Goal: Book appointment/travel/reservation: Book appointment/travel/reservation

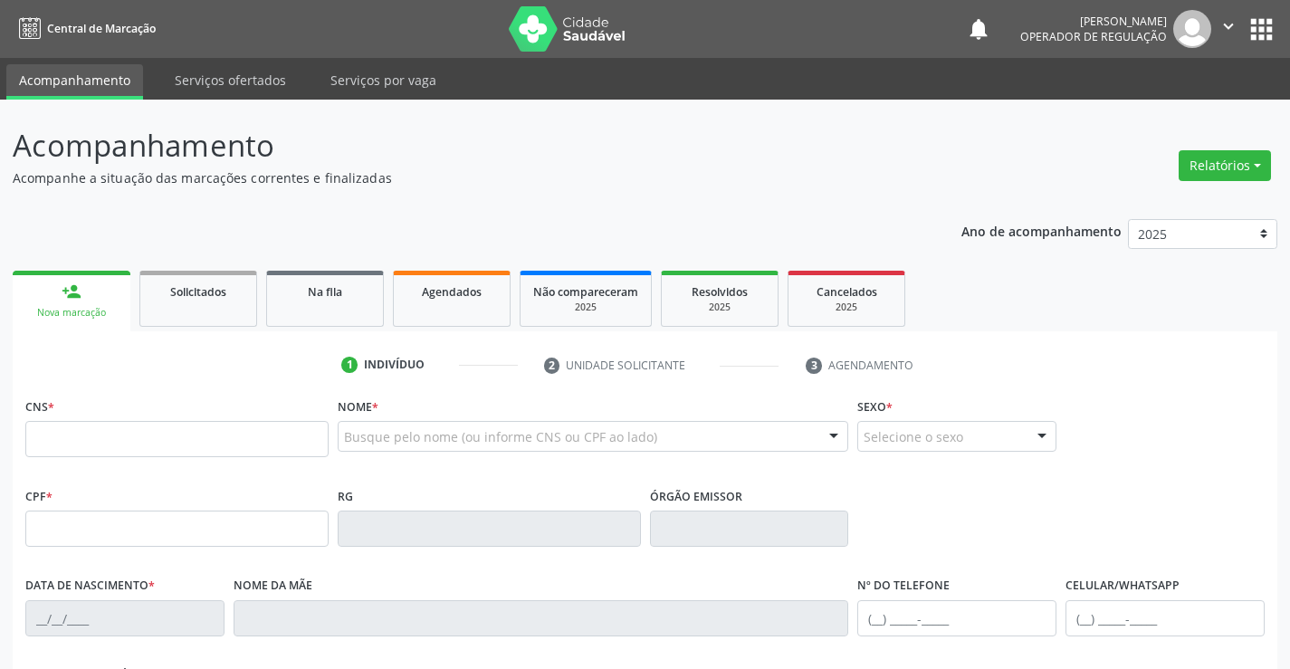
click at [170, 443] on input "text" at bounding box center [176, 439] width 303 height 36
type input "700 0062 8723 6803"
type input "2334630543"
type input "04/09/1963"
type input "(74) 98857-3256"
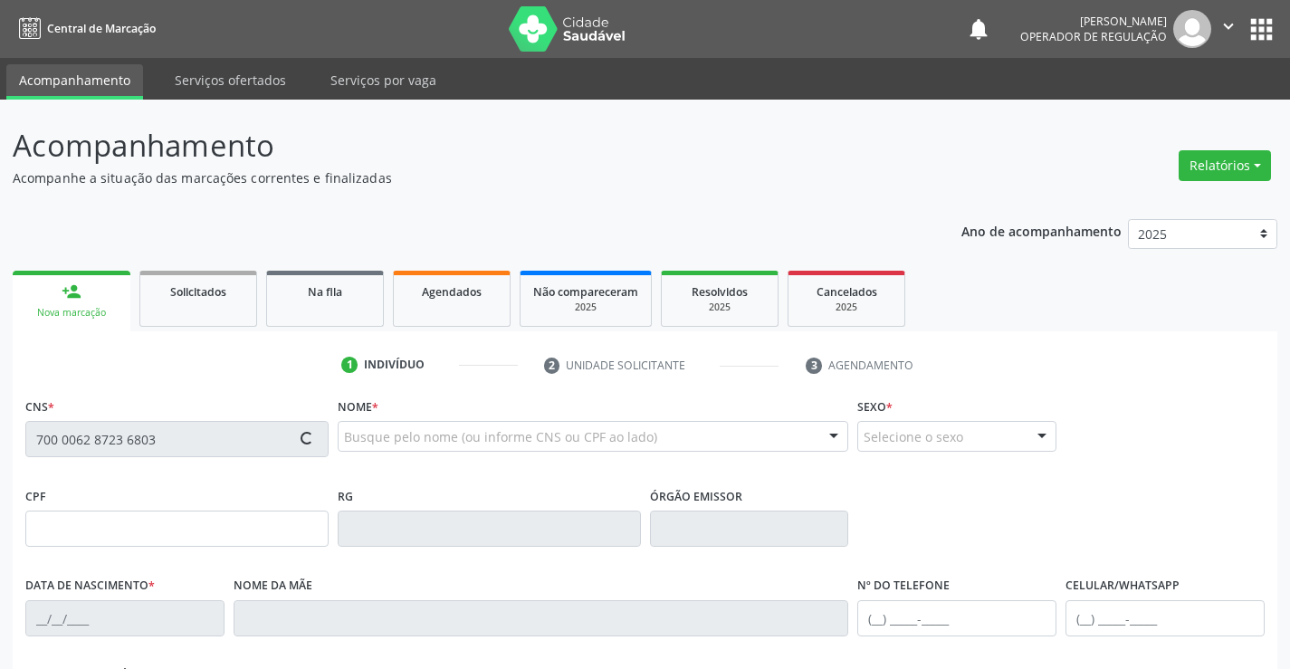
type input "(74) 98857-3256"
type input "839.489.615-49"
type input "103"
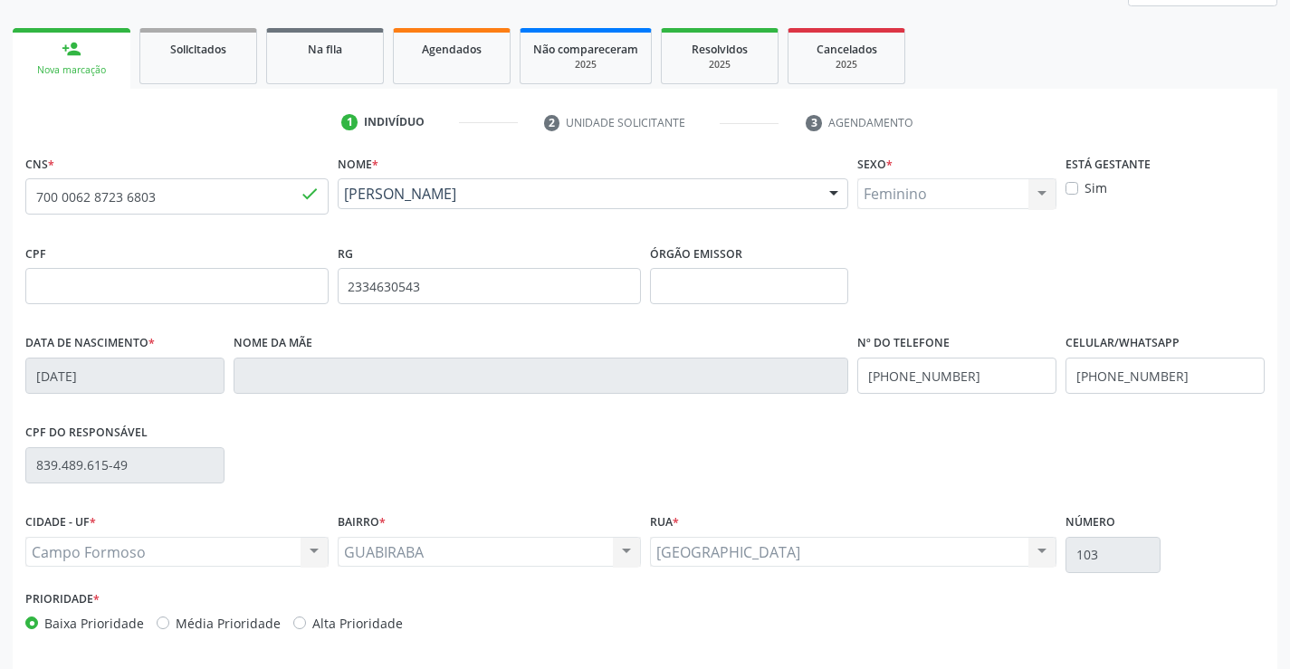
scroll to position [312, 0]
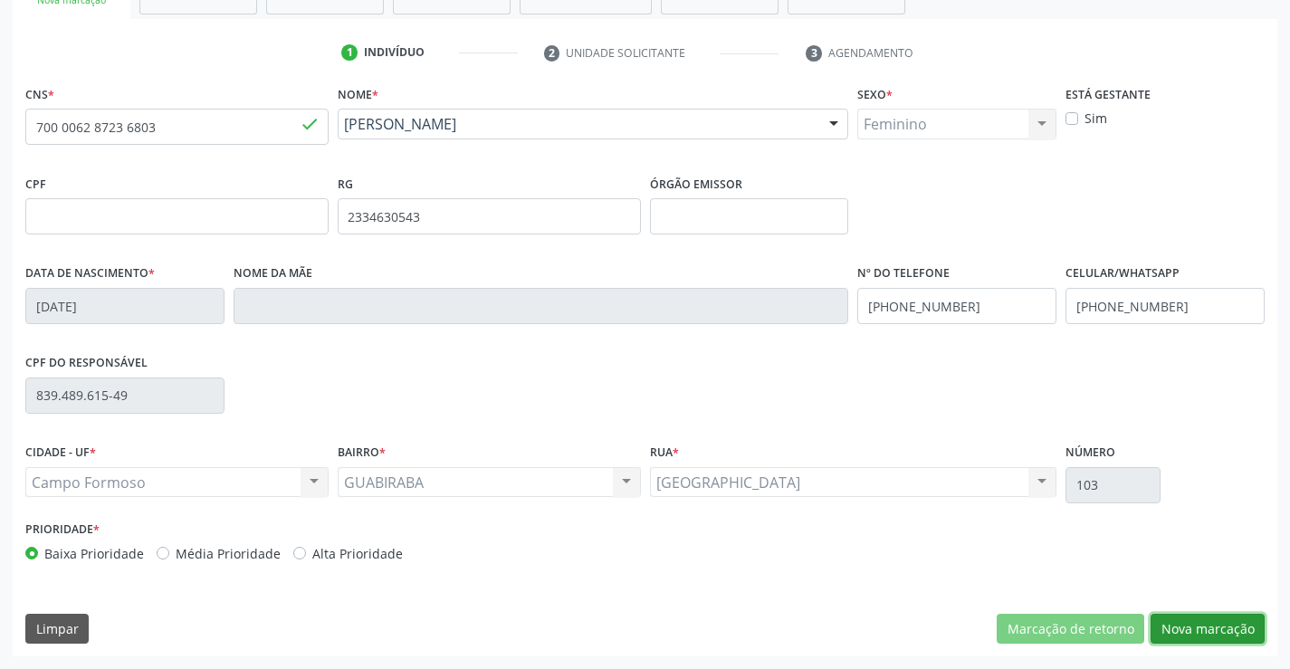
click at [1201, 627] on button "Nova marcação" at bounding box center [1207, 629] width 114 height 31
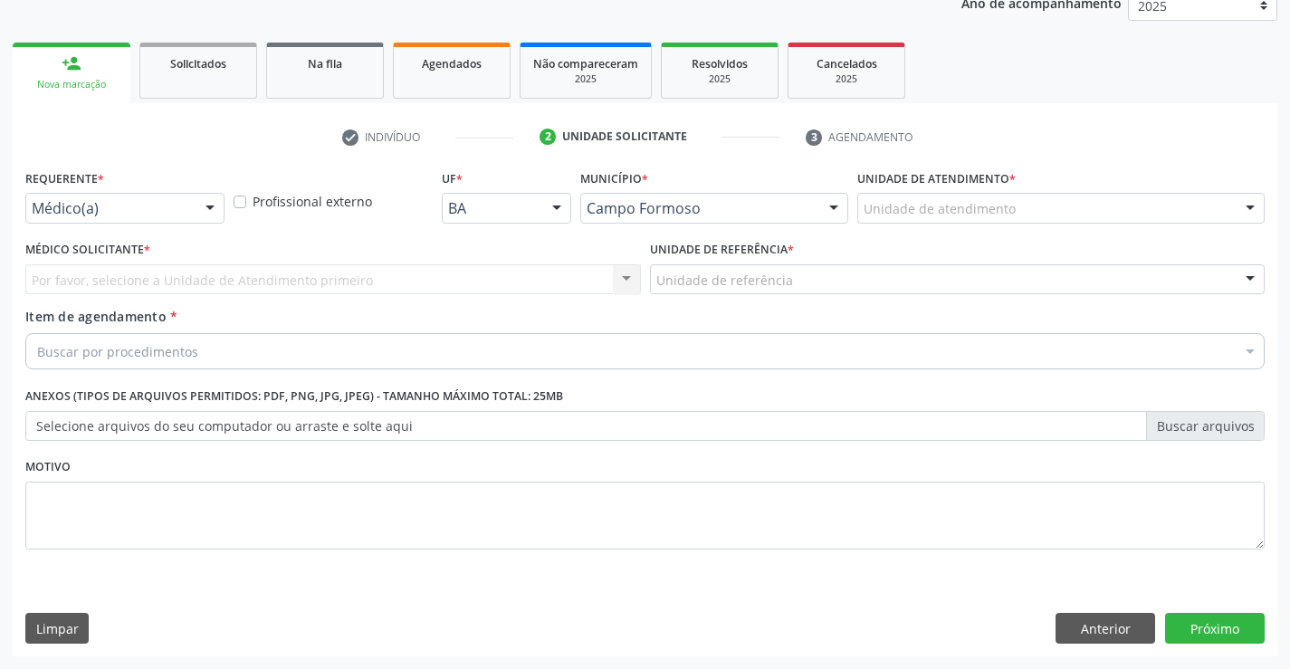
scroll to position [228, 0]
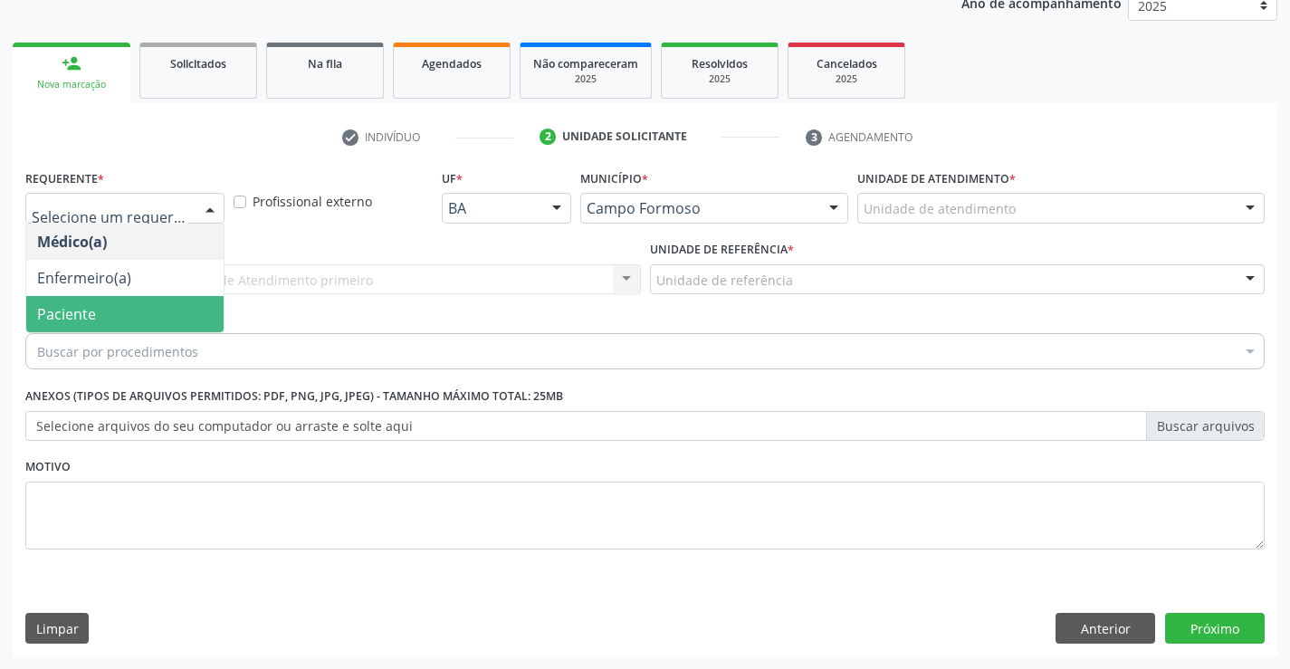
click at [100, 326] on span "Paciente" at bounding box center [124, 314] width 197 height 36
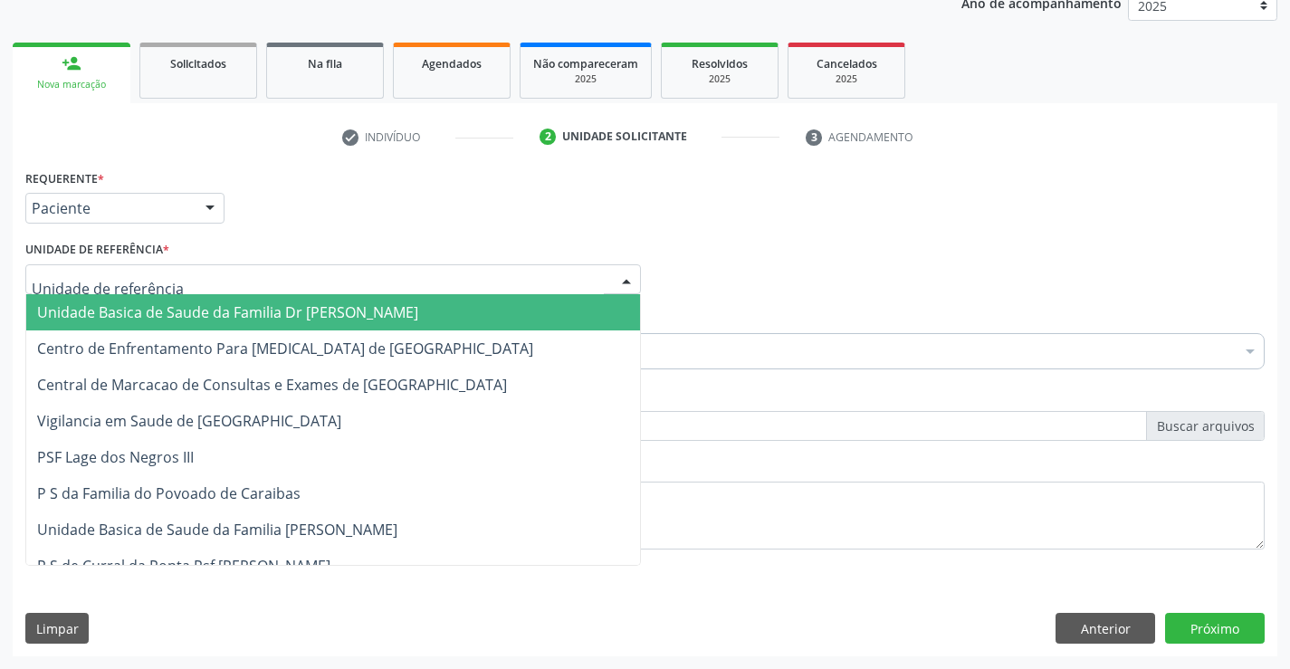
click at [114, 317] on span "Unidade Basica de Saude da Familia Dr [PERSON_NAME]" at bounding box center [227, 312] width 381 height 20
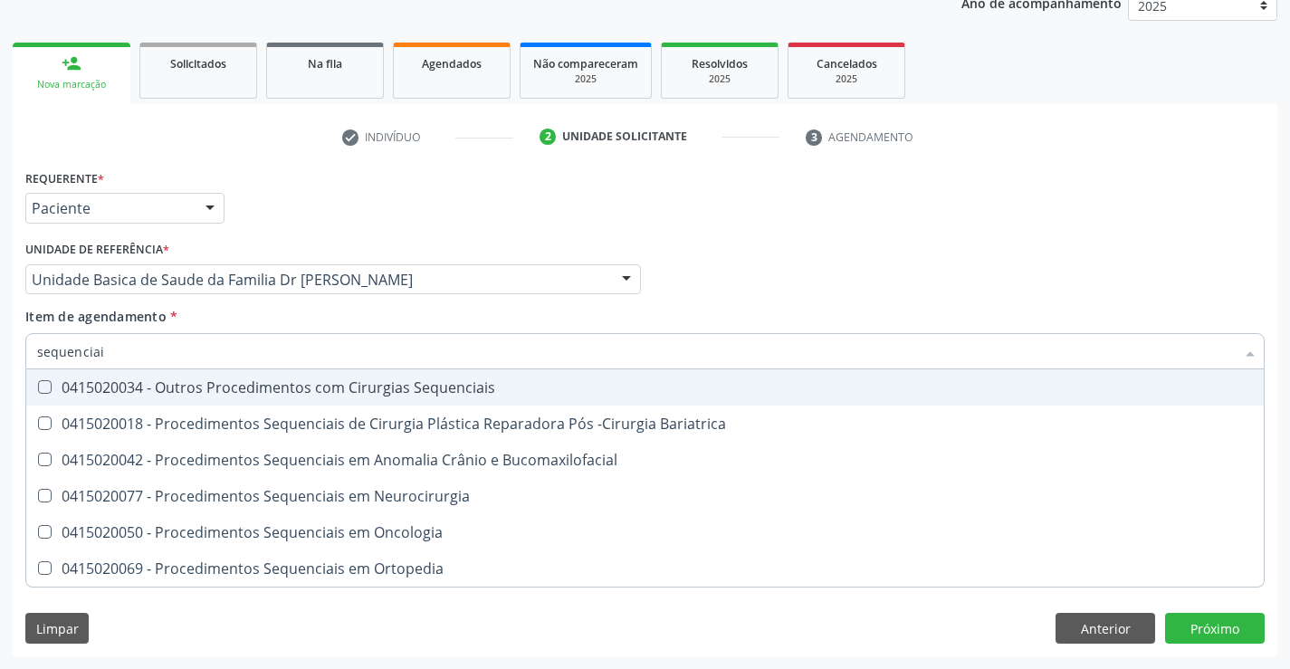
type input "sequenciais"
click at [173, 390] on div "0415020034 - Outros Procedimentos com Cirurgias Sequenciais" at bounding box center [645, 387] width 1216 height 14
checkbox Sequenciais "true"
click at [204, 236] on div "Unidade de referência * Unidade Basica de Saude da Familia Dr Paulo Sudre Unida…" at bounding box center [332, 265] width 615 height 58
checkbox Bariatrica "true"
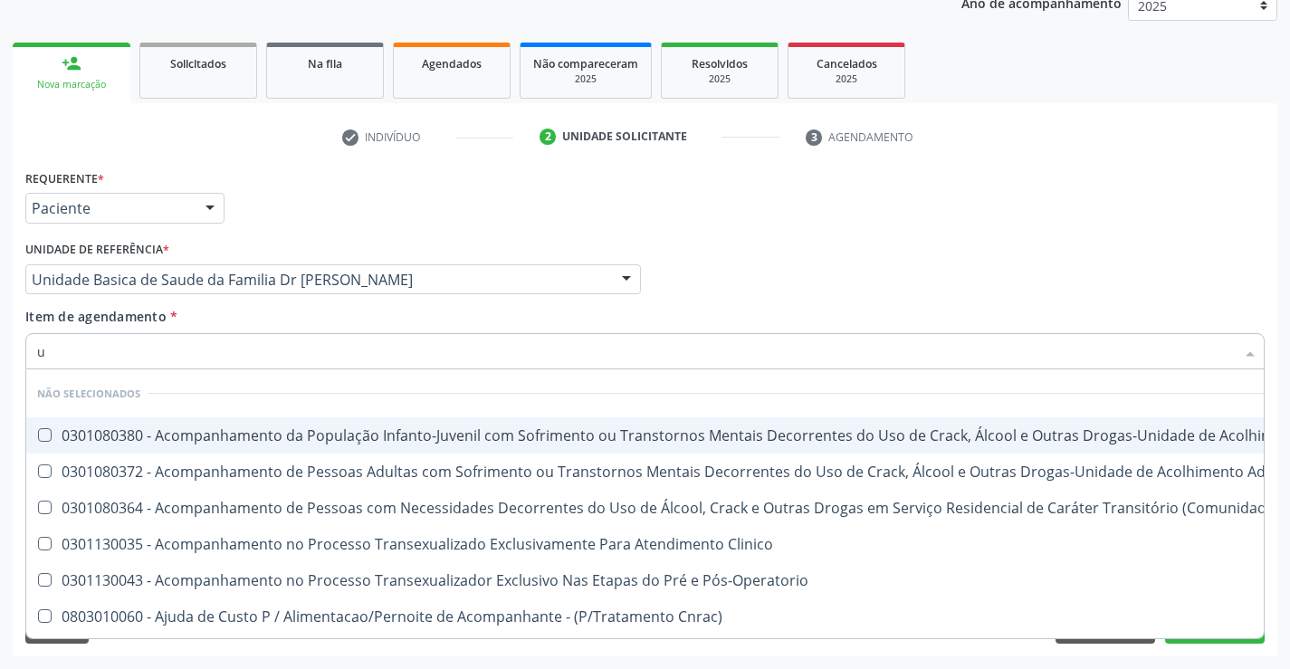
type input "us"
checkbox \(Uai\)\ "false"
type input "usg"
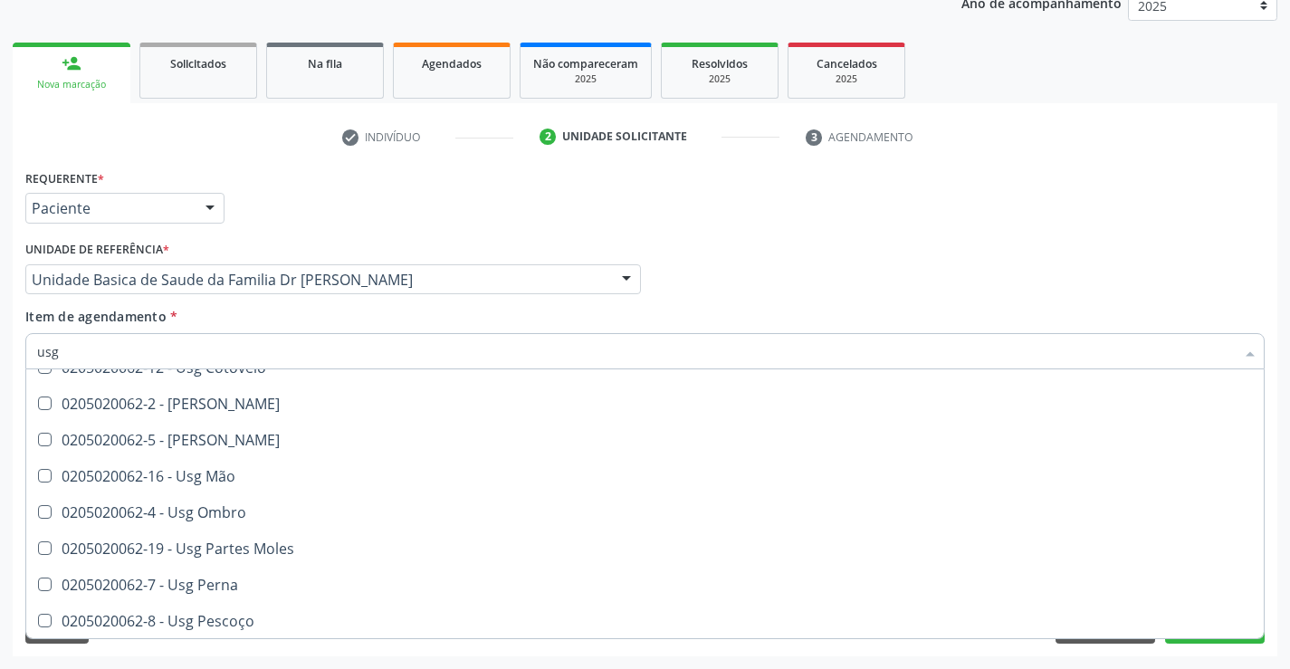
scroll to position [272, 0]
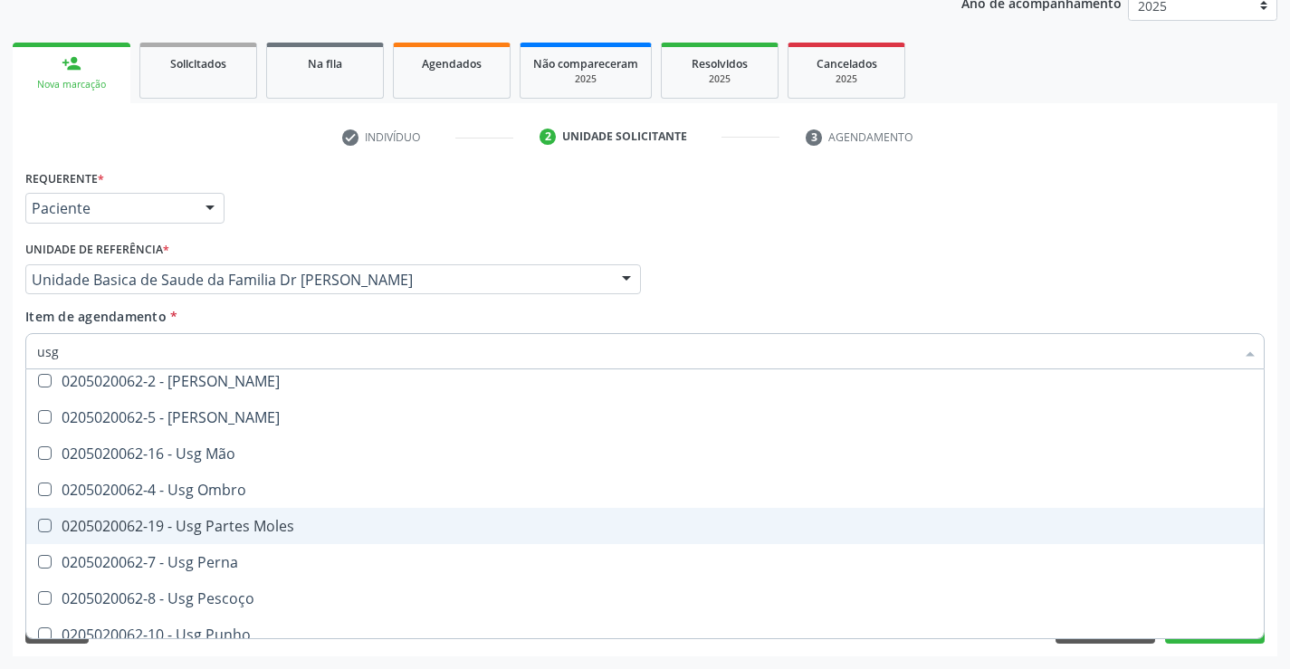
click at [319, 531] on div "0205020062-19 - Usg Partes Moles" at bounding box center [645, 526] width 1216 height 14
checkbox Moles "true"
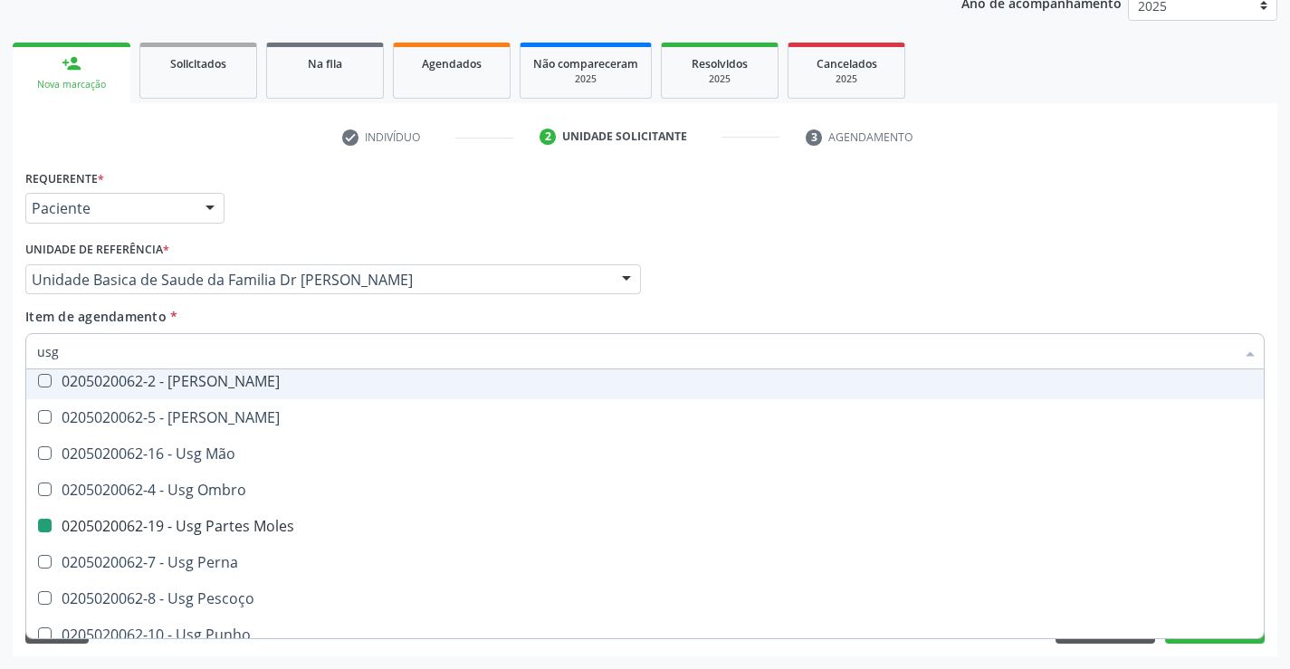
click at [373, 310] on div "Item de agendamento * usg Desfazer seleção Não selecionados 0205020062-14 - Usg…" at bounding box center [644, 335] width 1239 height 57
checkbox Axila "true"
checkbox Moles "false"
checkbox Braço "true"
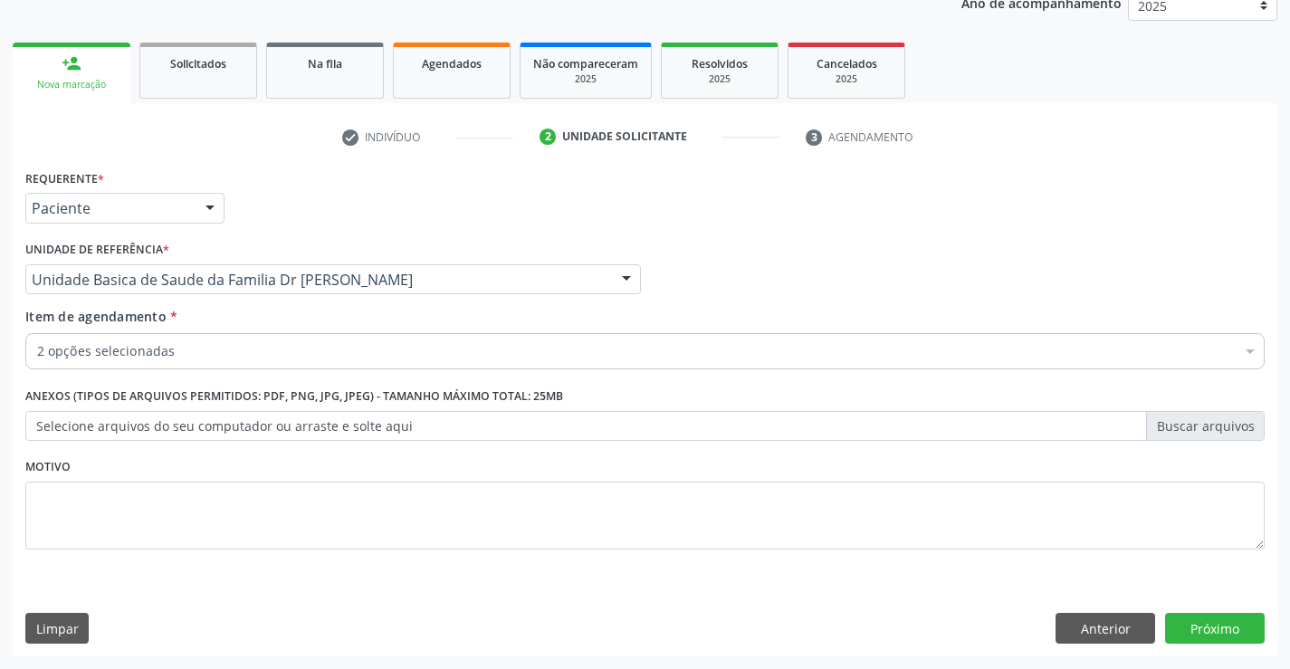
scroll to position [0, 0]
click at [1216, 623] on button "Próximo" at bounding box center [1215, 628] width 100 height 31
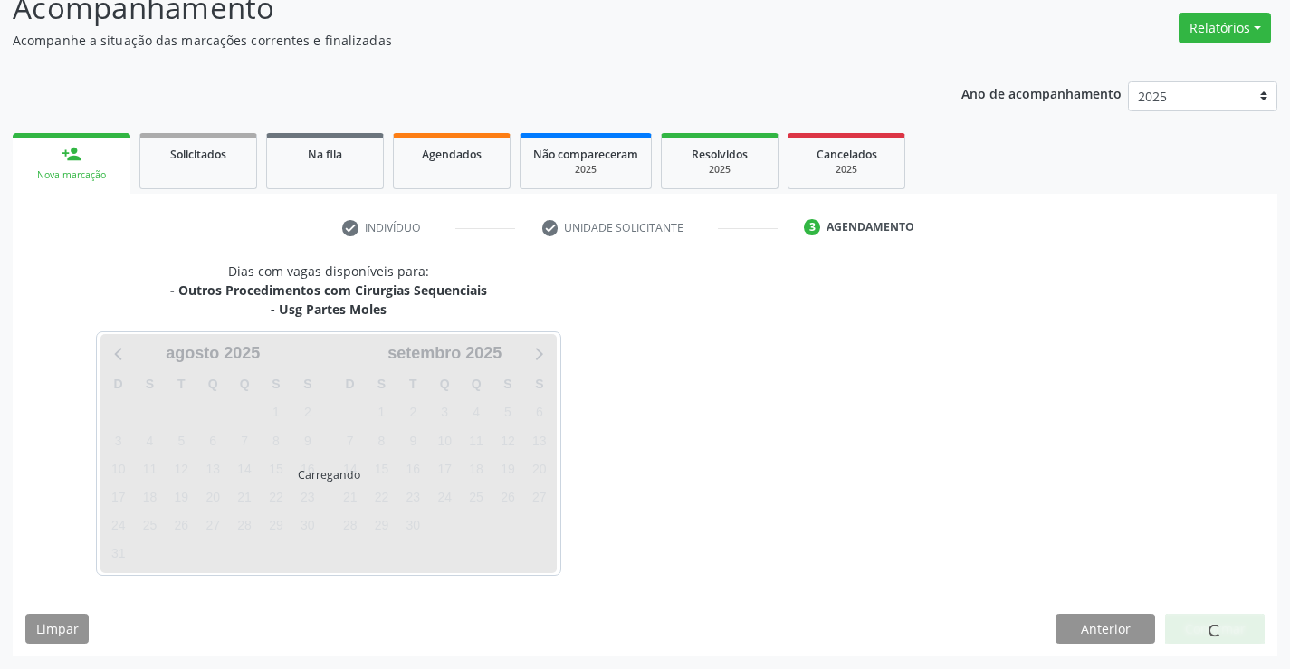
scroll to position [191, 0]
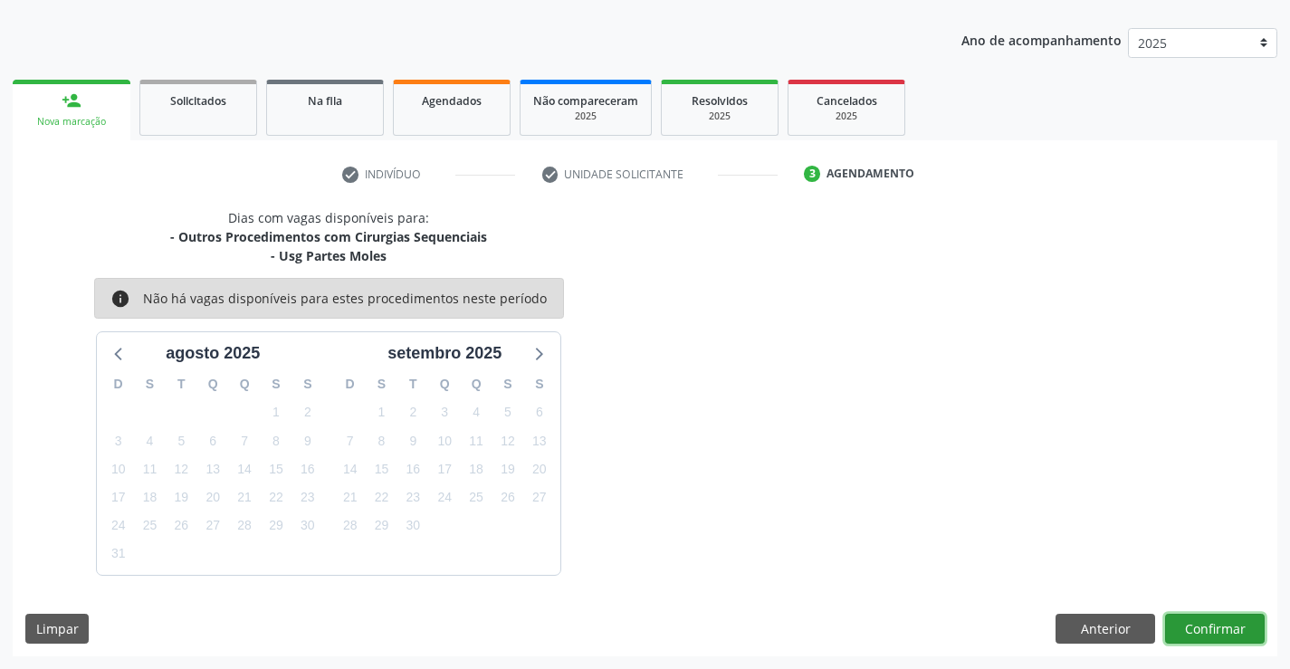
click at [1216, 623] on button "Confirmar" at bounding box center [1215, 629] width 100 height 31
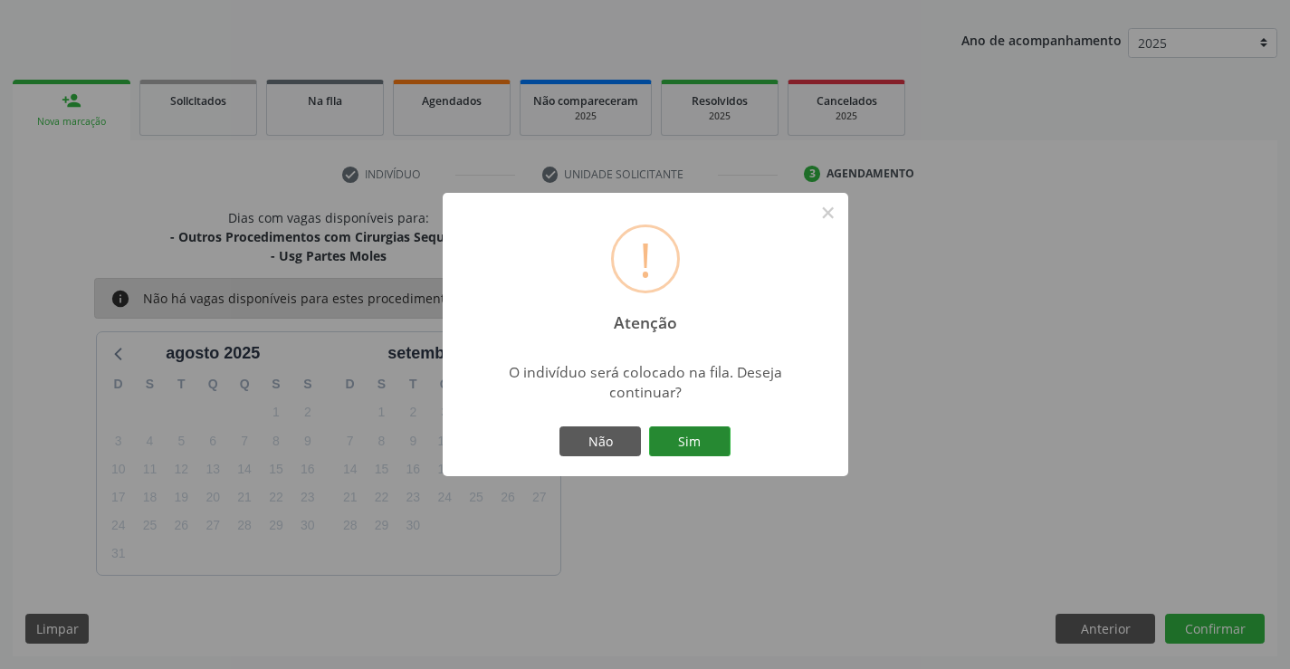
click at [687, 445] on button "Sim" at bounding box center [689, 441] width 81 height 31
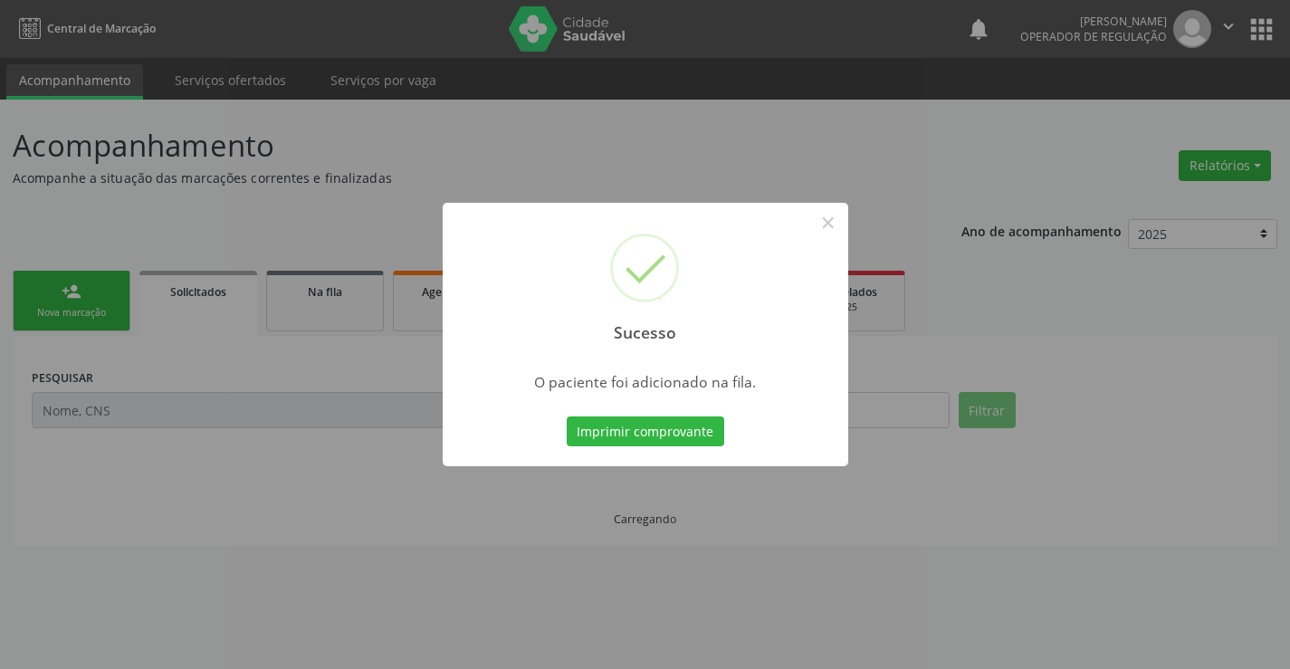
scroll to position [0, 0]
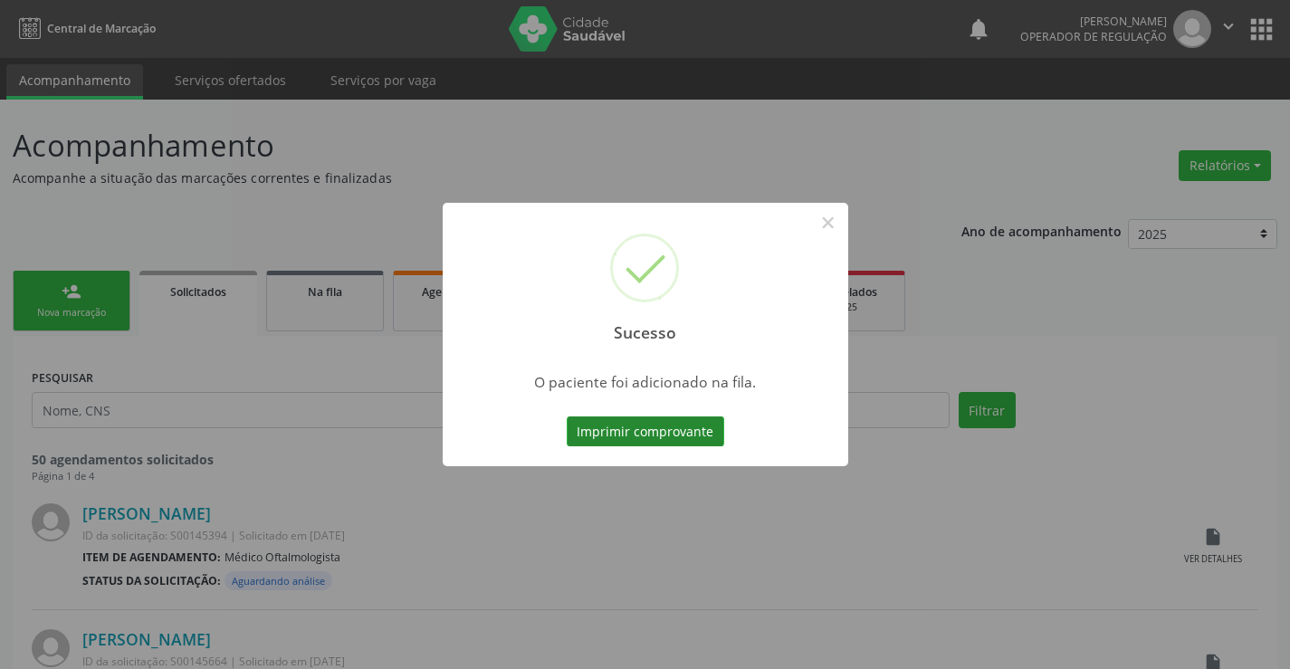
click at [669, 436] on button "Imprimir comprovante" at bounding box center [645, 431] width 157 height 31
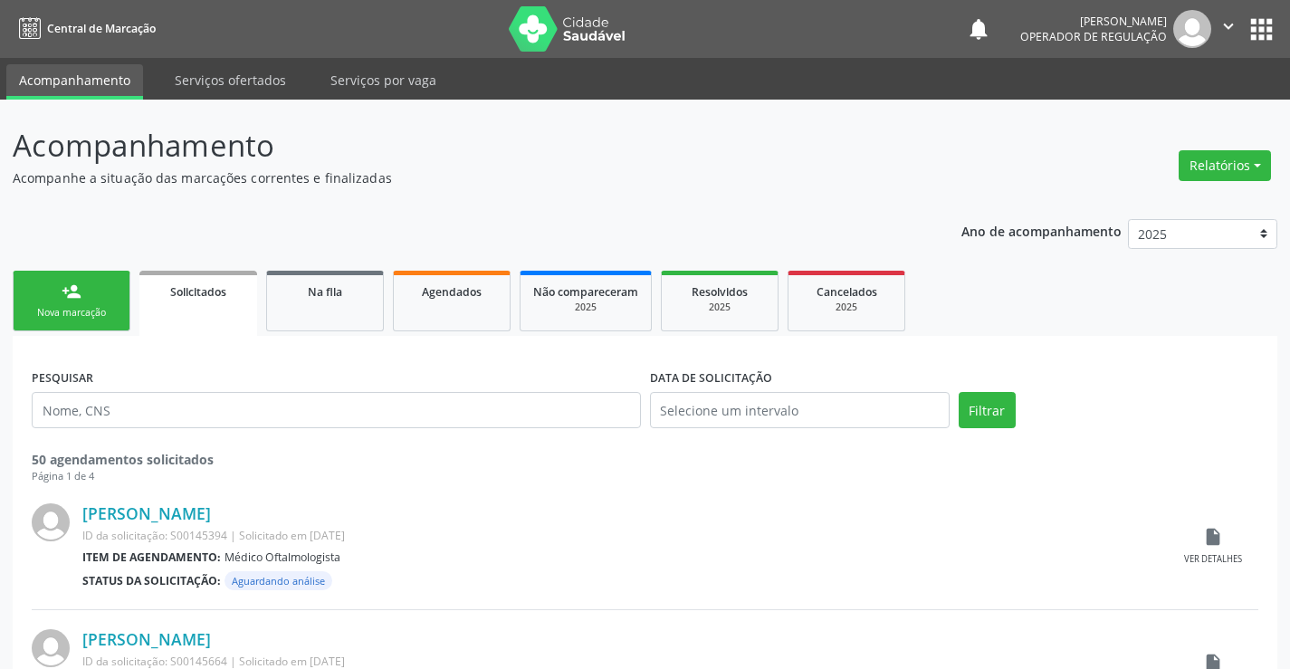
click at [72, 301] on div "person_add" at bounding box center [72, 291] width 20 height 20
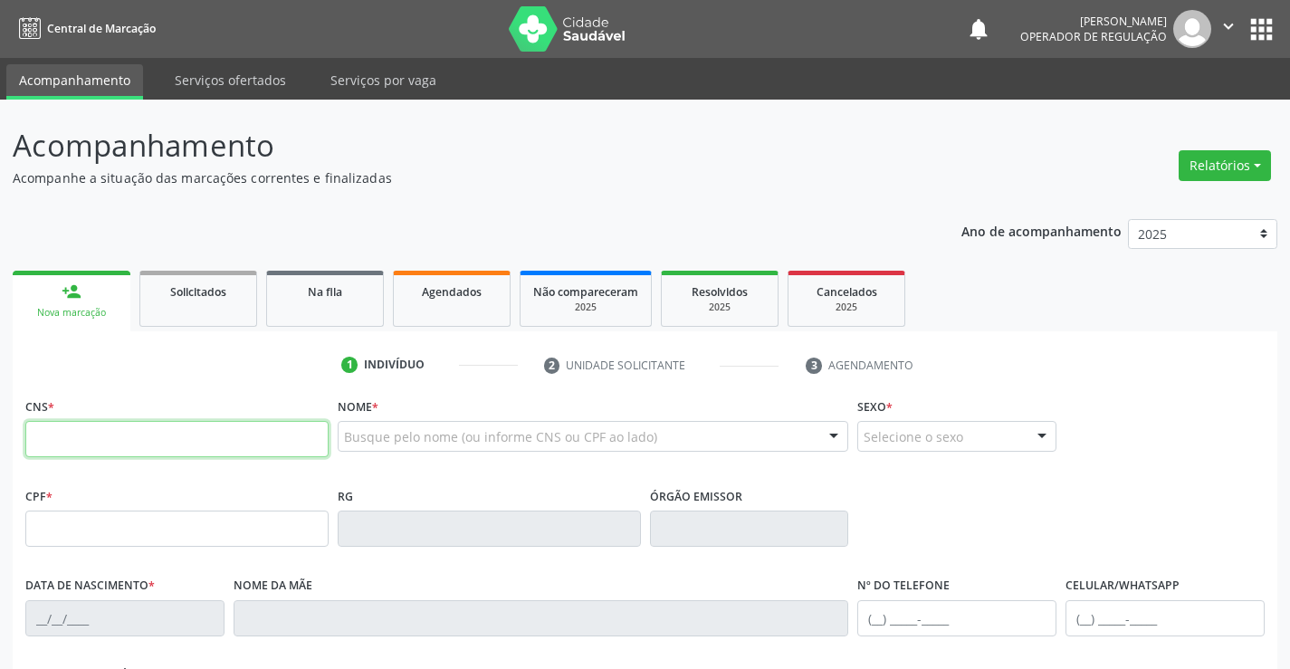
click at [81, 454] on input "text" at bounding box center [176, 439] width 303 height 36
type input "700 0062 8723 6803"
type input "2334630543"
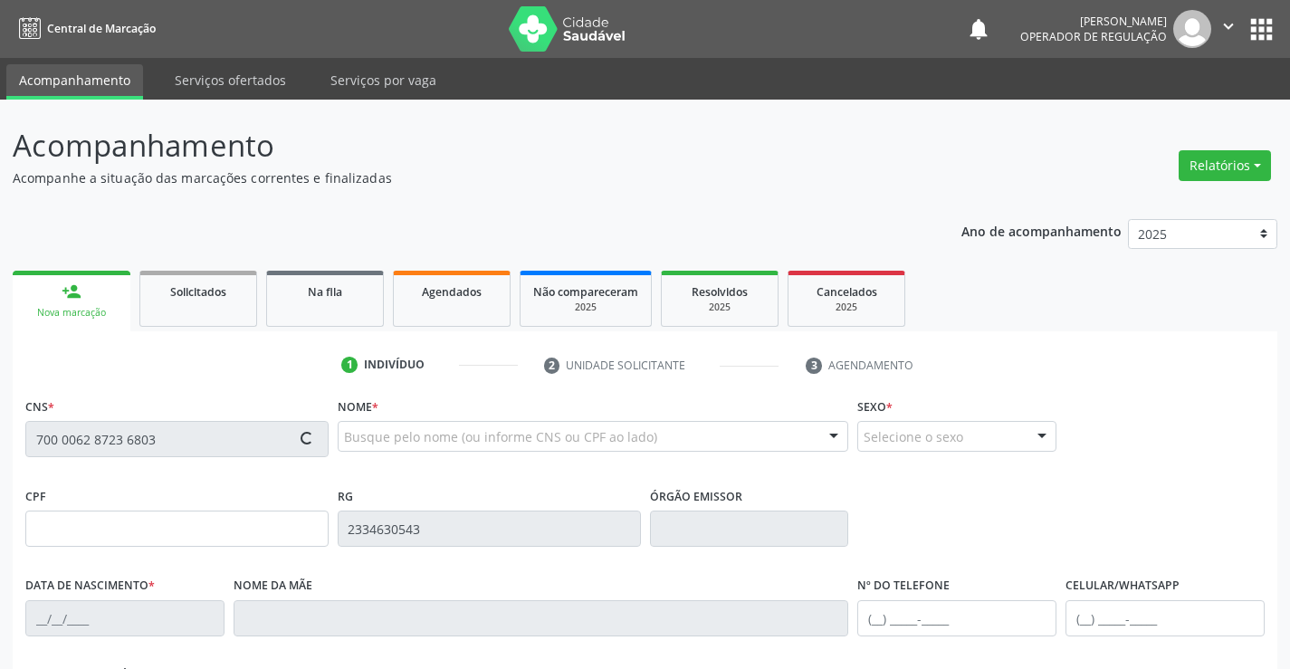
type input "04/09/1963"
type input "(74) 98857-3256"
type input "839.489.615-49"
type input "103"
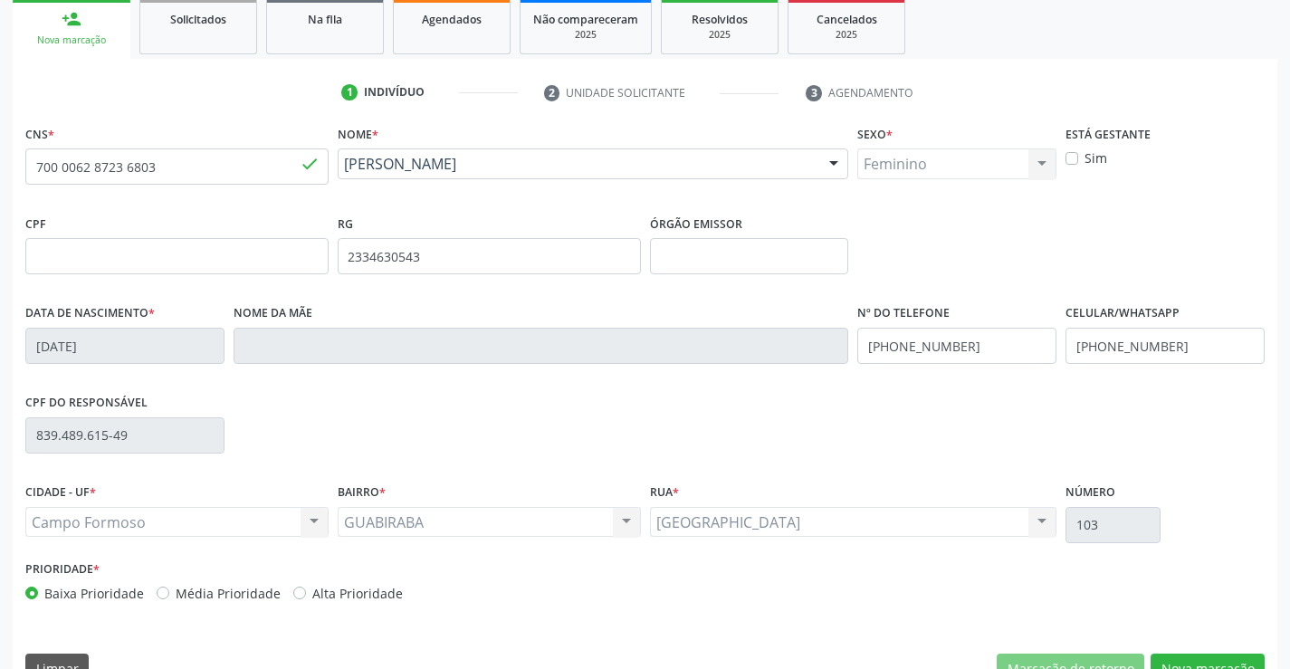
scroll to position [312, 0]
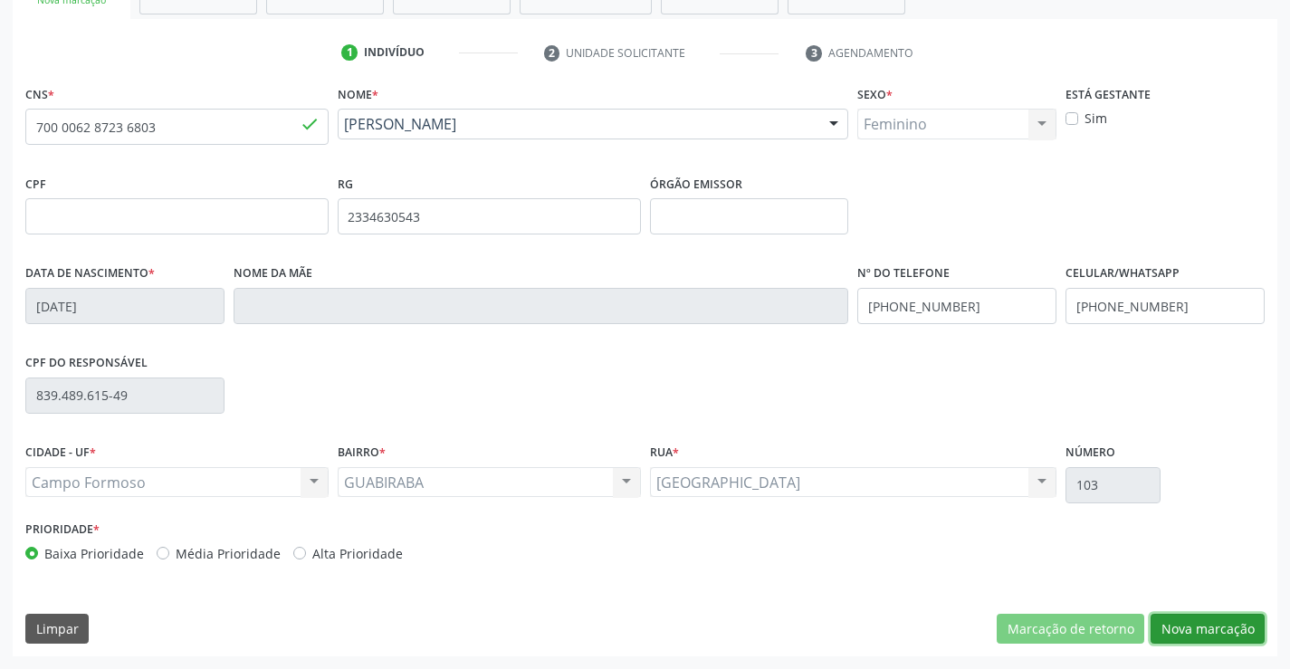
click at [1207, 631] on button "Nova marcação" at bounding box center [1207, 629] width 114 height 31
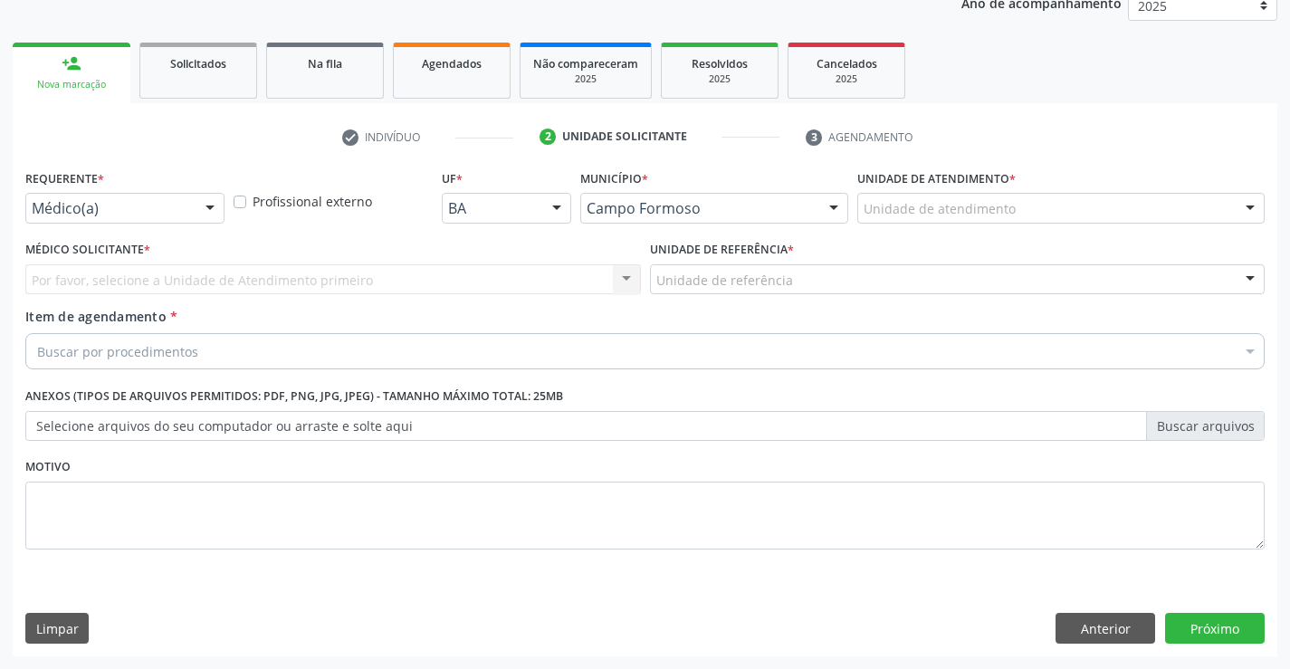
scroll to position [228, 0]
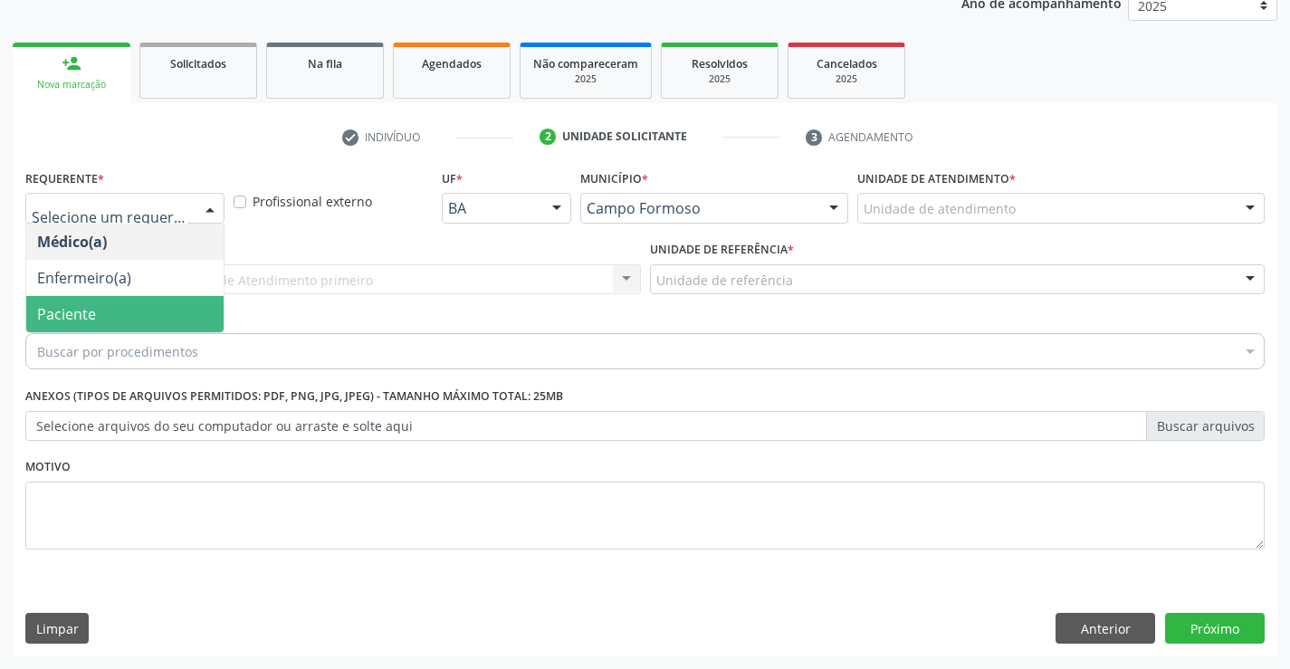
click at [101, 308] on span "Paciente" at bounding box center [124, 314] width 197 height 36
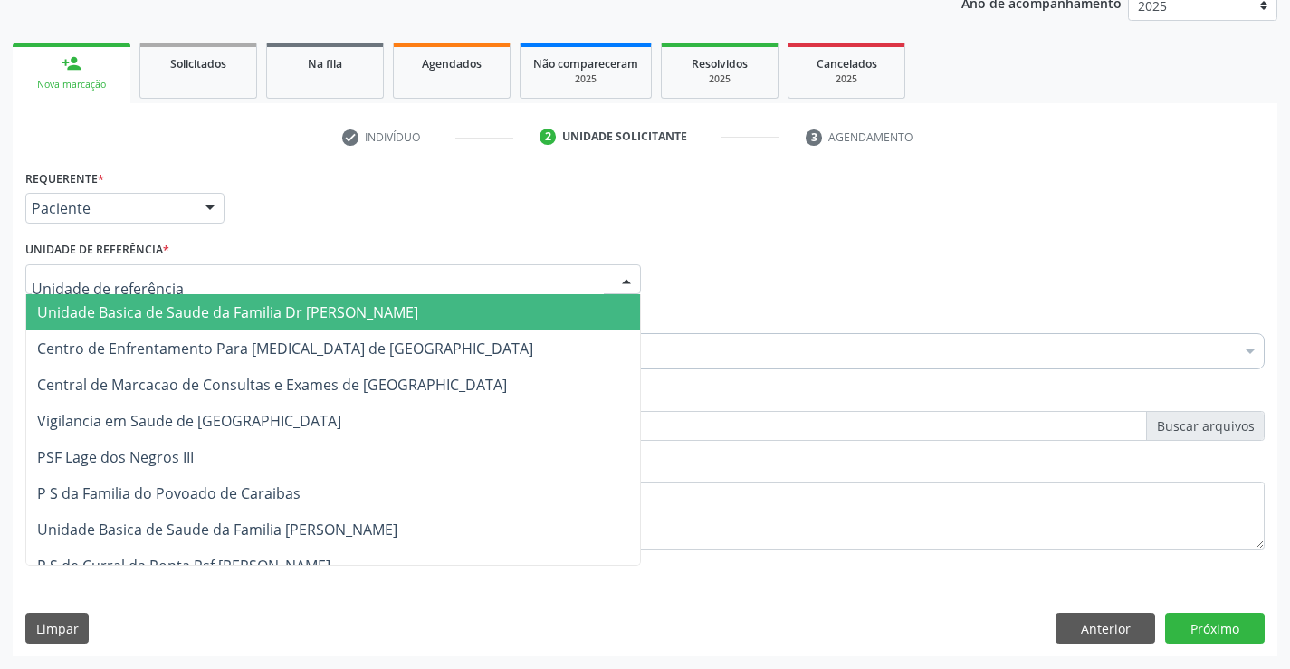
click at [147, 314] on span "Unidade Basica de Saude da Familia Dr [PERSON_NAME]" at bounding box center [227, 312] width 381 height 20
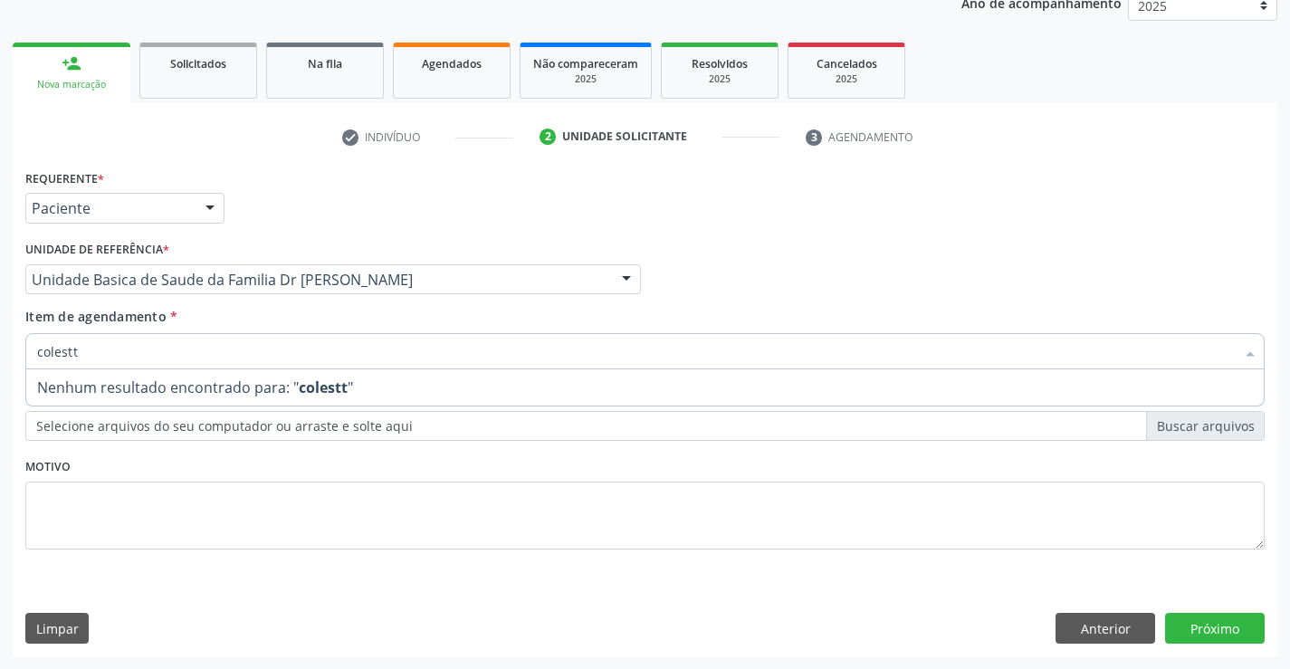
type input "colest"
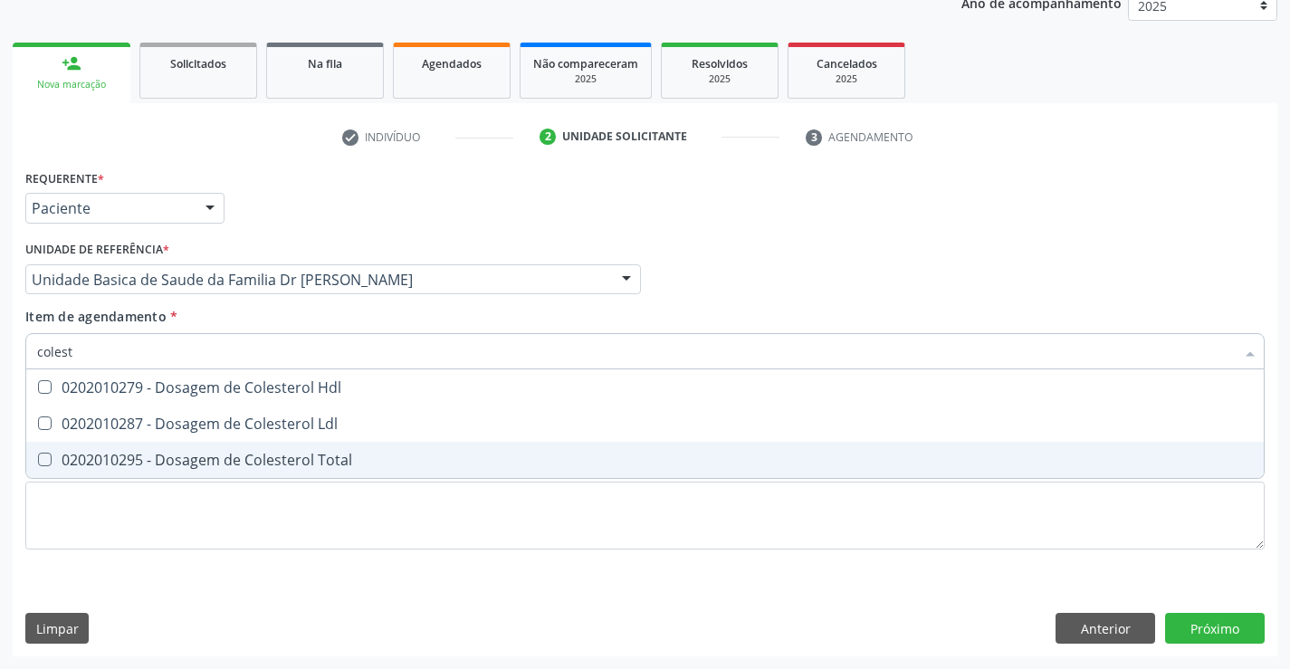
click at [203, 471] on span "0202010295 - Dosagem de Colesterol Total" at bounding box center [644, 460] width 1237 height 36
checkbox Total "true"
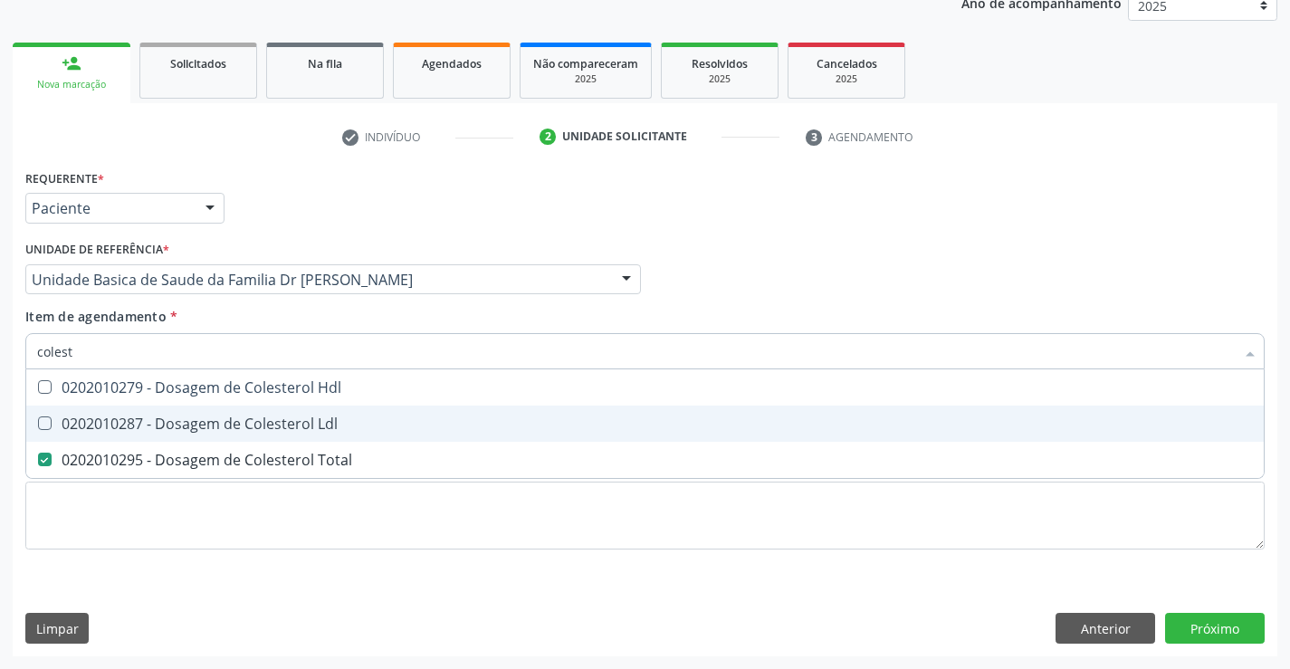
drag, startPoint x: 201, startPoint y: 429, endPoint x: 202, endPoint y: 404, distance: 25.4
click at [201, 424] on div "0202010287 - Dosagem de Colesterol Ldl" at bounding box center [645, 423] width 1216 height 14
checkbox Ldl "true"
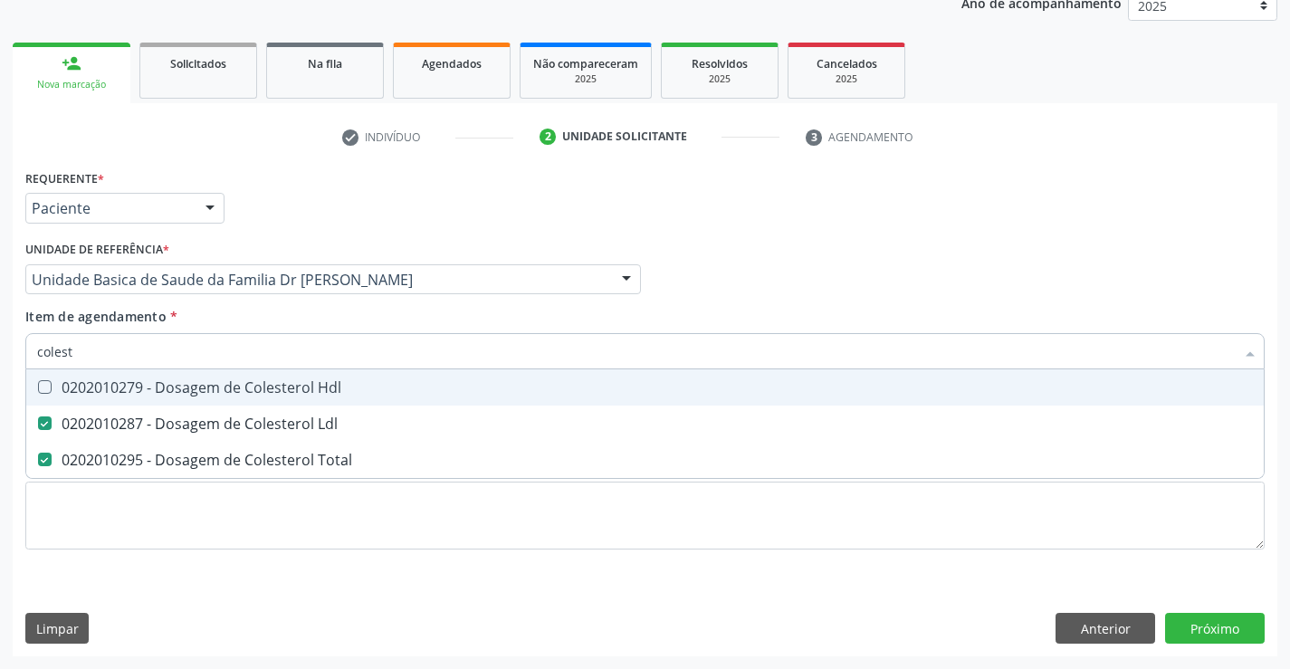
click at [204, 391] on div "0202010279 - Dosagem de Colesterol Hdl" at bounding box center [645, 387] width 1216 height 14
checkbox Hdl "true"
type input "colest"
click at [228, 316] on div "Item de agendamento * colest Desfazer seleção 0202010279 - Dosagem de Colestero…" at bounding box center [644, 335] width 1239 height 57
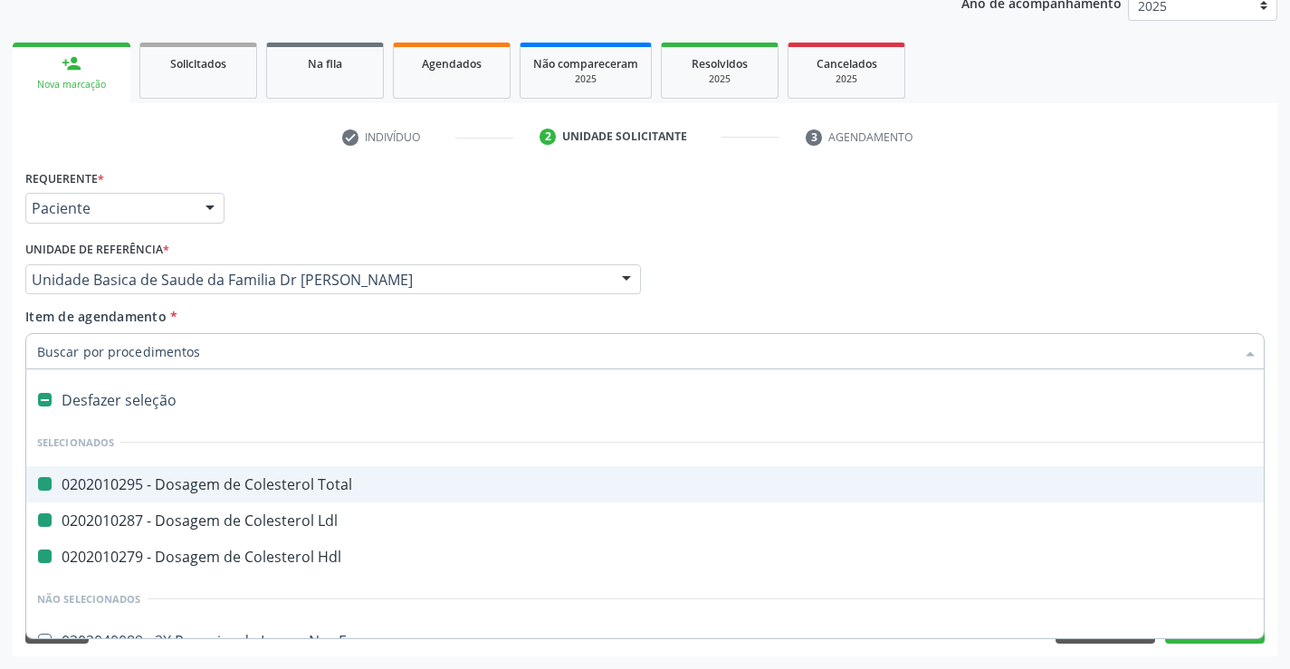
type input "u"
checkbox Total "false"
checkbox Ldl "false"
checkbox Hdl "false"
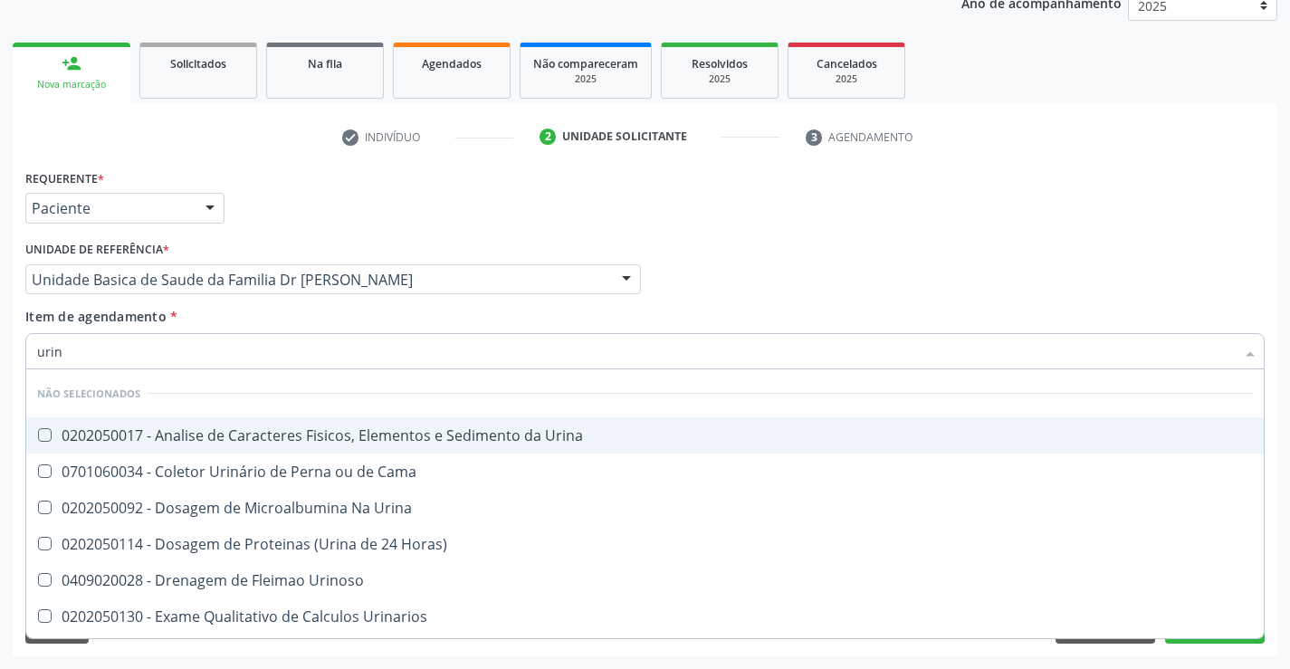
type input "urina"
click at [243, 432] on div "0202050017 - Analise de Caracteres Fisicos, Elementos e Sedimento da Urina" at bounding box center [645, 435] width 1216 height 14
checkbox Urina "true"
click at [245, 314] on div "Item de agendamento * urina Desfazer seleção Não selecionados 0202050017 - Anal…" at bounding box center [644, 335] width 1239 height 57
checkbox Urina "true"
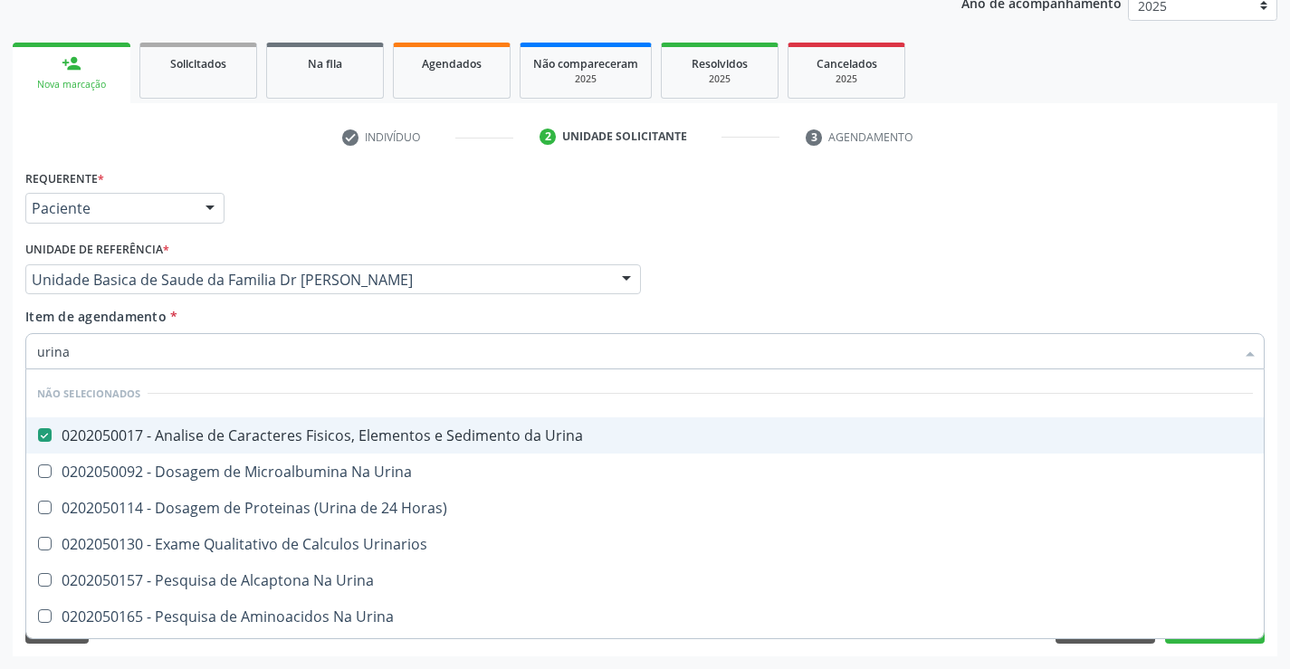
checkbox Horas\) "true"
checkbox Urinarios "true"
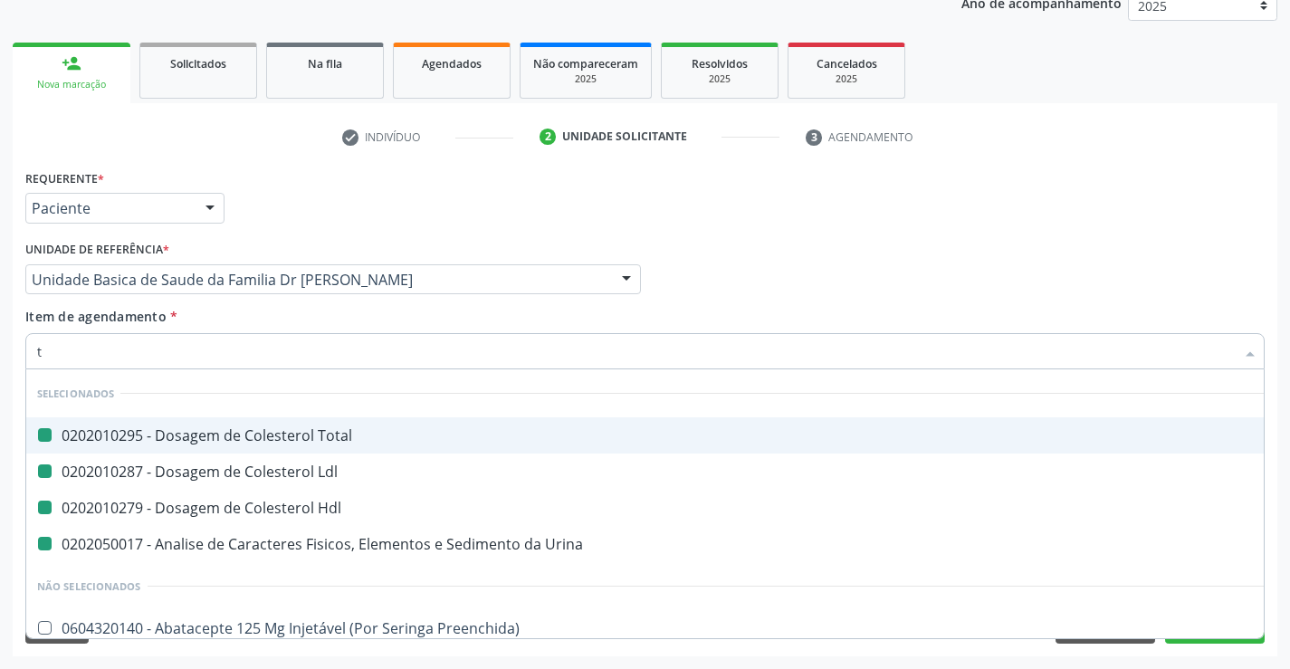
type input "tr"
checkbox Total "false"
checkbox Ldl "false"
checkbox Hdl "false"
checkbox Urina "false"
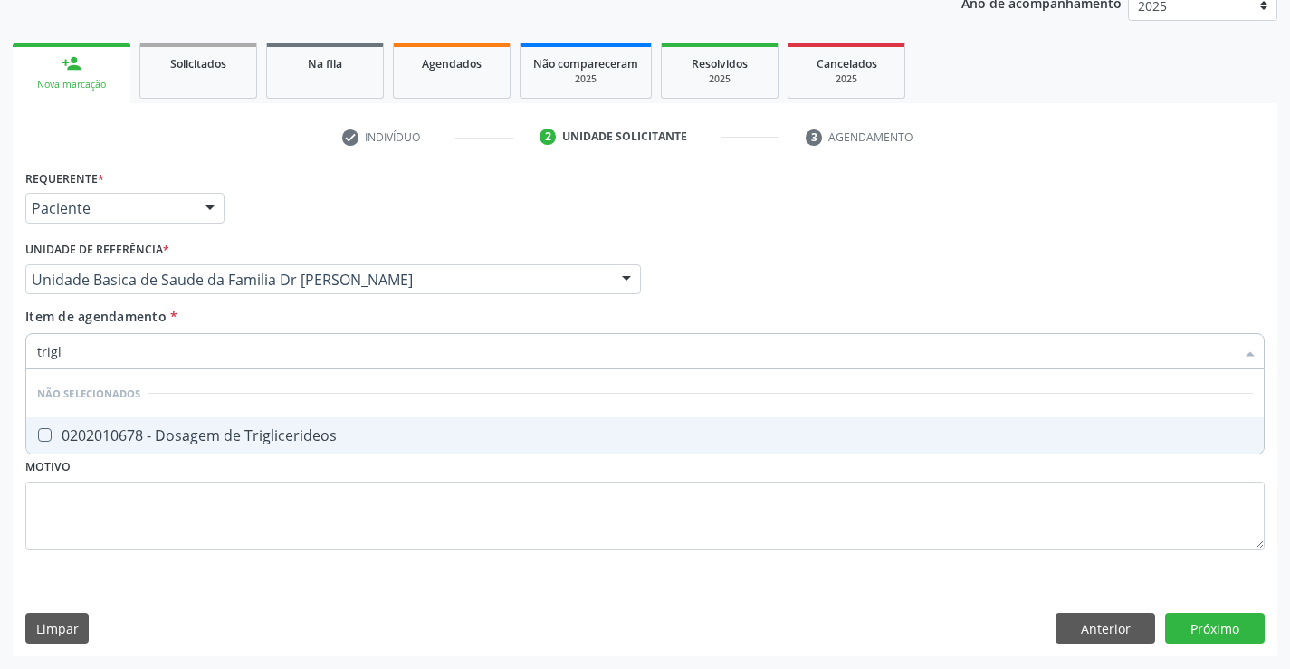
type input "trigli"
click at [197, 431] on div "0202010678 - Dosagem de Triglicerideos" at bounding box center [645, 435] width 1216 height 14
checkbox Triglicerideos "true"
click at [242, 310] on div "Item de agendamento * trigli Desfazer seleção Não selecionados 0202010678 - Dos…" at bounding box center [644, 335] width 1239 height 57
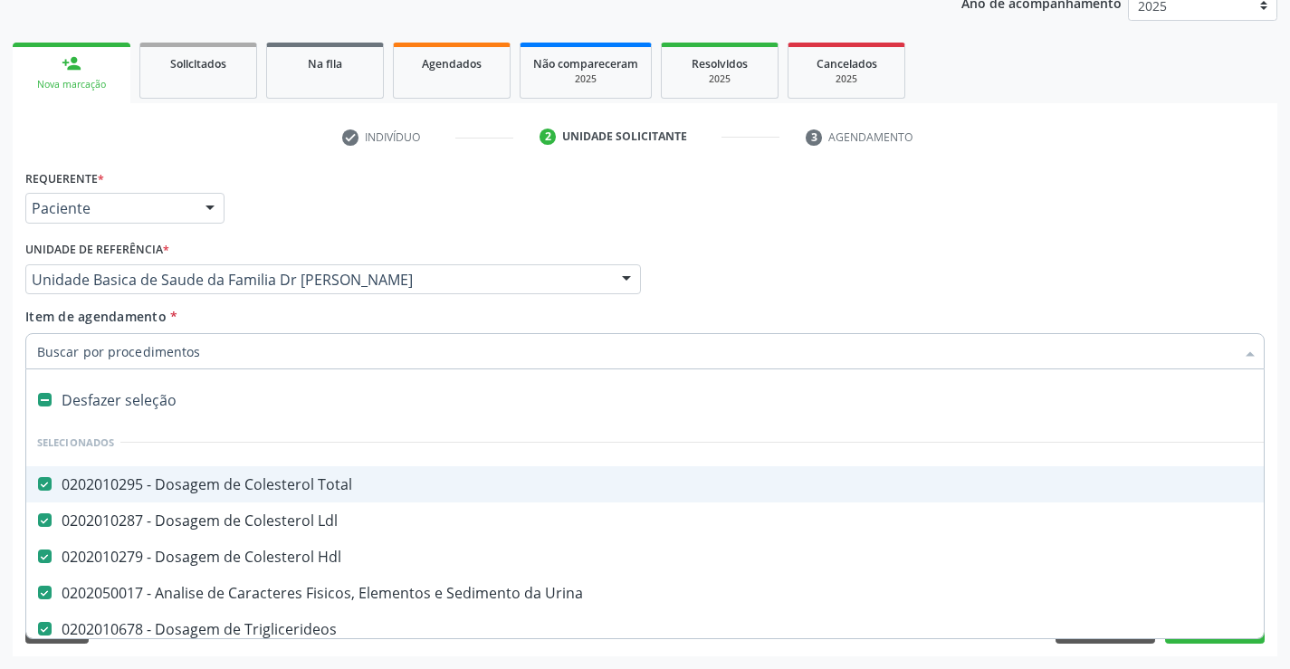
click at [167, 355] on input "Item de agendamento *" at bounding box center [635, 351] width 1197 height 36
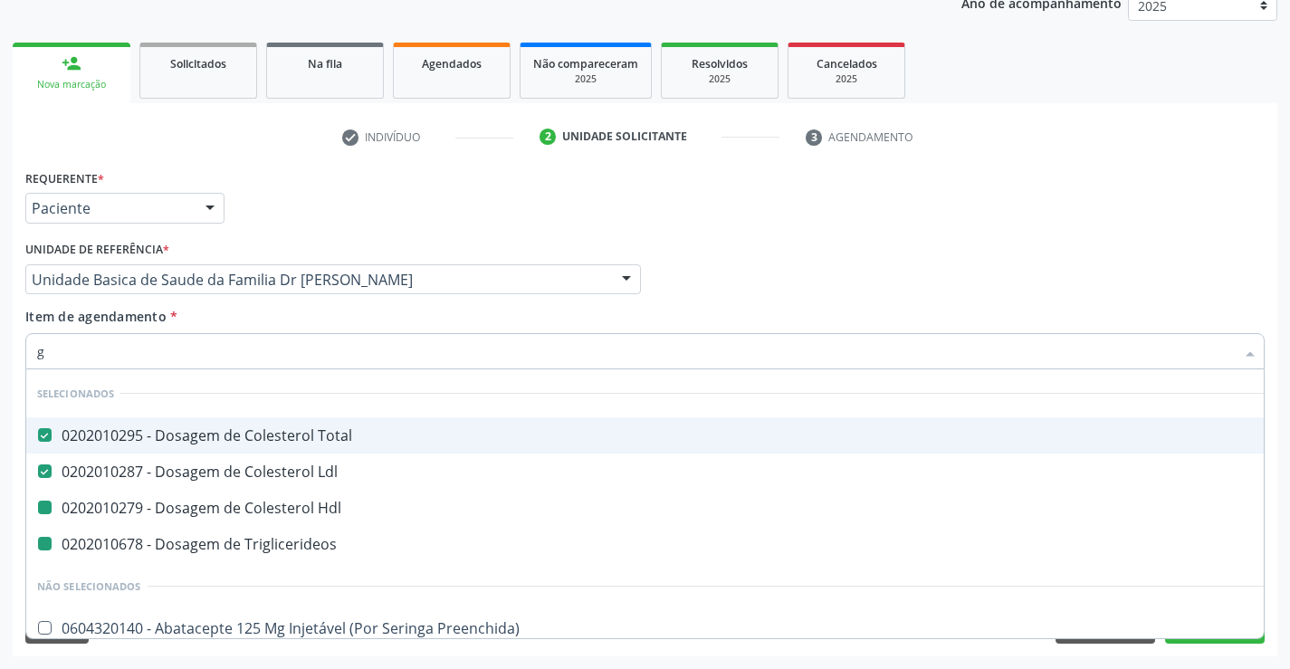
type input "gl"
checkbox Hdl "false"
checkbox Triglicerideos "false"
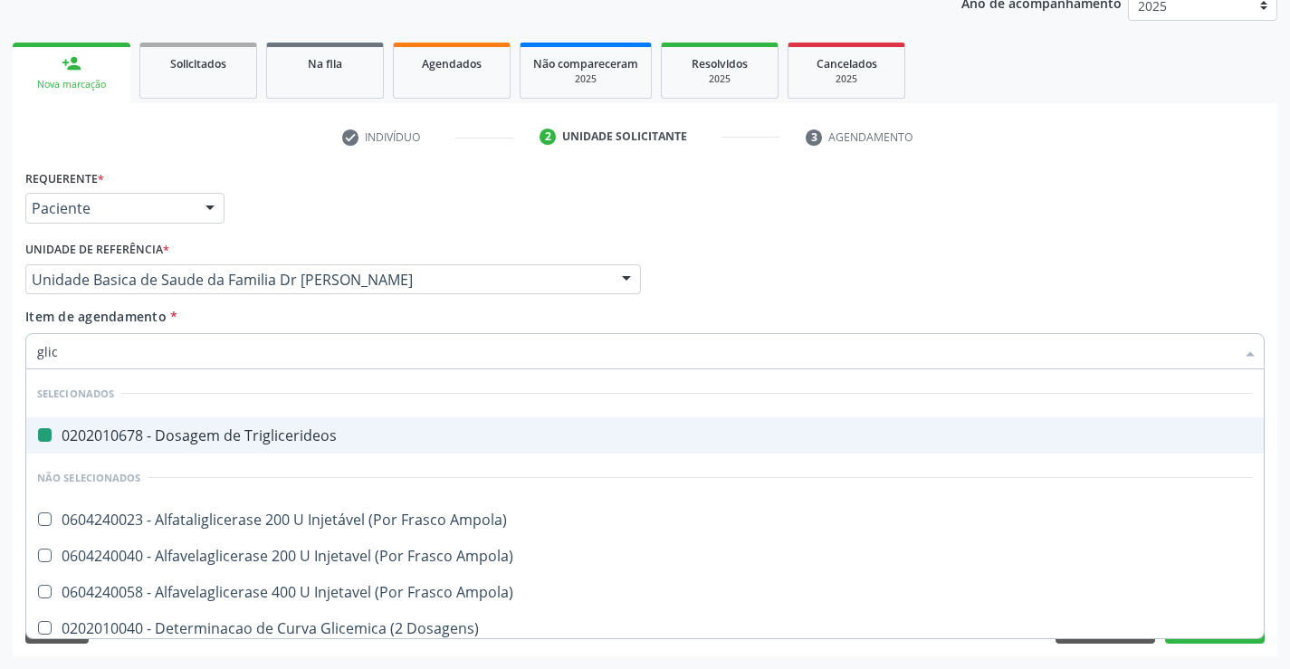
type input "glico"
checkbox Triglicerideos "false"
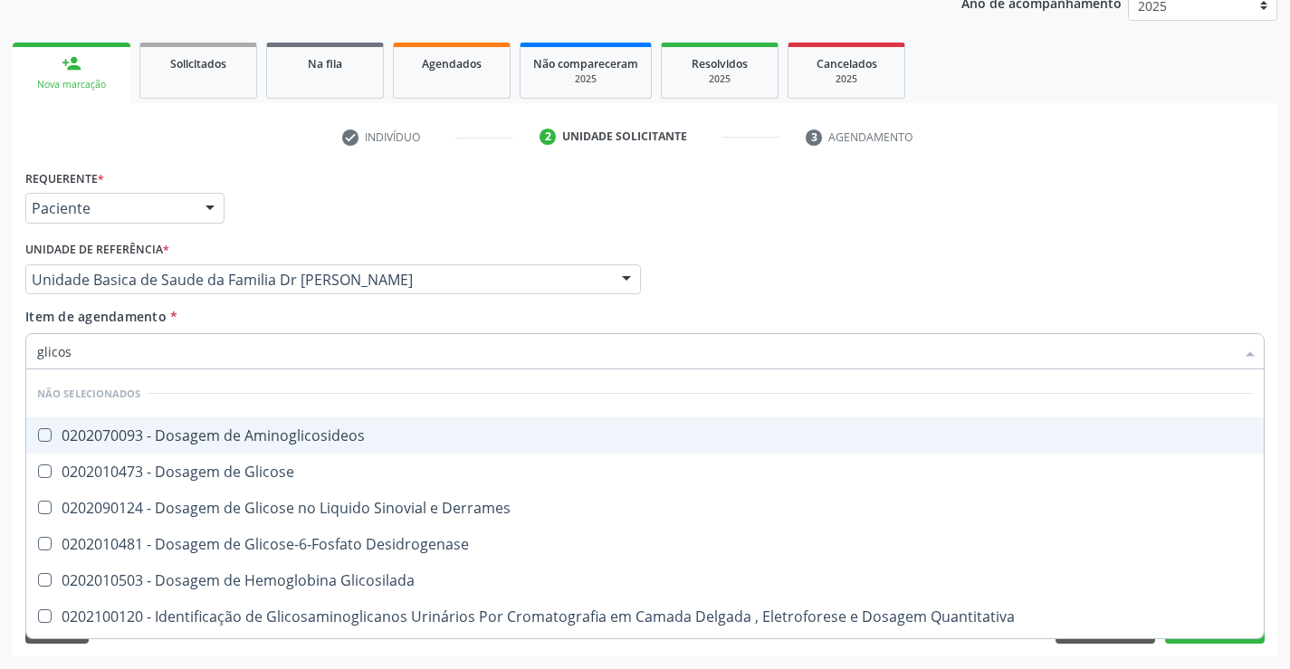
type input "glicose"
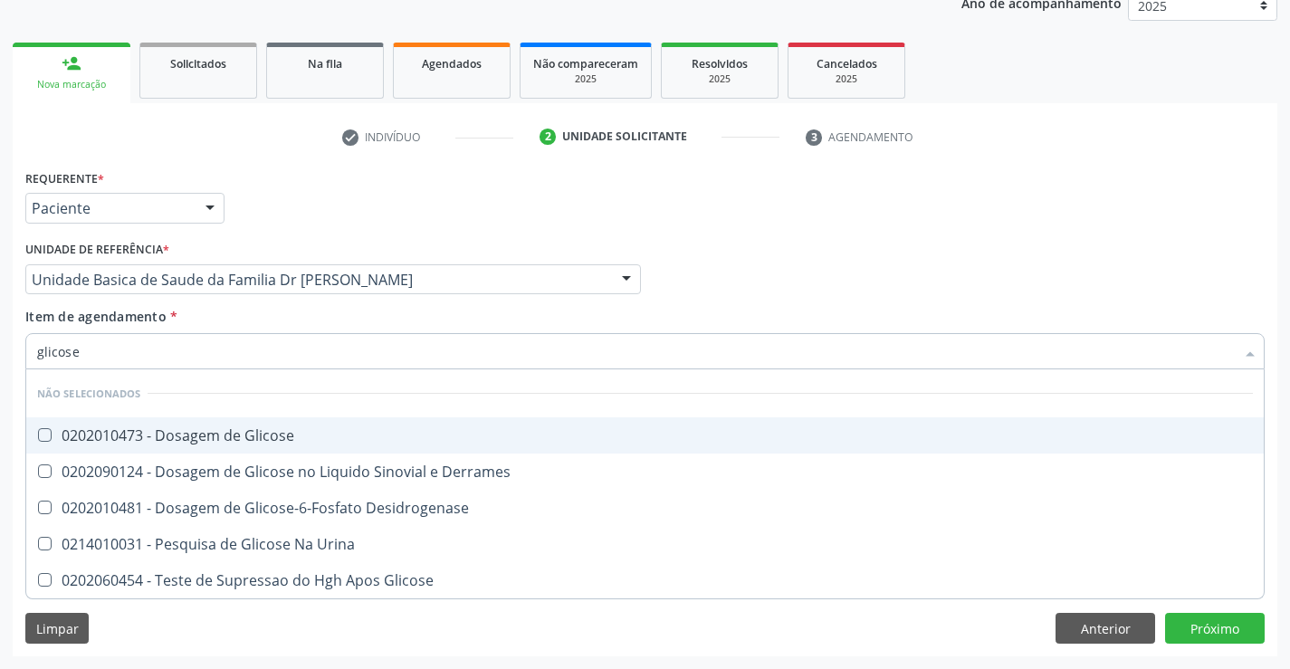
click at [205, 433] on div "0202010473 - Dosagem de Glicose" at bounding box center [645, 435] width 1216 height 14
checkbox Glicose "true"
click at [203, 310] on div "Item de agendamento * glicose Desfazer seleção Não selecionados 0202010473 - Do…" at bounding box center [644, 335] width 1239 height 57
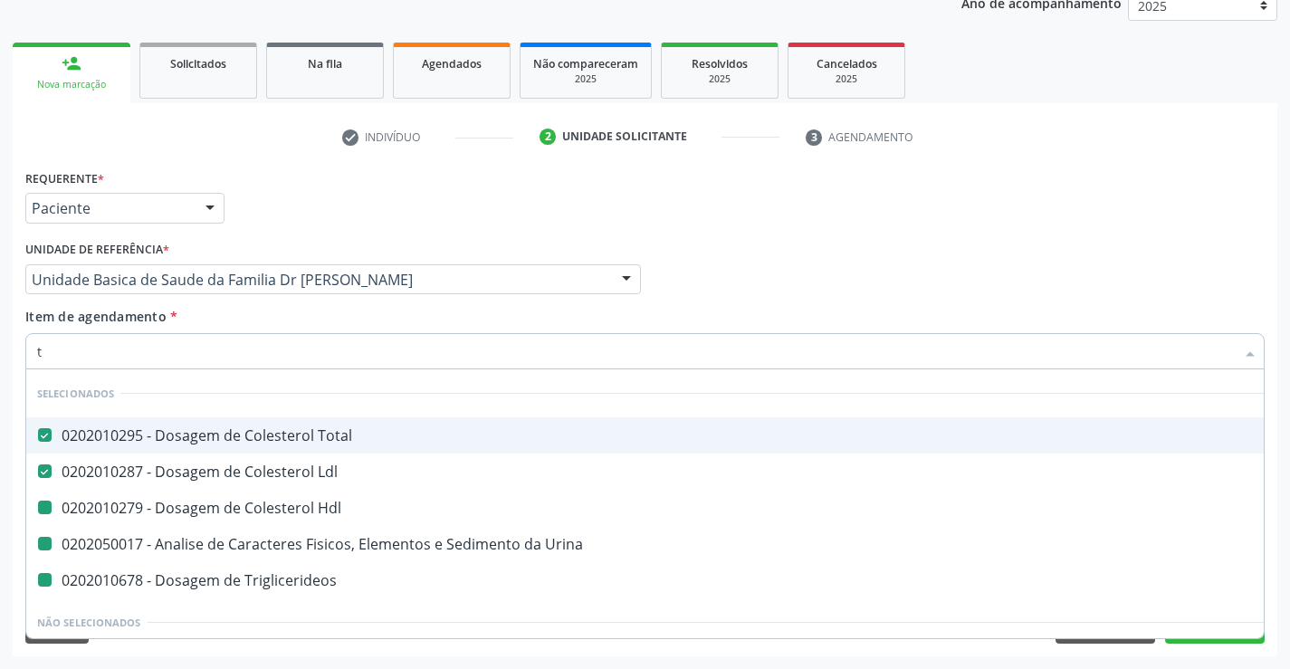
type input "tr"
checkbox Hdl "false"
checkbox Urina "false"
checkbox Triglicerideos "false"
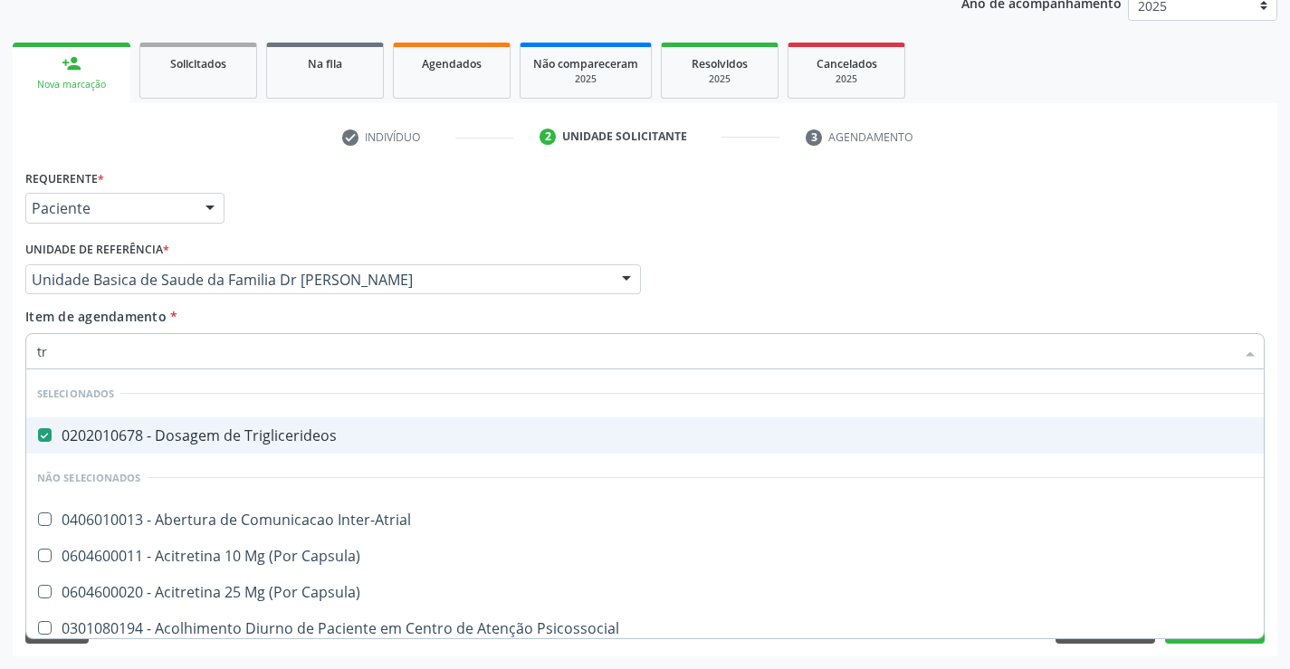
type input "tri"
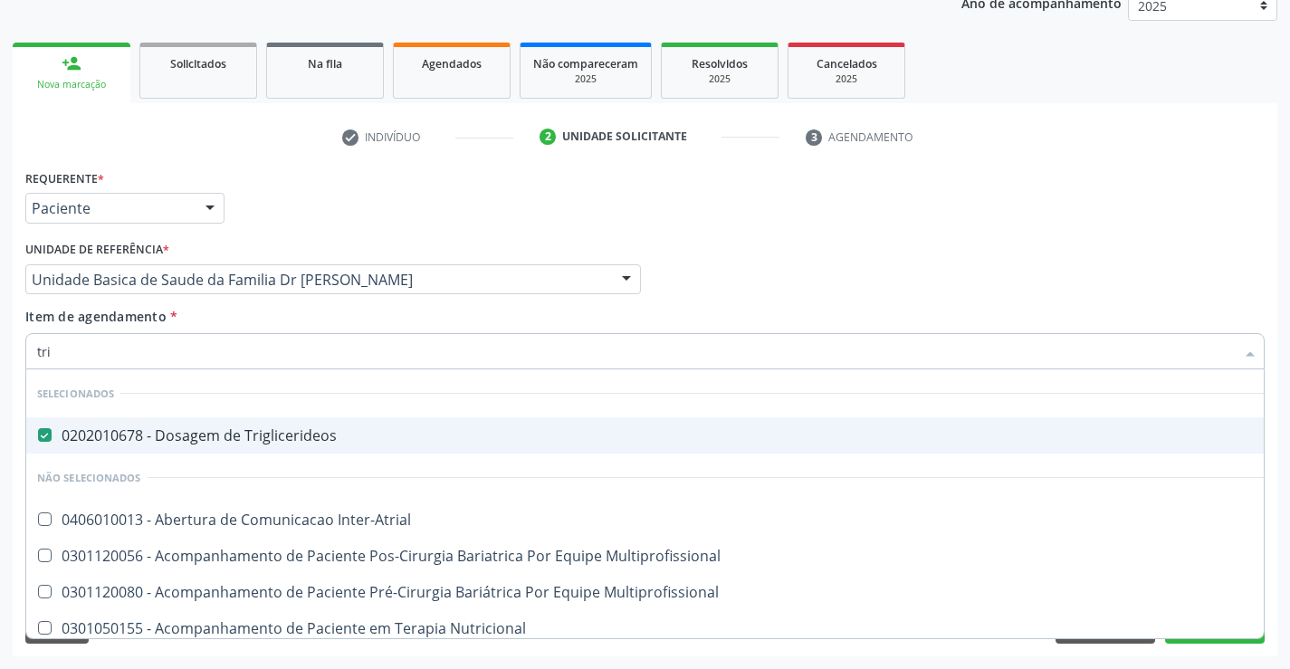
click at [218, 312] on div "Item de agendamento * tri Desfazer seleção Selecionados 0202010678 - Dosagem de…" at bounding box center [644, 335] width 1239 height 57
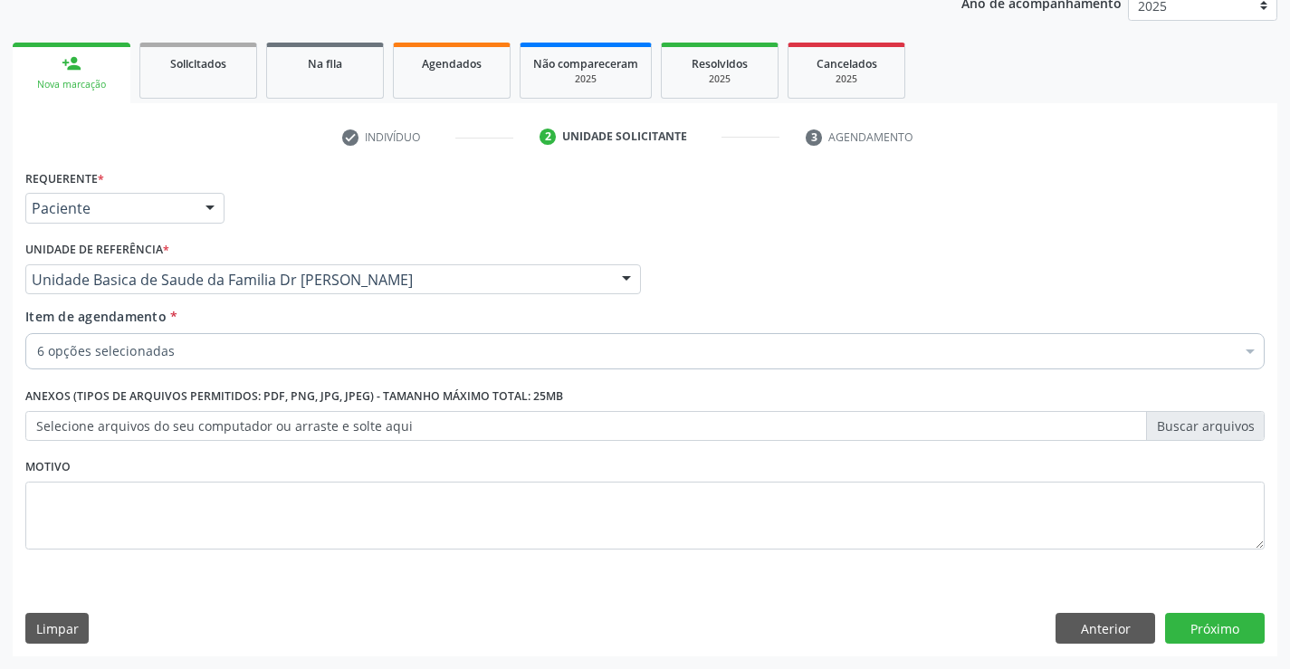
checkbox Hdl "true"
checkbox Urina "true"
checkbox Triglicerideos "true"
checkbox Glicose "true"
click at [1232, 626] on button "Próximo" at bounding box center [1215, 628] width 100 height 31
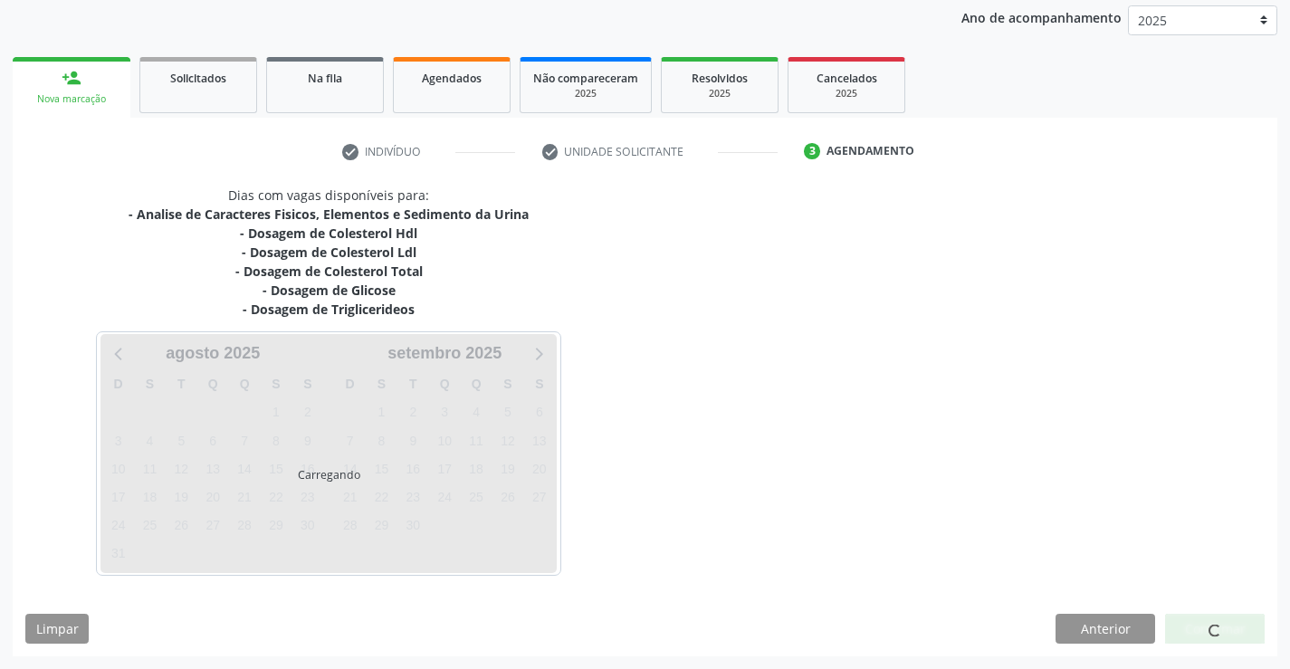
scroll to position [214, 0]
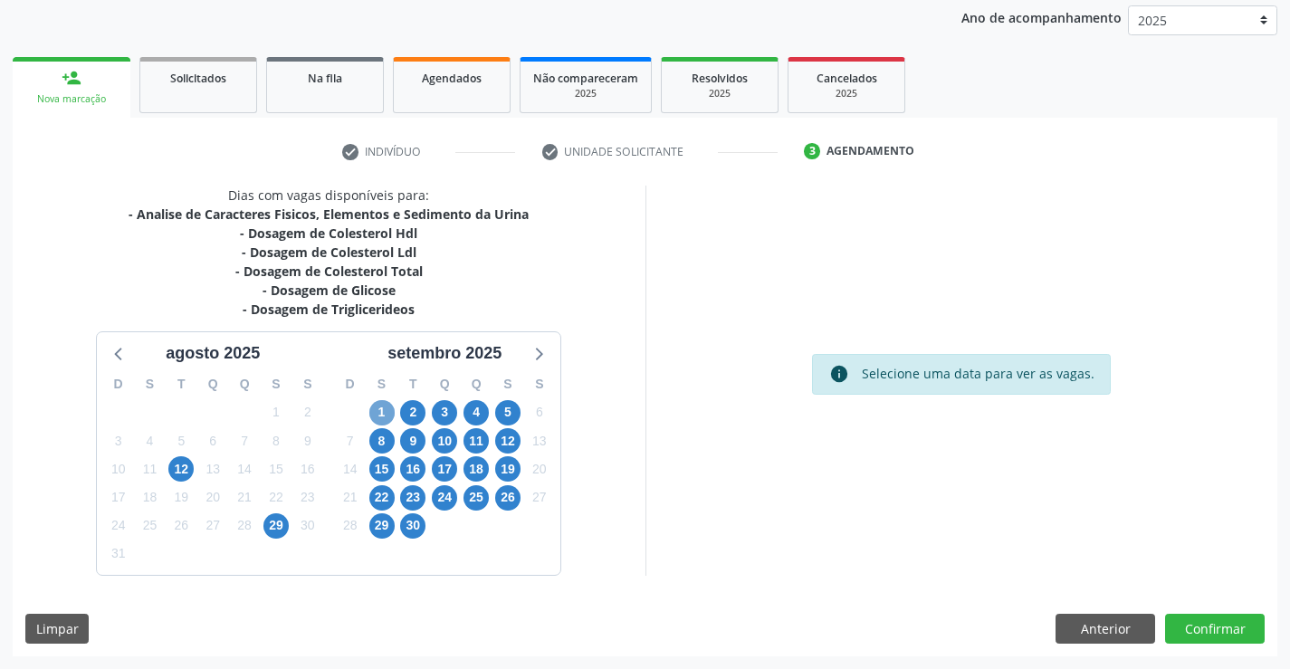
click at [377, 411] on span "1" at bounding box center [381, 412] width 25 height 25
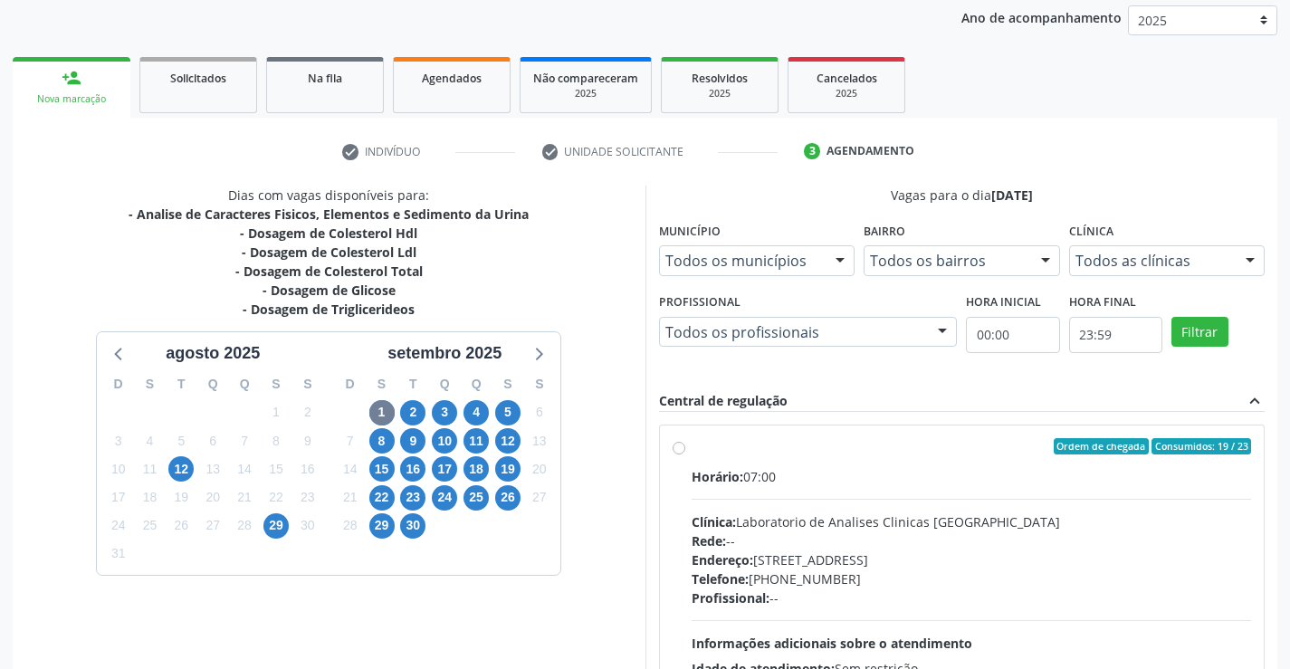
click at [865, 463] on label "Ordem de chegada Consumidos: 19 / 23 Horário: 07:00 Clínica: Laboratorio de Ana…" at bounding box center [972, 577] width 560 height 278
click at [685, 454] on input "Ordem de chegada Consumidos: 19 / 23 Horário: 07:00 Clínica: Laboratorio de Ana…" at bounding box center [679, 446] width 13 height 16
radio input "true"
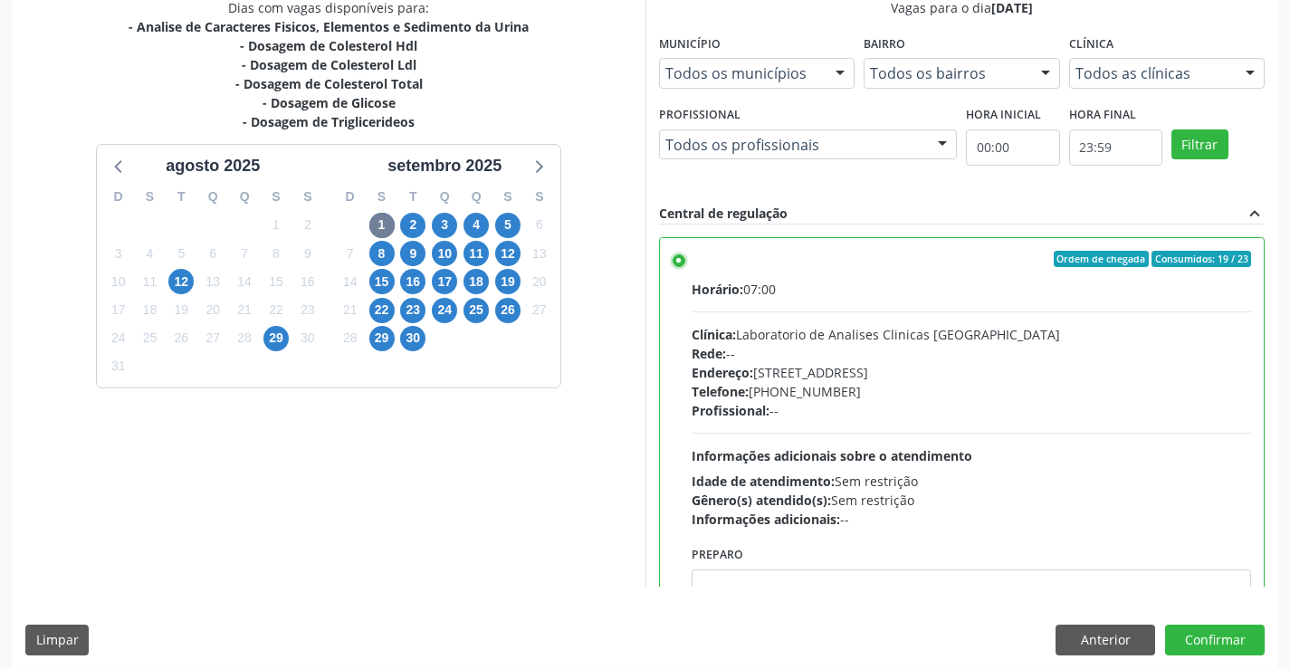
scroll to position [413, 0]
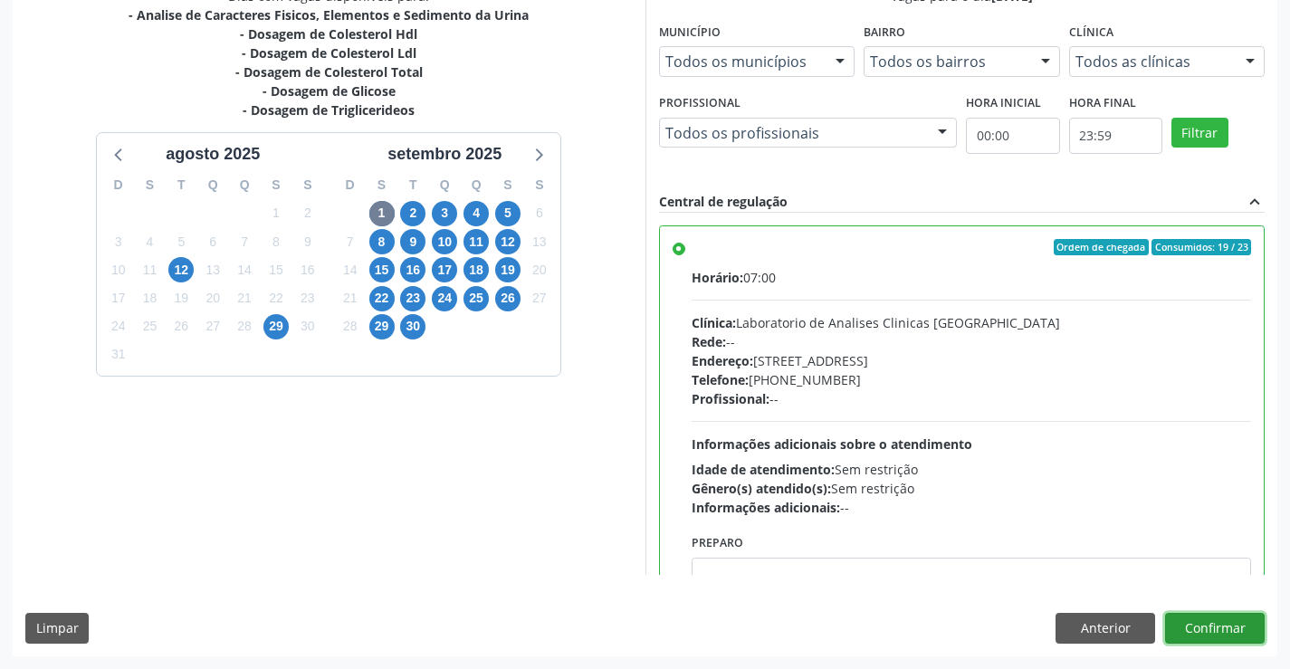
click at [1213, 623] on button "Confirmar" at bounding box center [1215, 628] width 100 height 31
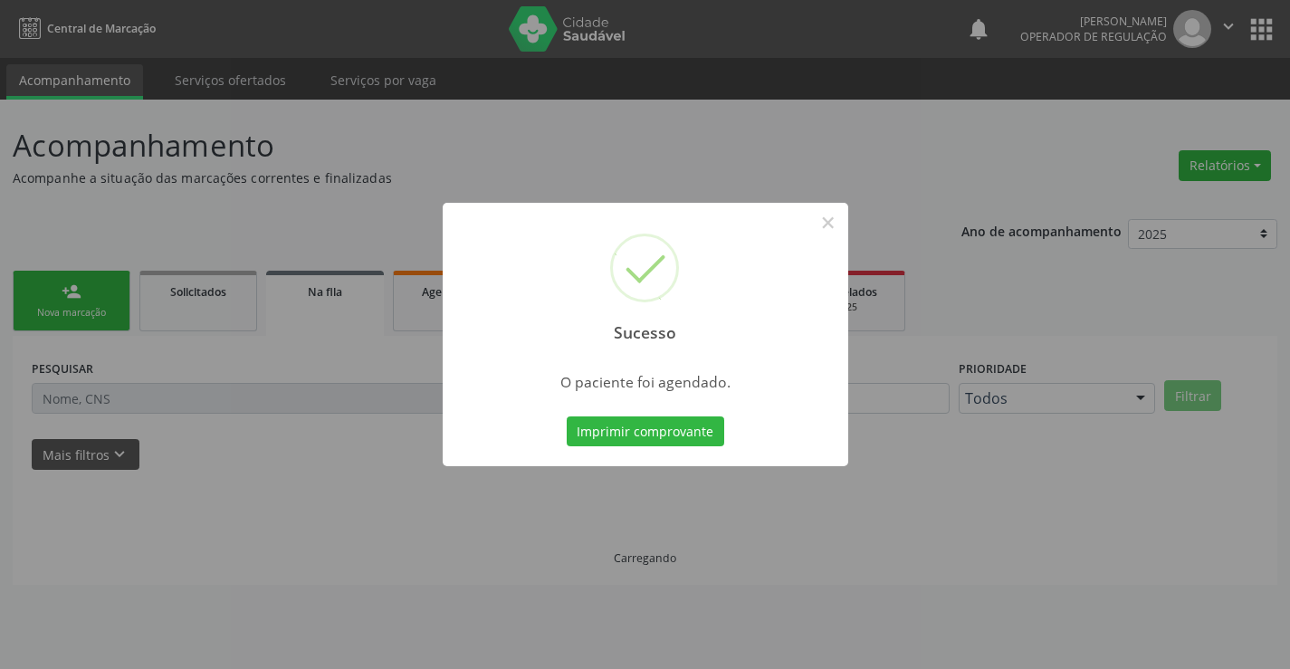
scroll to position [0, 0]
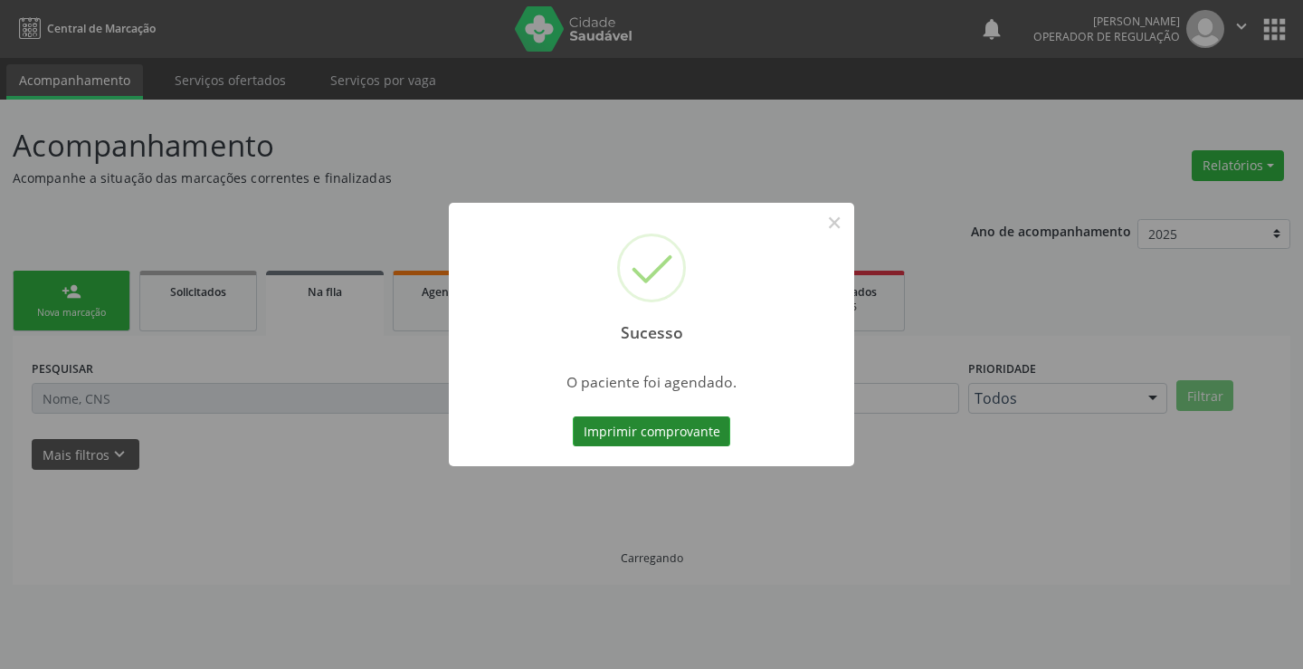
click at [674, 425] on button "Imprimir comprovante" at bounding box center [651, 431] width 157 height 31
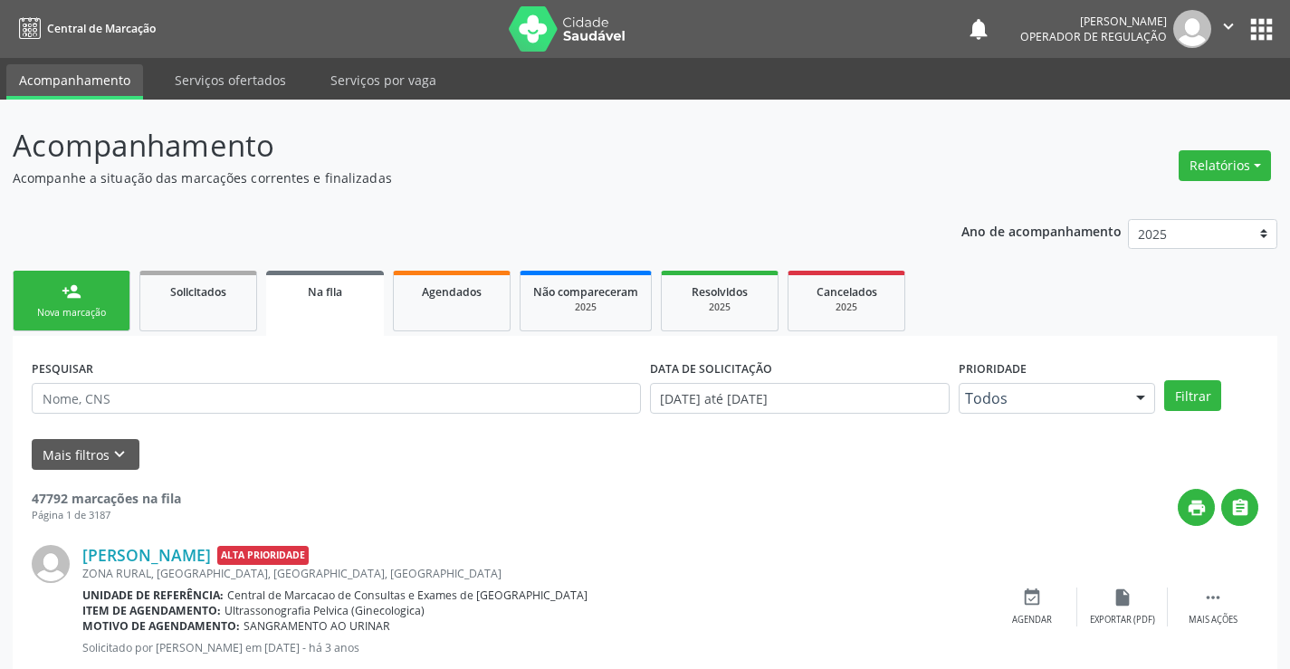
click at [92, 289] on link "person_add Nova marcação" at bounding box center [72, 301] width 118 height 61
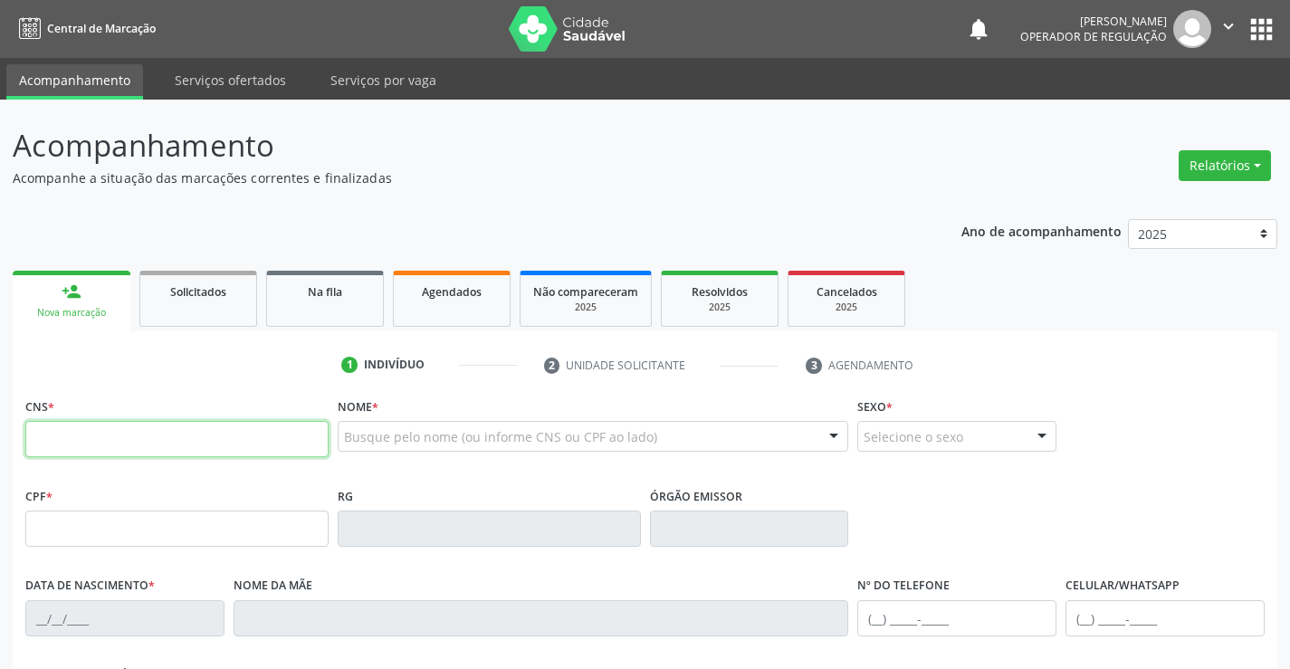
click at [129, 452] on input "text" at bounding box center [176, 439] width 303 height 36
click at [144, 438] on input "text" at bounding box center [176, 439] width 303 height 36
type input "704 6036 0482 7223"
type input "0[DATE]"
type input "[PHONE_NUMBER]"
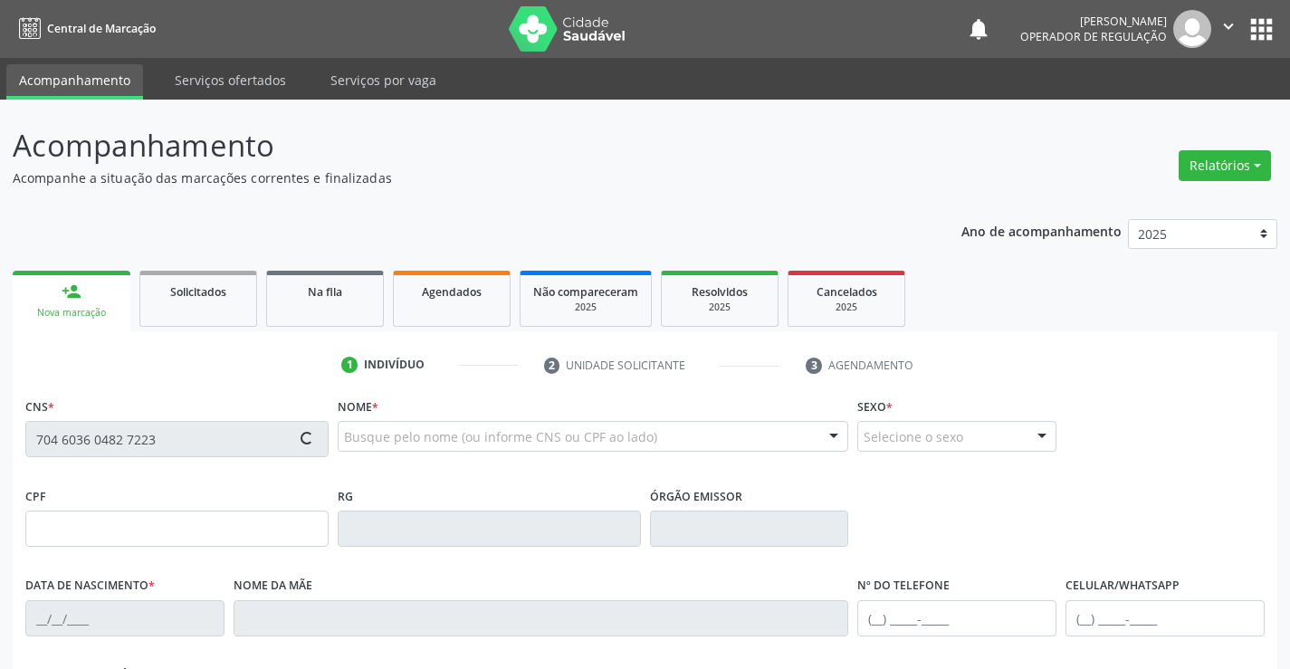
type input "[PHONE_NUMBER]"
type input "004.503.085-53"
type input "SN"
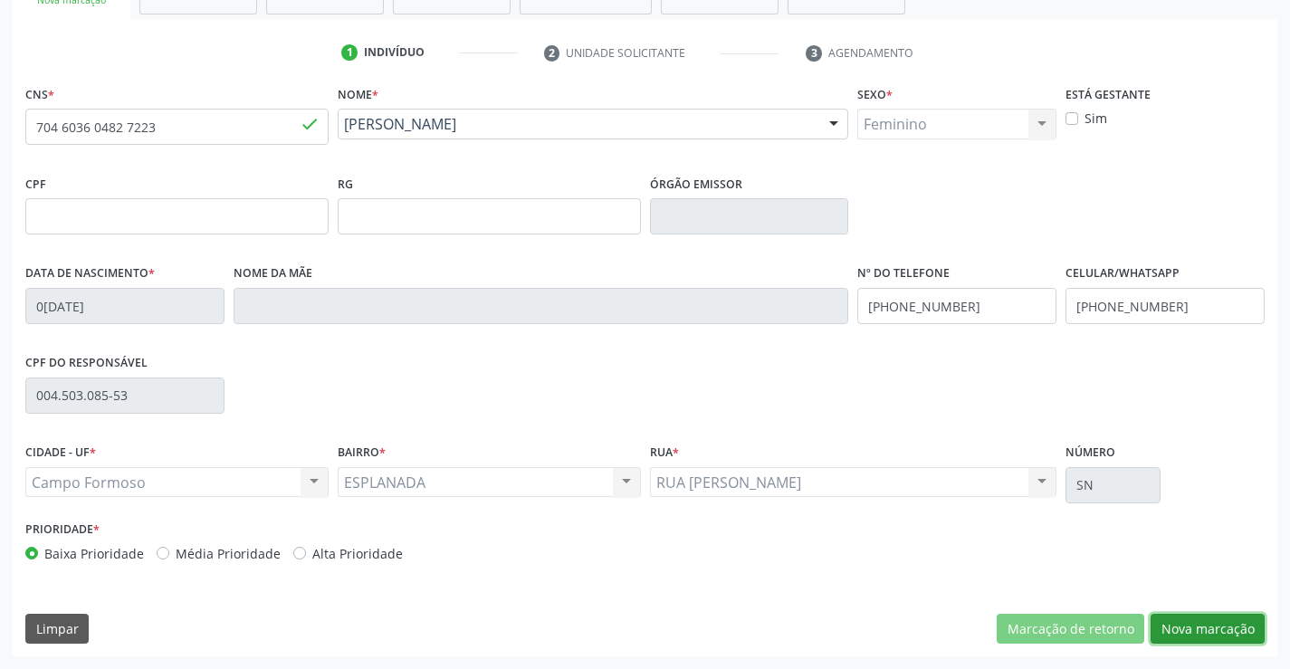
click at [1205, 627] on button "Nova marcação" at bounding box center [1207, 629] width 114 height 31
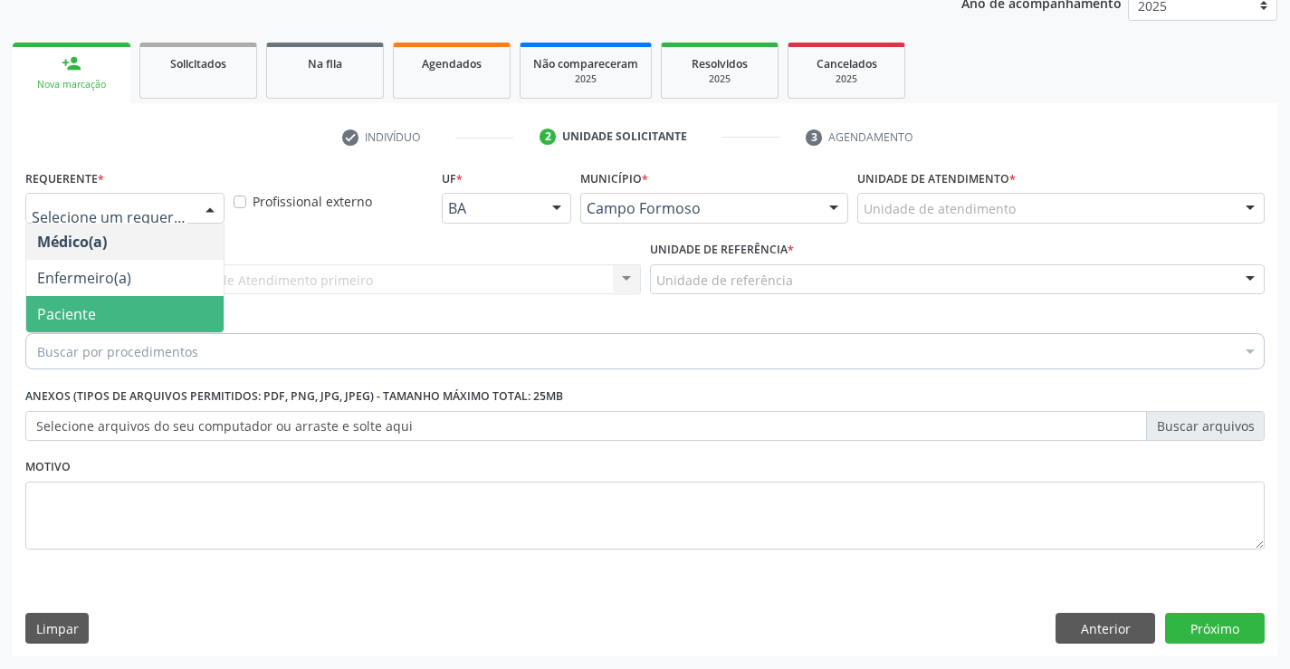
click at [73, 319] on span "Paciente" at bounding box center [66, 314] width 59 height 20
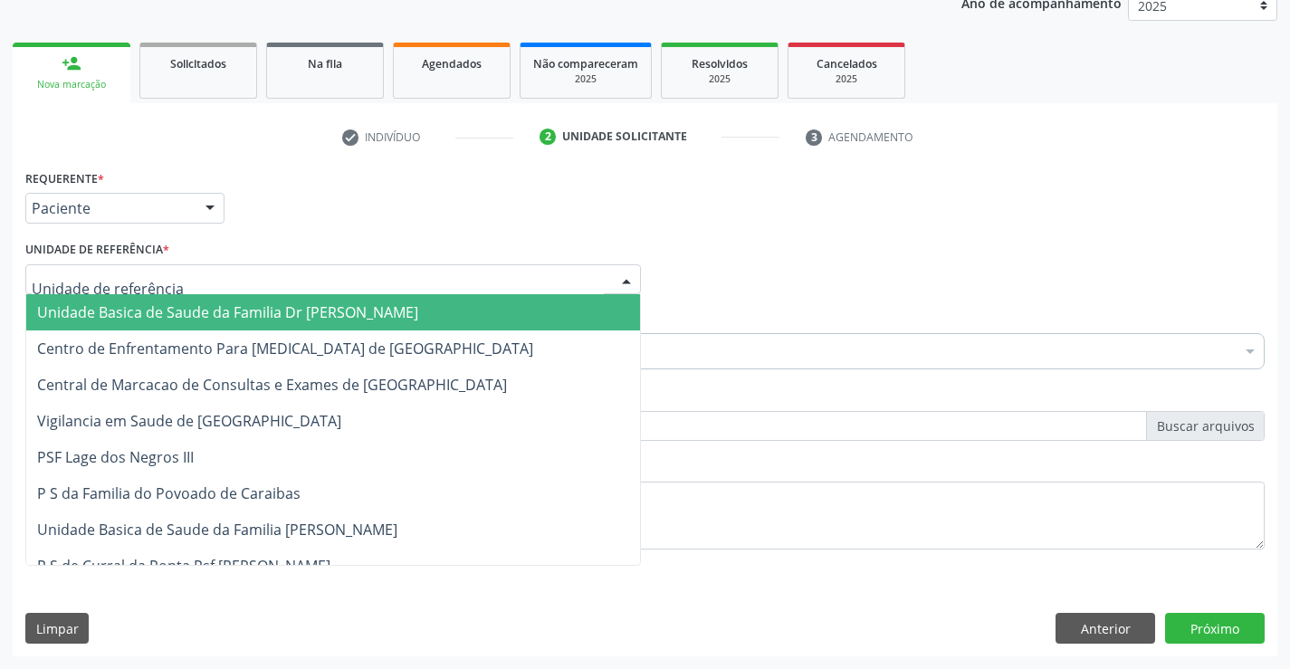
click at [114, 313] on span "Unidade Basica de Saude da Familia Dr [PERSON_NAME]" at bounding box center [227, 312] width 381 height 20
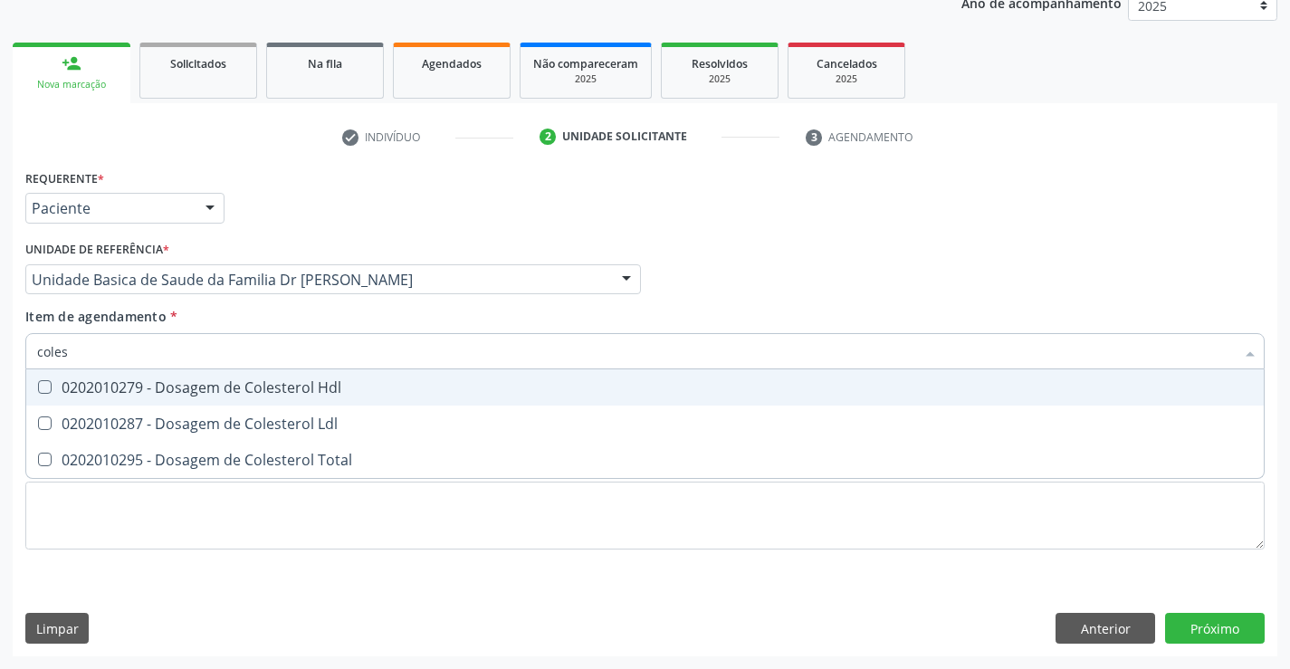
type input "colest"
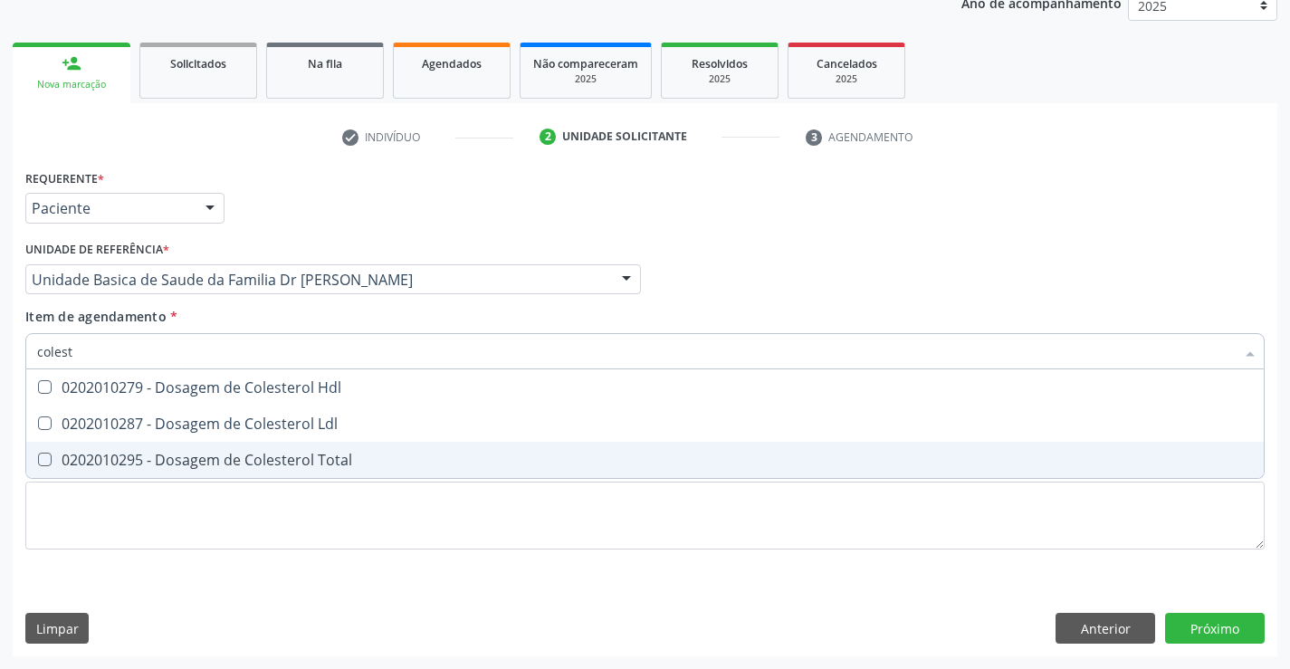
drag, startPoint x: 235, startPoint y: 455, endPoint x: 237, endPoint y: 445, distance: 10.1
click at [236, 453] on div "0202010295 - Dosagem de Colesterol Total" at bounding box center [645, 460] width 1216 height 14
checkbox Total "true"
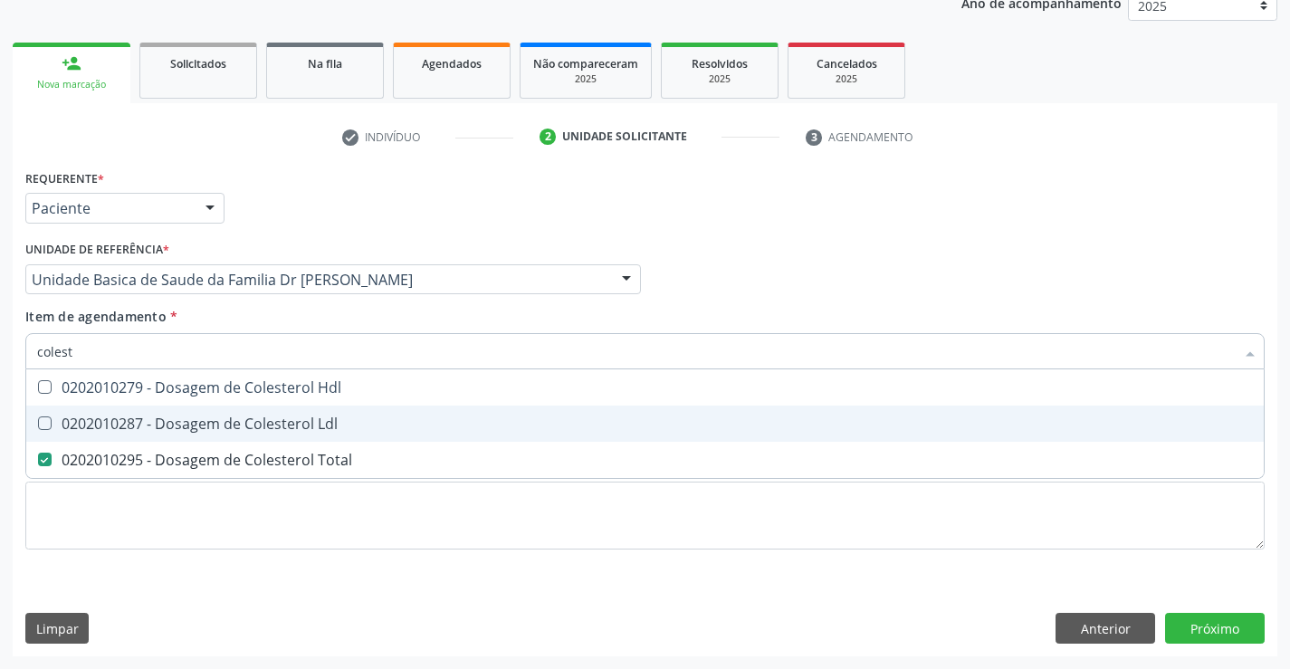
click at [239, 419] on div "0202010287 - Dosagem de Colesterol Ldl" at bounding box center [645, 423] width 1216 height 14
checkbox Ldl "true"
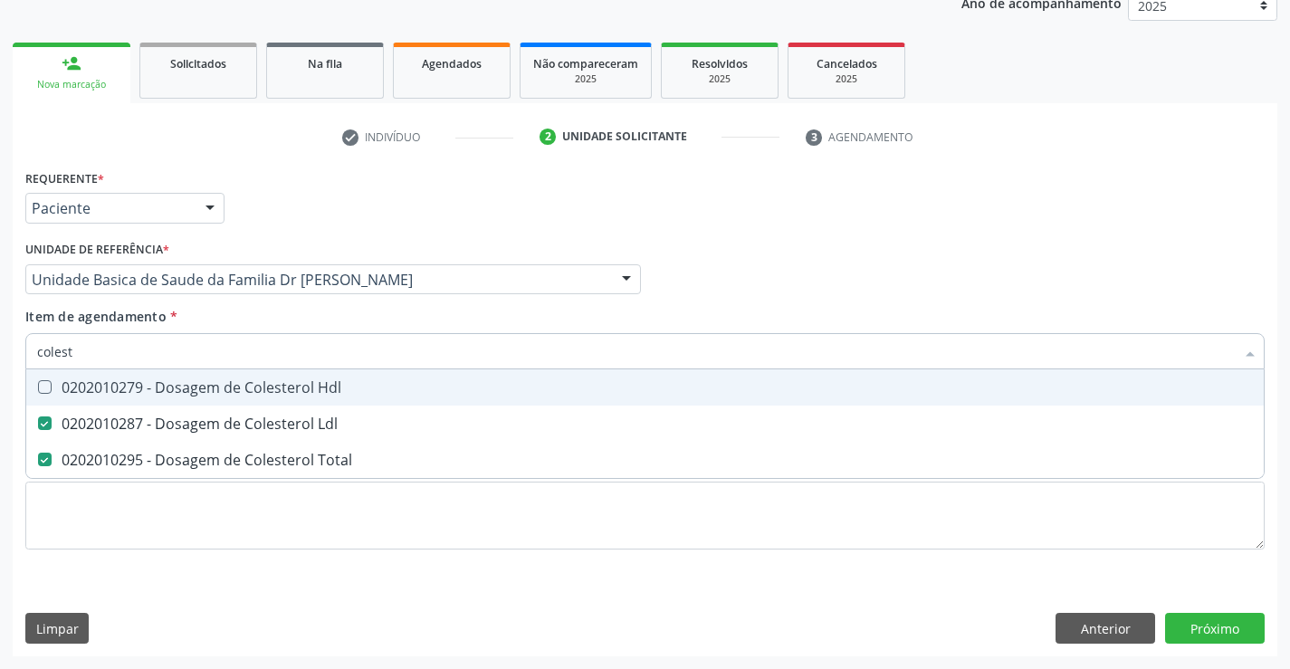
click at [241, 386] on div "0202010279 - Dosagem de Colesterol Hdl" at bounding box center [645, 387] width 1216 height 14
checkbox Hdl "true"
type input "colest"
click at [247, 315] on div "Item de agendamento * colest Desfazer seleção 0202010279 - Dosagem de Colestero…" at bounding box center [644, 335] width 1239 height 57
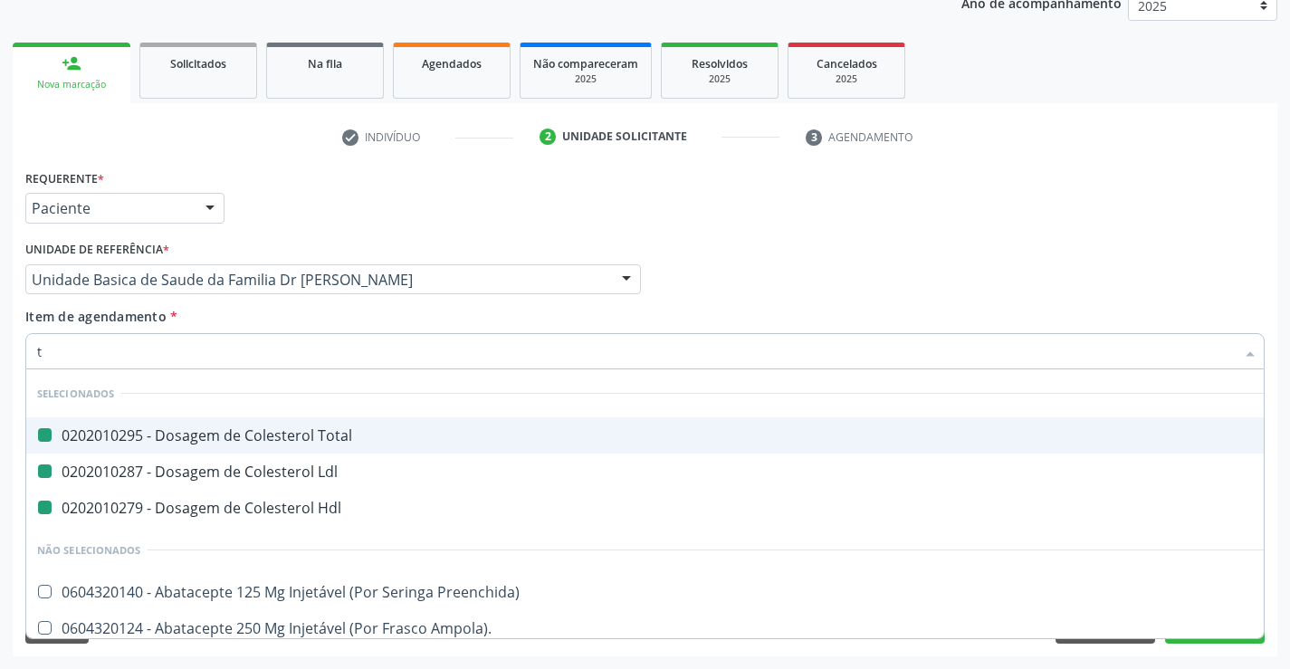
type input "tr"
checkbox Total "false"
checkbox Ldl "false"
checkbox Hdl "false"
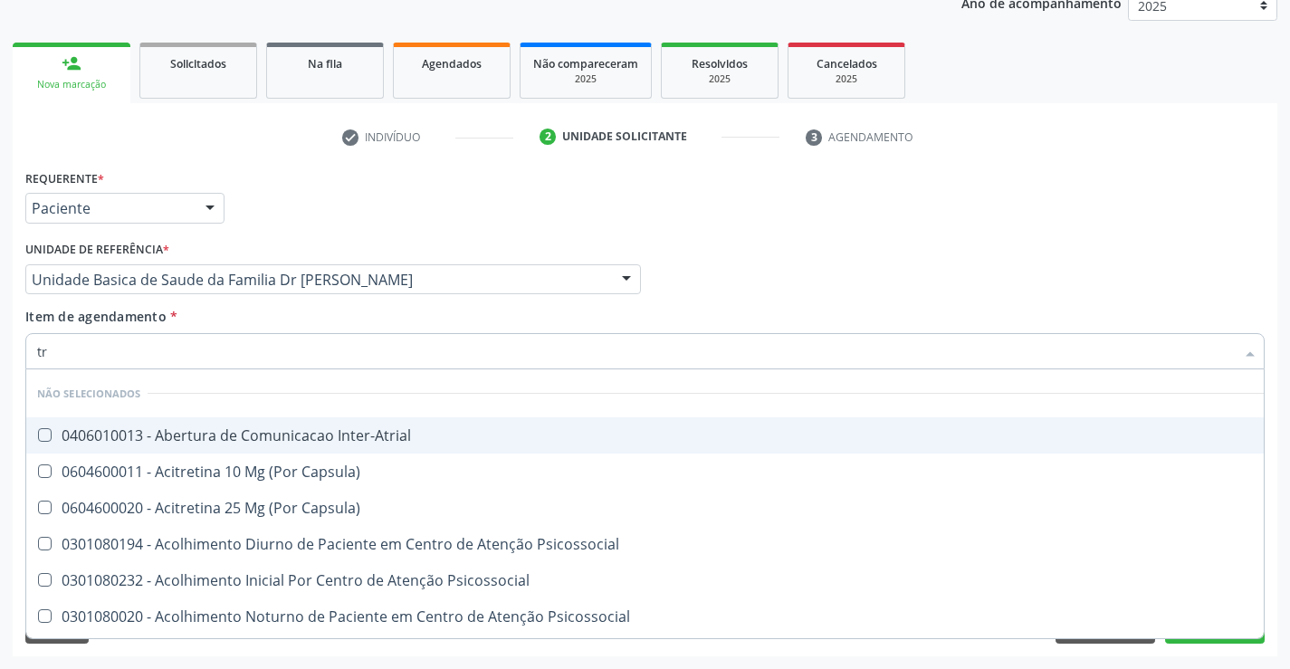
type input "tri"
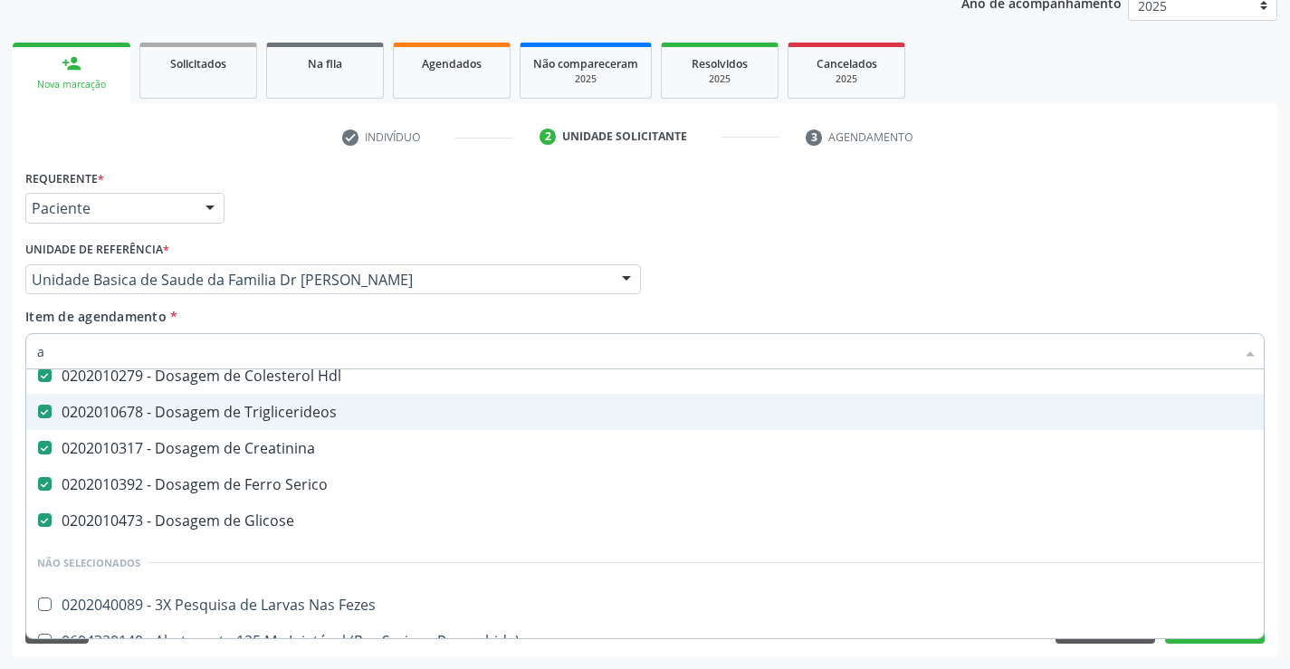
scroll to position [132, 0]
type input "ab"
checkbox Total "false"
checkbox Ldl "false"
checkbox Hdl "false"
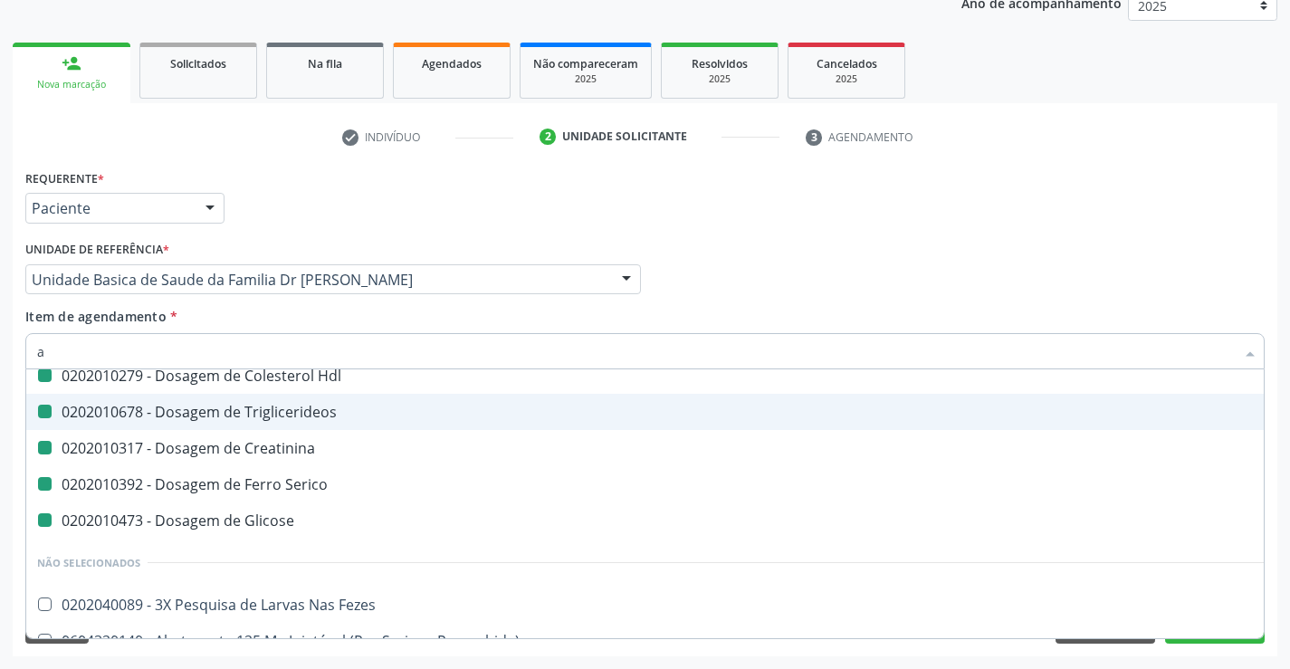
checkbox Triglicerideos "false"
checkbox Creatinina "false"
checkbox Serico "false"
checkbox Glicose "false"
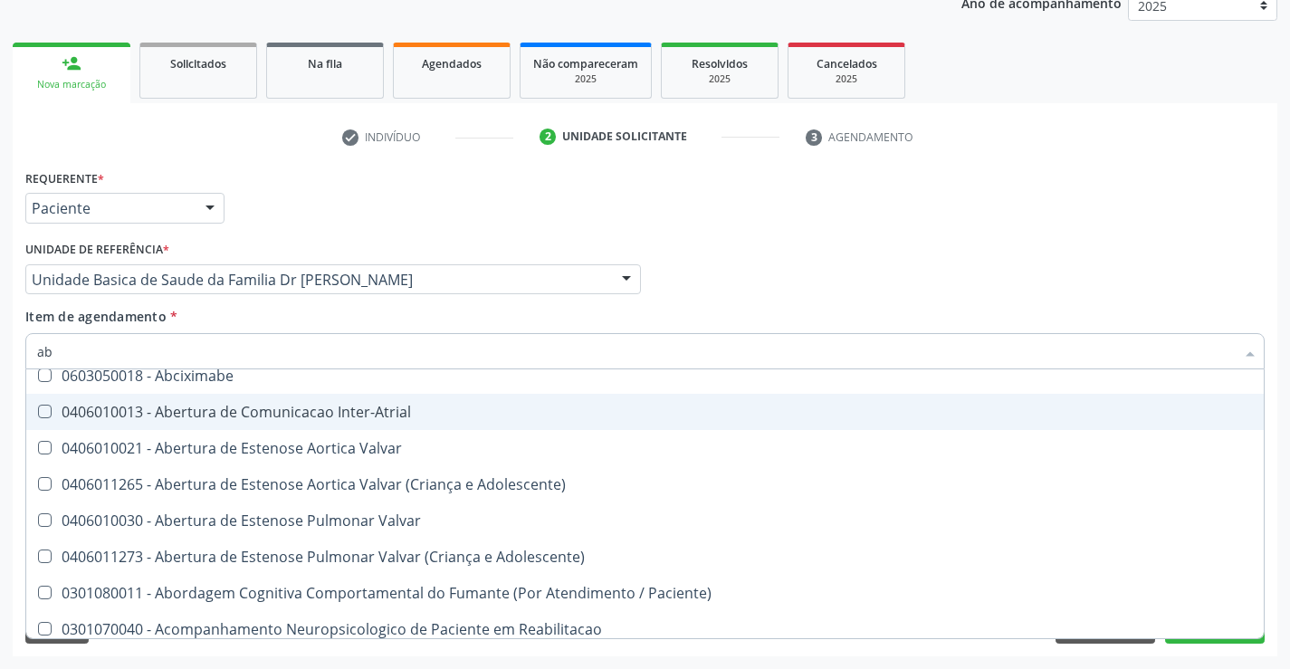
type input "abo"
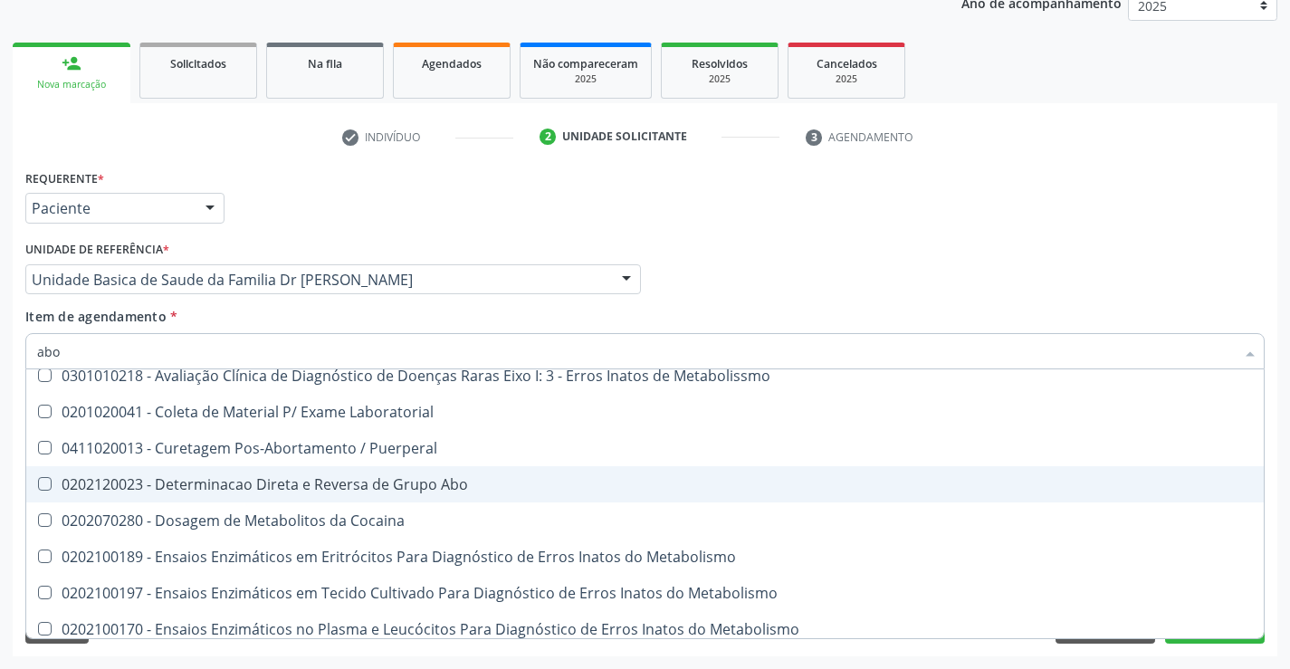
drag, startPoint x: 421, startPoint y: 482, endPoint x: 429, endPoint y: 477, distance: 9.3
click at [426, 478] on div "0202120023 - Determinacao Direta e Reversa de Grupo Abo" at bounding box center [645, 484] width 1216 height 14
checkbox Abo "true"
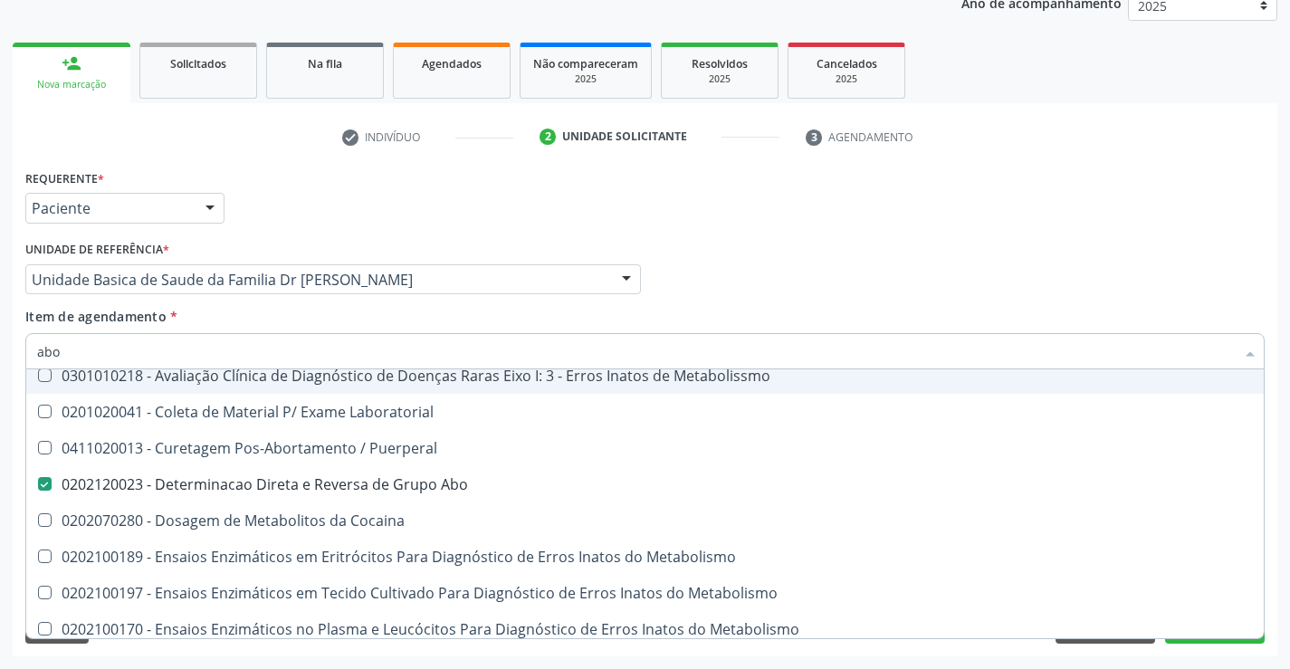
type input "abo"
click at [410, 224] on div "Requerente * Paciente Médico(a) Enfermeiro(a) Paciente Nenhum resultado encontr…" at bounding box center [645, 200] width 1248 height 71
checkbox Paciente\) "true"
checkbox Voz "true"
checkbox Metabolissmo "true"
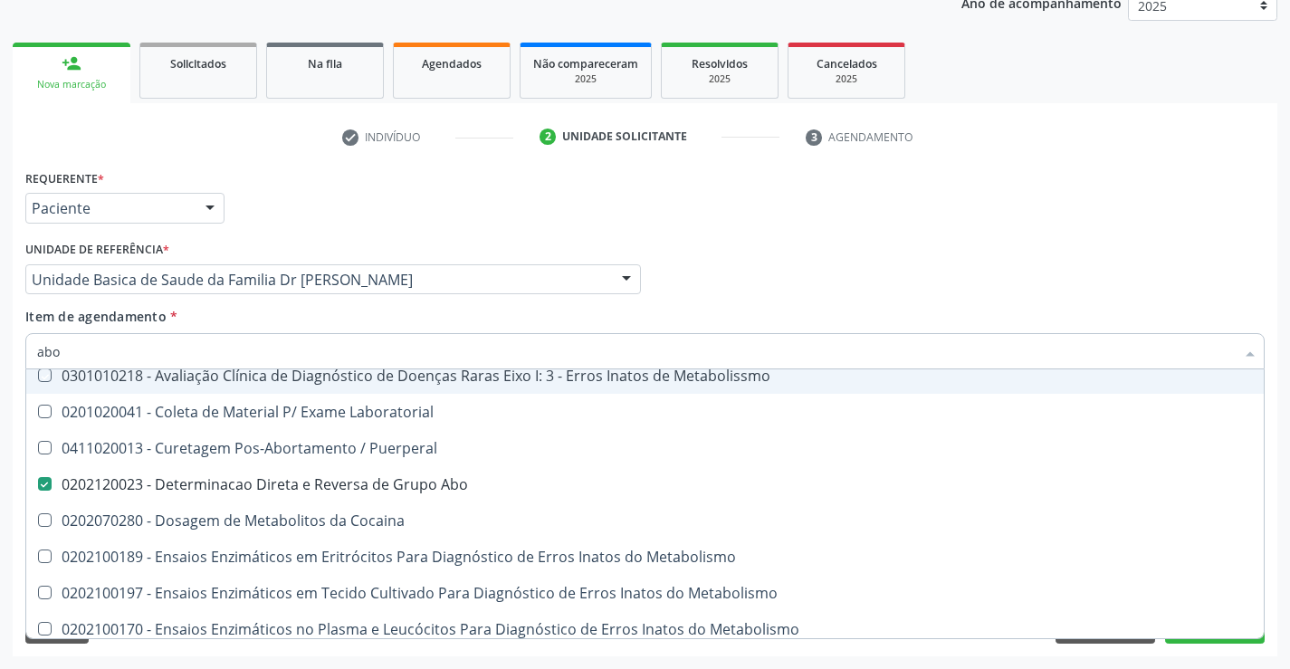
checkbox Laboratorial "true"
checkbox Puerperal "true"
checkbox Cocaina "true"
checkbox Metabolismo "true"
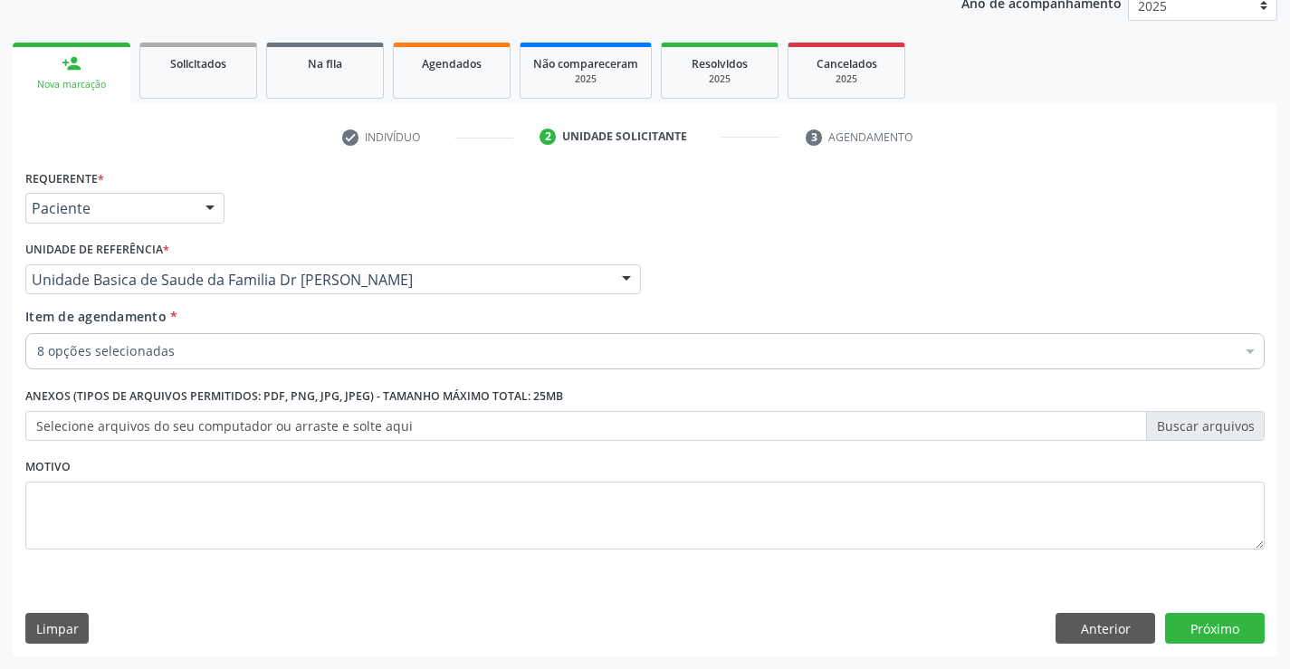
scroll to position [0, 0]
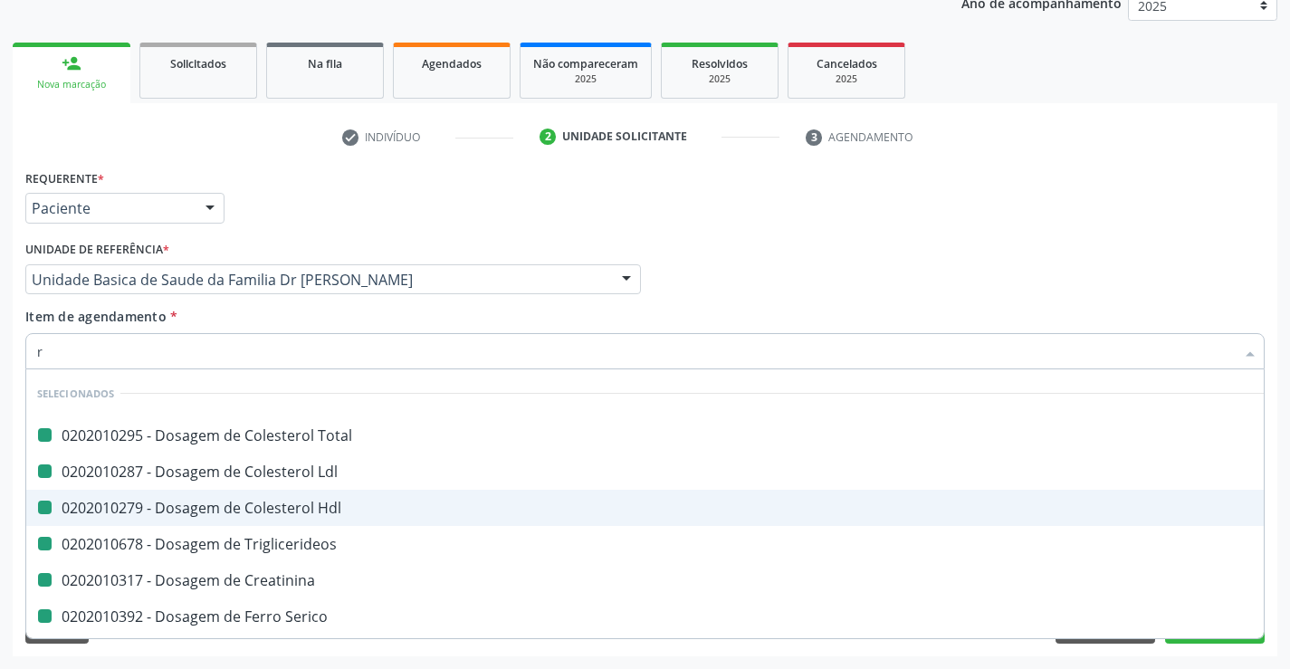
type input "rh"
checkbox Total "false"
checkbox Ldl "false"
checkbox Hdl "false"
checkbox Triglicerideos "false"
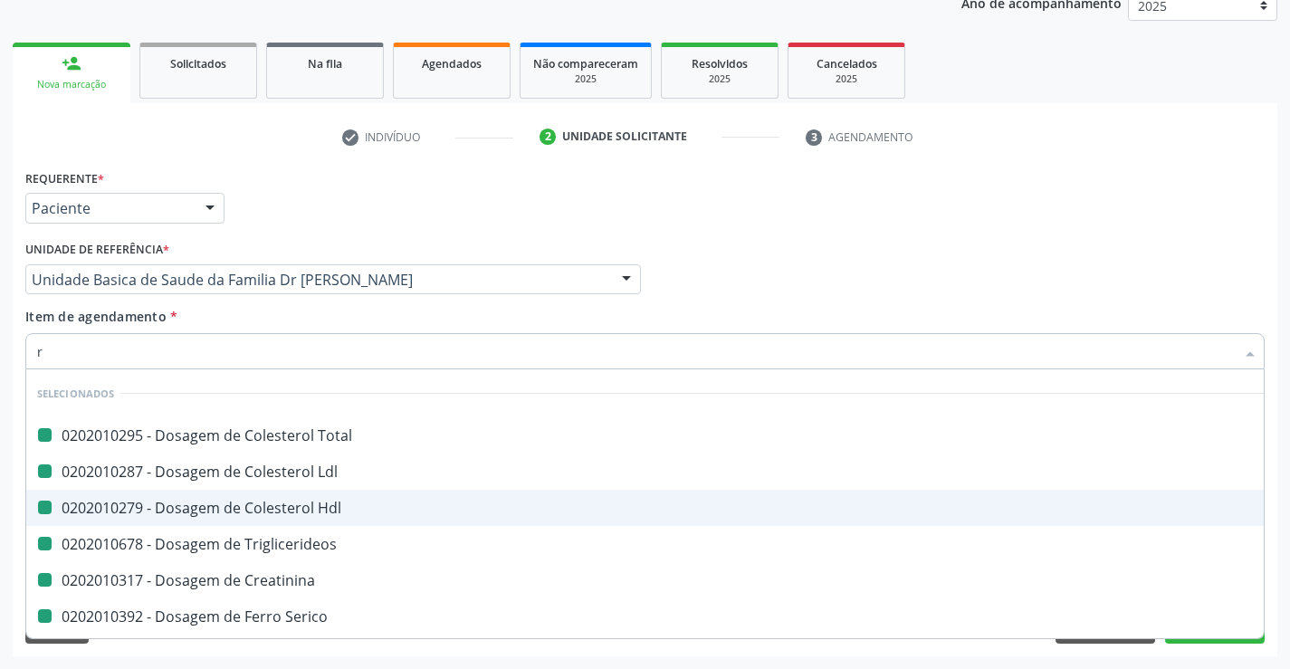
checkbox Creatinina "false"
checkbox Serico "false"
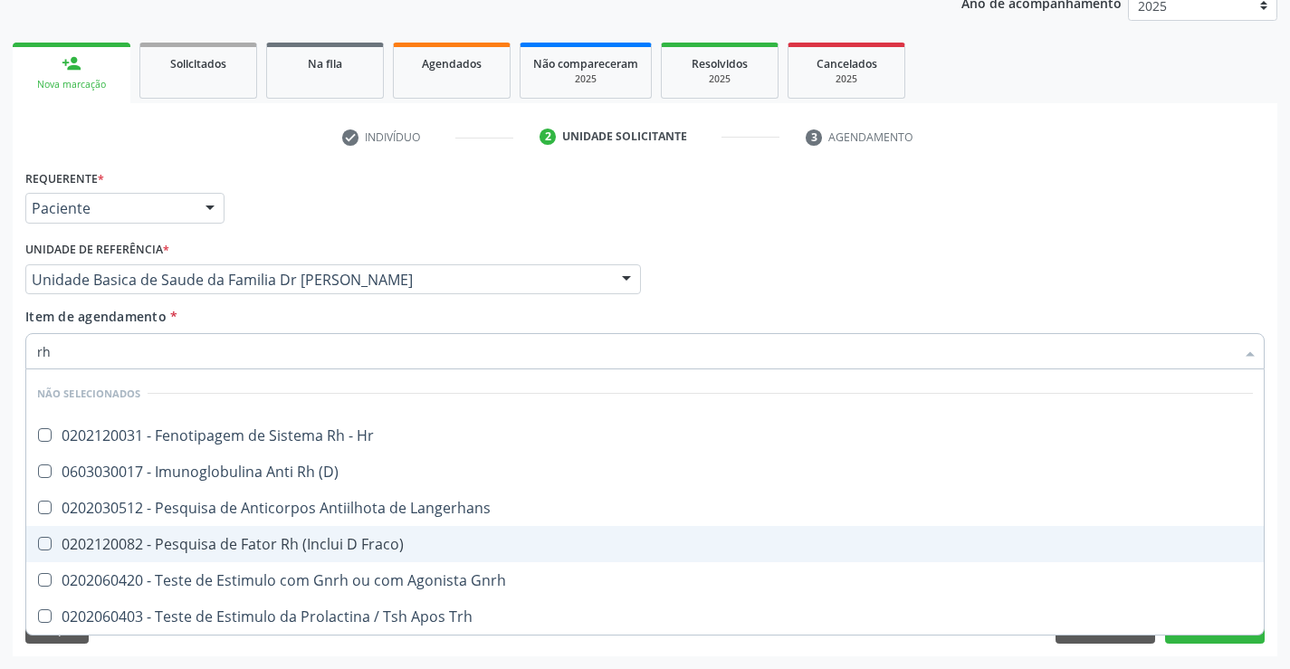
click at [337, 543] on div "0202120082 - Pesquisa de Fator Rh (Inclui D Fraco)" at bounding box center [645, 544] width 1216 height 14
checkbox Fraco\) "true"
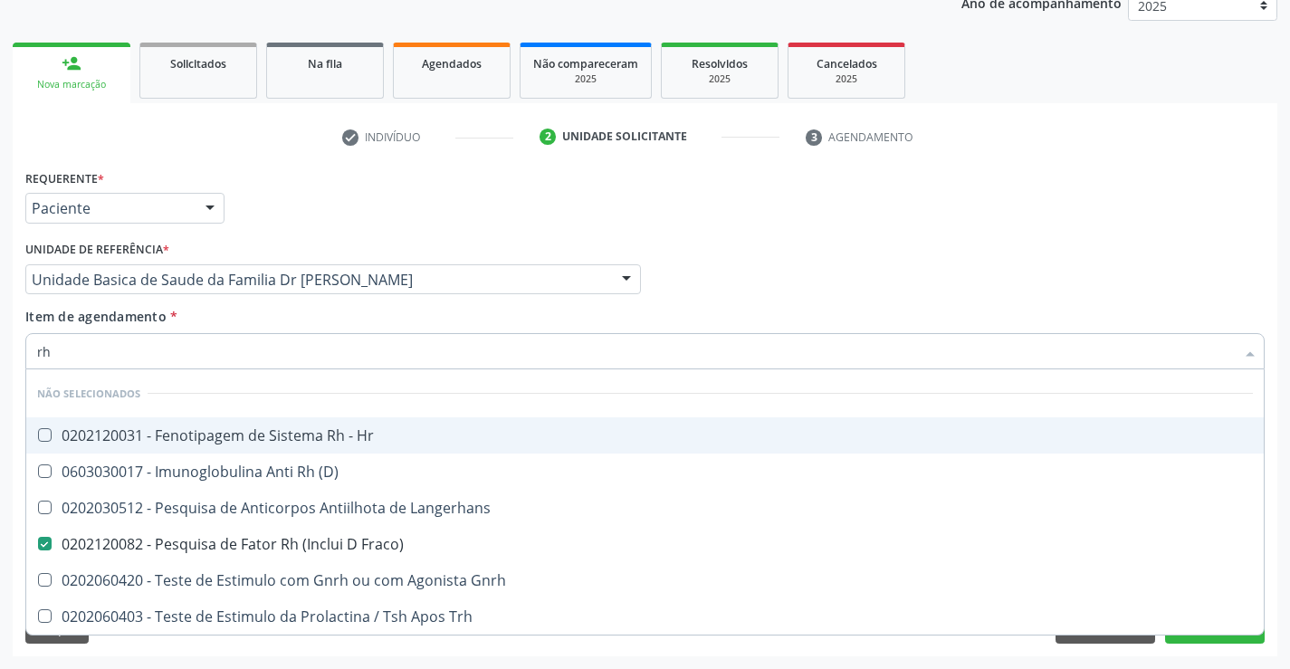
type input "rh"
click at [336, 318] on div "Item de agendamento * rh Desfazer seleção Não selecionados 0202120031 - Fenotip…" at bounding box center [644, 335] width 1239 height 57
checkbox Hr "true"
checkbox \(D\) "true"
checkbox Langerhans "true"
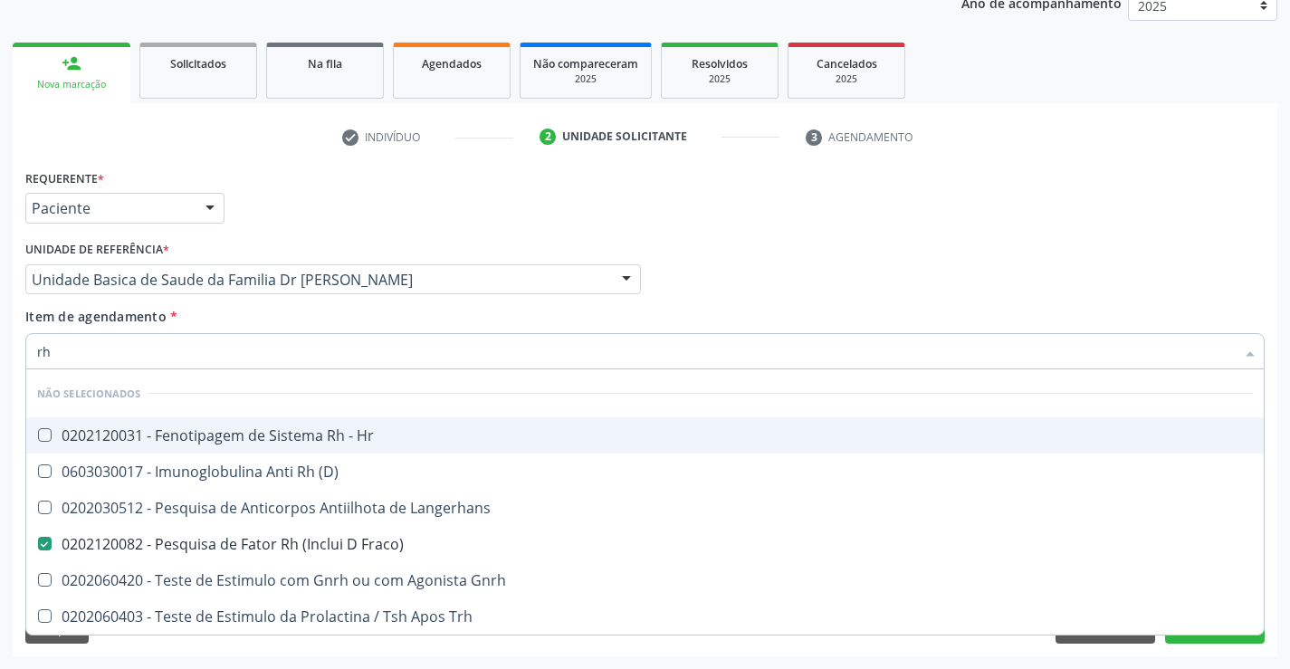
checkbox Gnrh "true"
checkbox Trh "true"
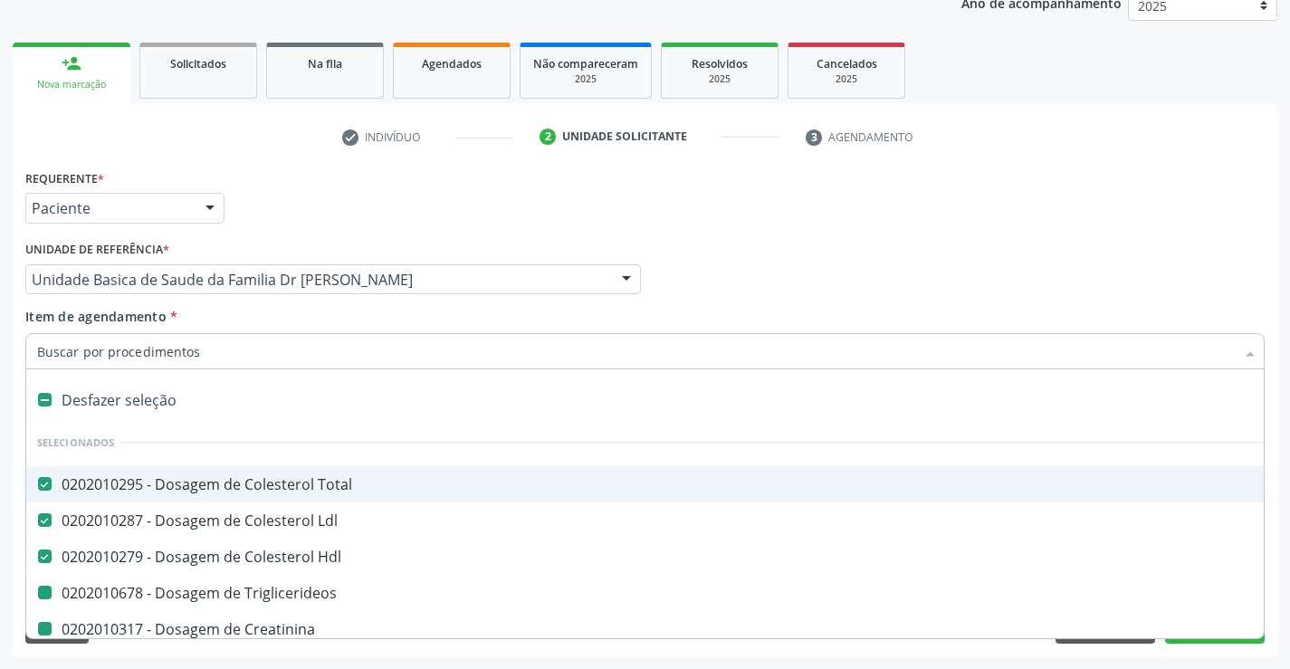
type input "h"
checkbox Triglicerideos "false"
checkbox Creatinina "false"
checkbox Serico "false"
checkbox Glicose "false"
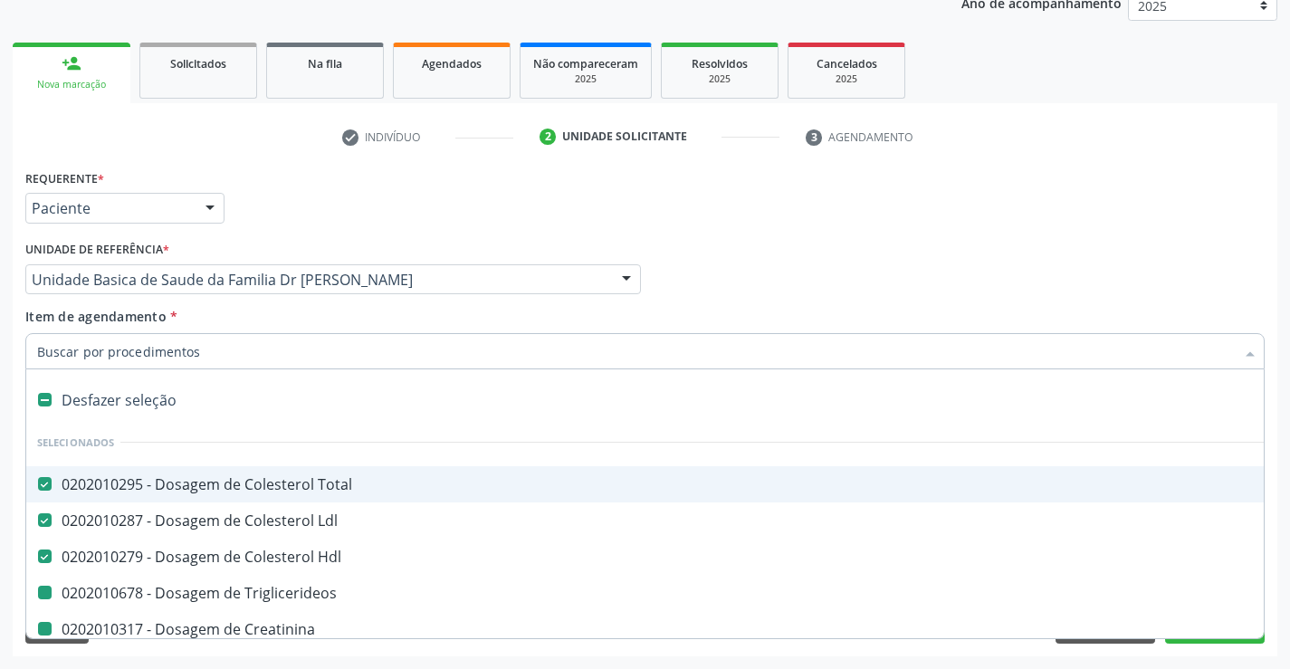
checkbox Abo "false"
checkbox Fraco\) "false"
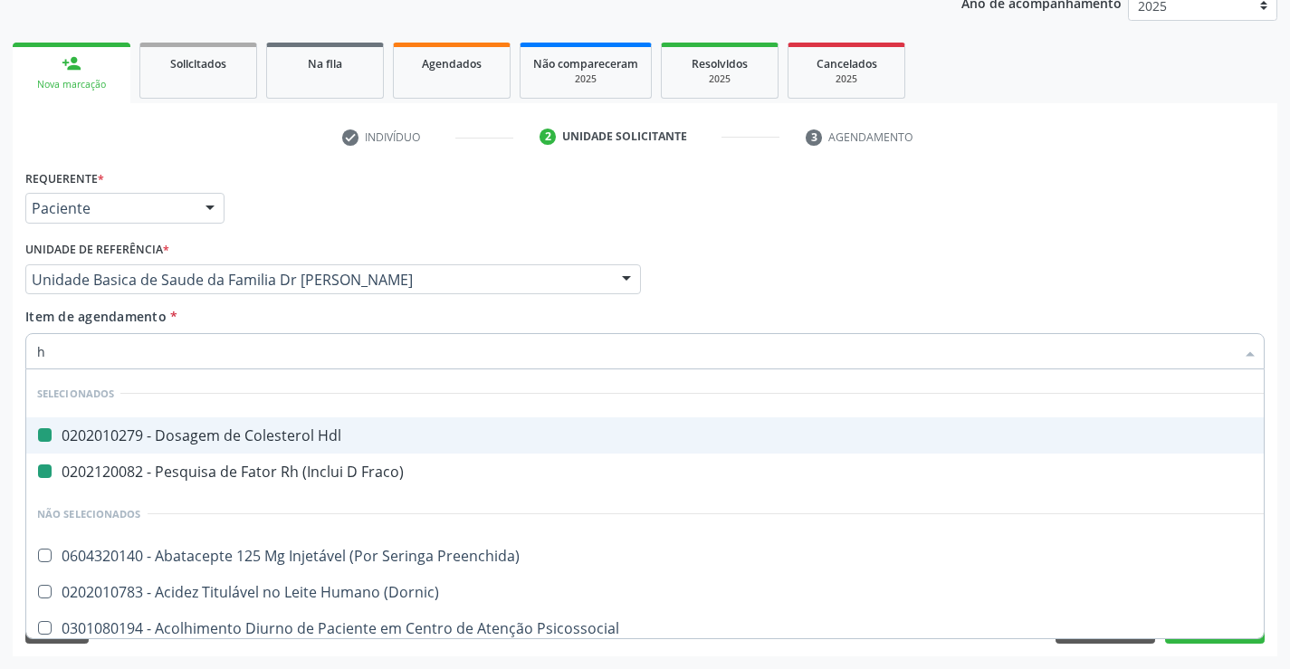
type input "he"
checkbox Hdl "false"
checkbox Fraco\) "false"
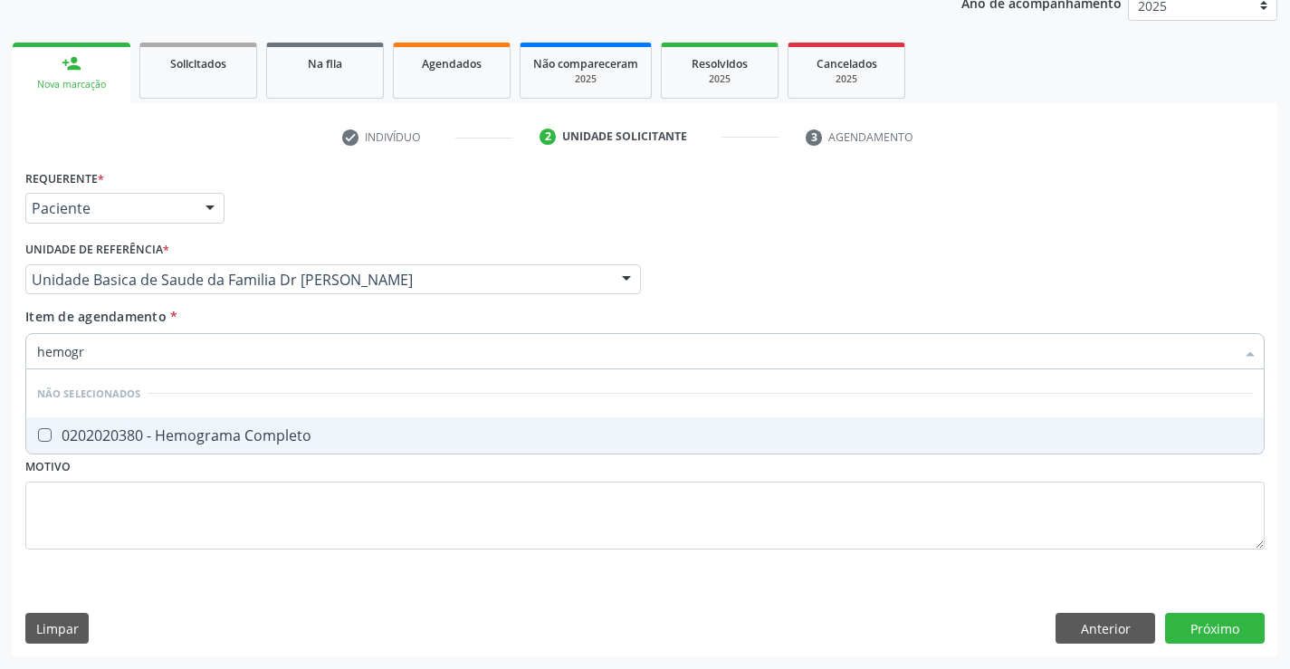
type input "hemogra"
click at [266, 434] on div "0202020380 - Hemograma Completo" at bounding box center [645, 435] width 1216 height 14
checkbox Completo "true"
type input "hemogra"
click at [274, 323] on div "Item de agendamento * hemogra Desfazer seleção Não selecionados 0202020380 - He…" at bounding box center [644, 335] width 1239 height 57
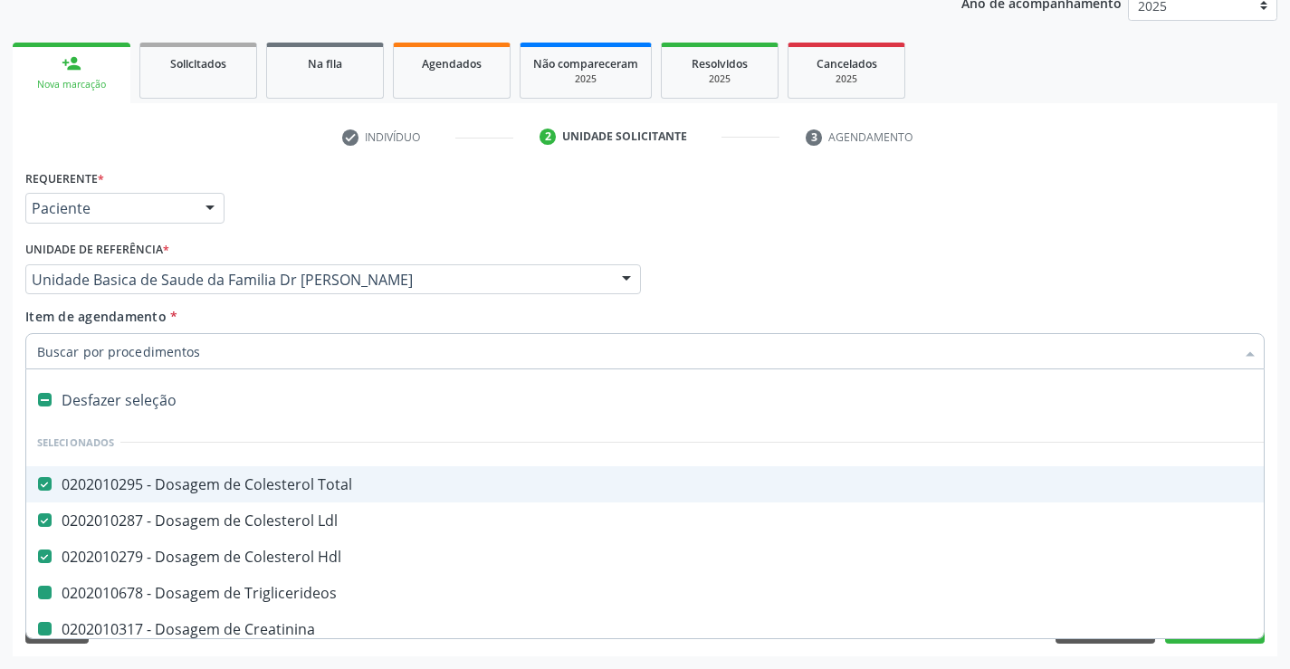
type input "u"
checkbox Triglicerideos "false"
checkbox Creatinina "false"
checkbox Serico "false"
checkbox Glicose "false"
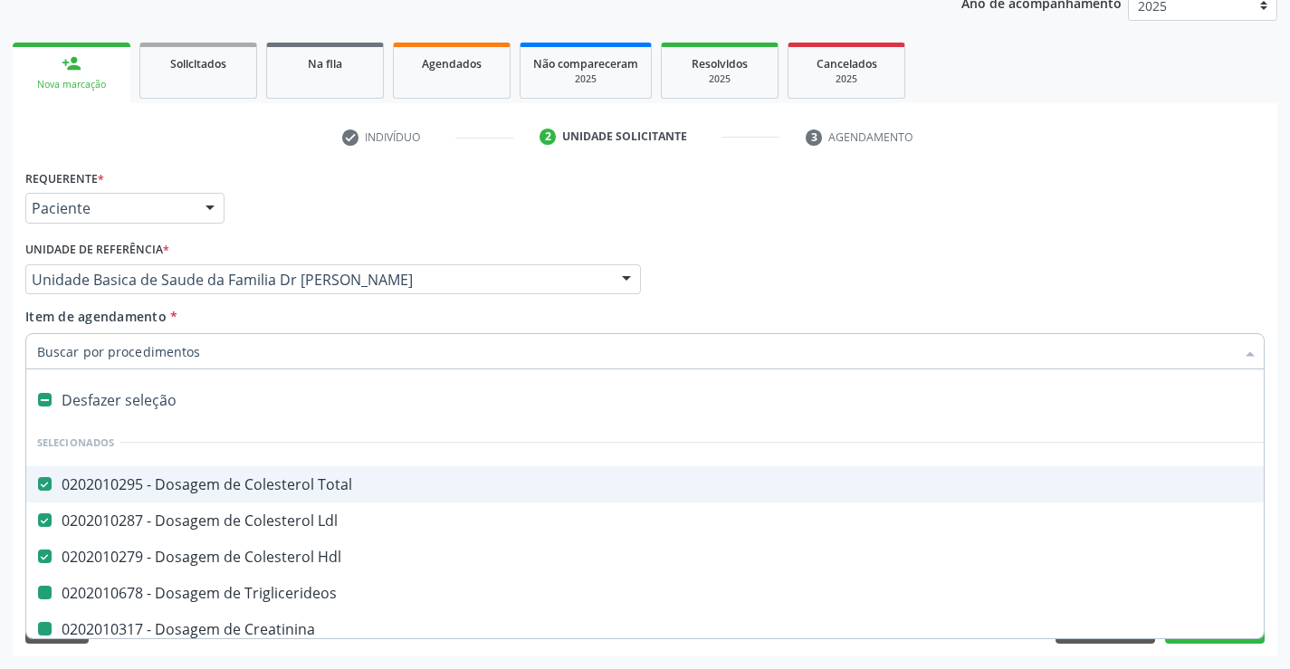
checkbox Abo "false"
checkbox Fraco\) "false"
checkbox Completo "false"
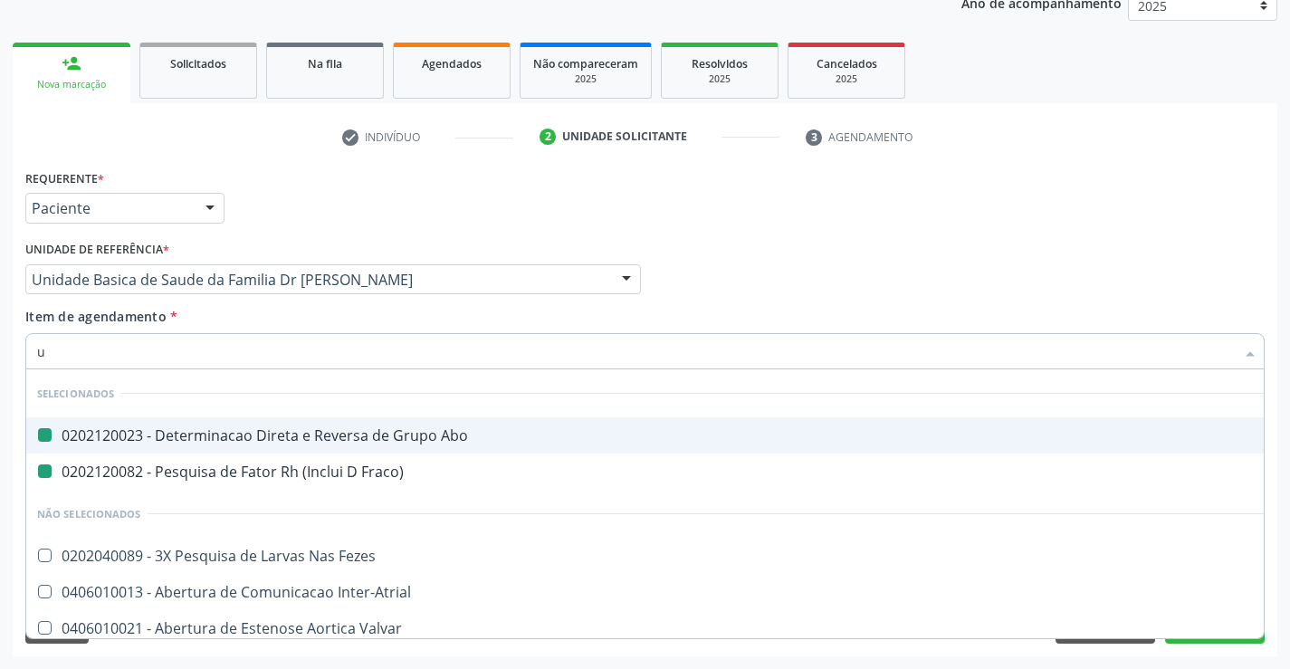
type input "ur"
checkbox Abo "false"
checkbox Fraco\) "false"
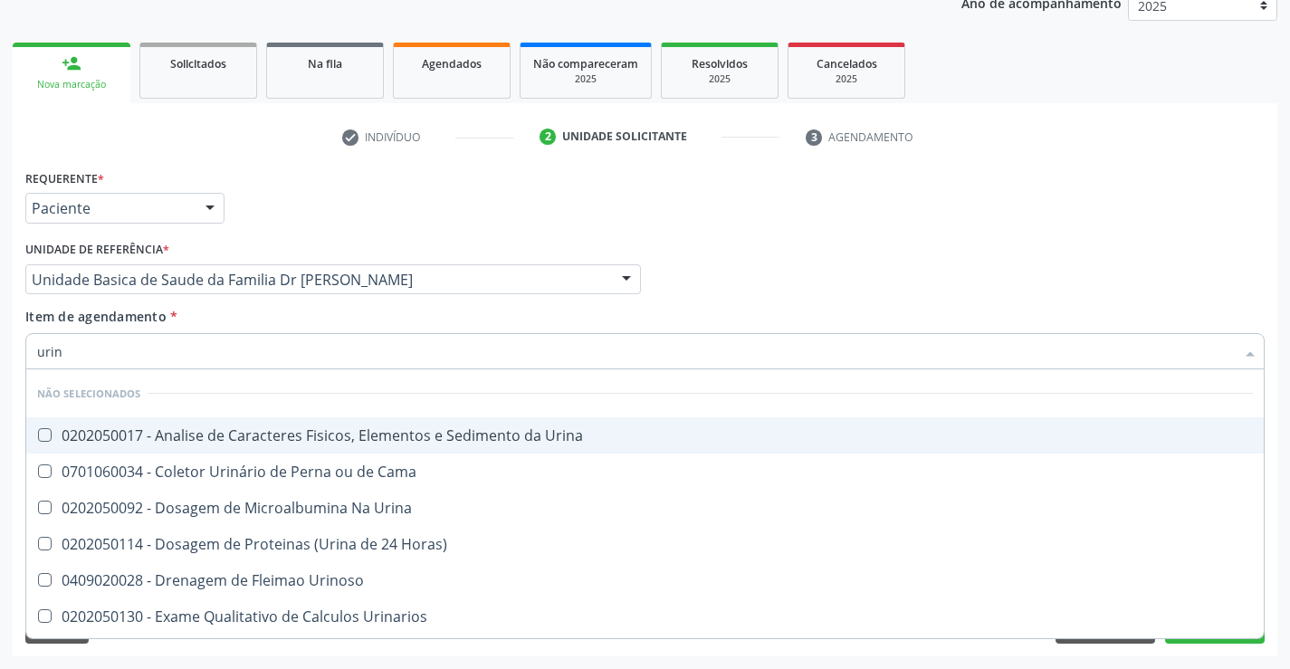
type input "urina"
click at [270, 435] on div "0202050017 - Analise de Caracteres Fisicos, Elementos e Sedimento da Urina" at bounding box center [645, 435] width 1216 height 14
checkbox Urina "true"
click at [277, 307] on div "Item de agendamento * urina Desfazer seleção Não selecionados 0202050017 - Anal…" at bounding box center [644, 335] width 1239 height 57
checkbox Urina "true"
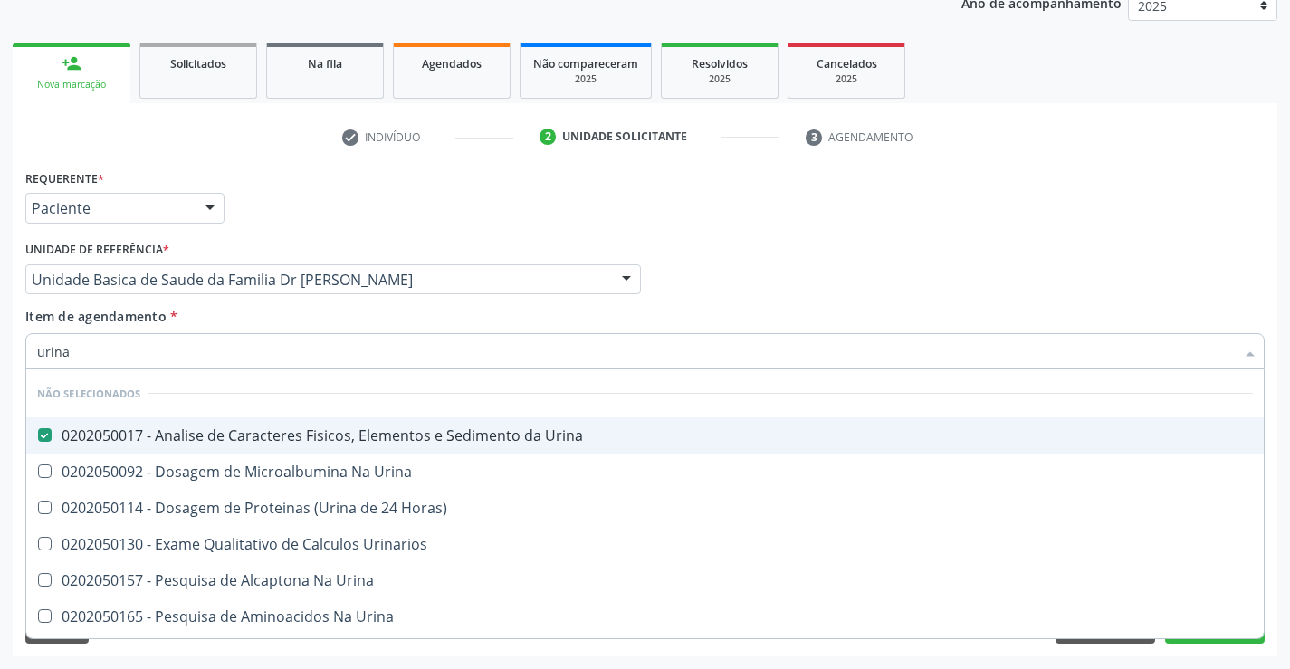
checkbox Urinarios "true"
checkbox Urina "true"
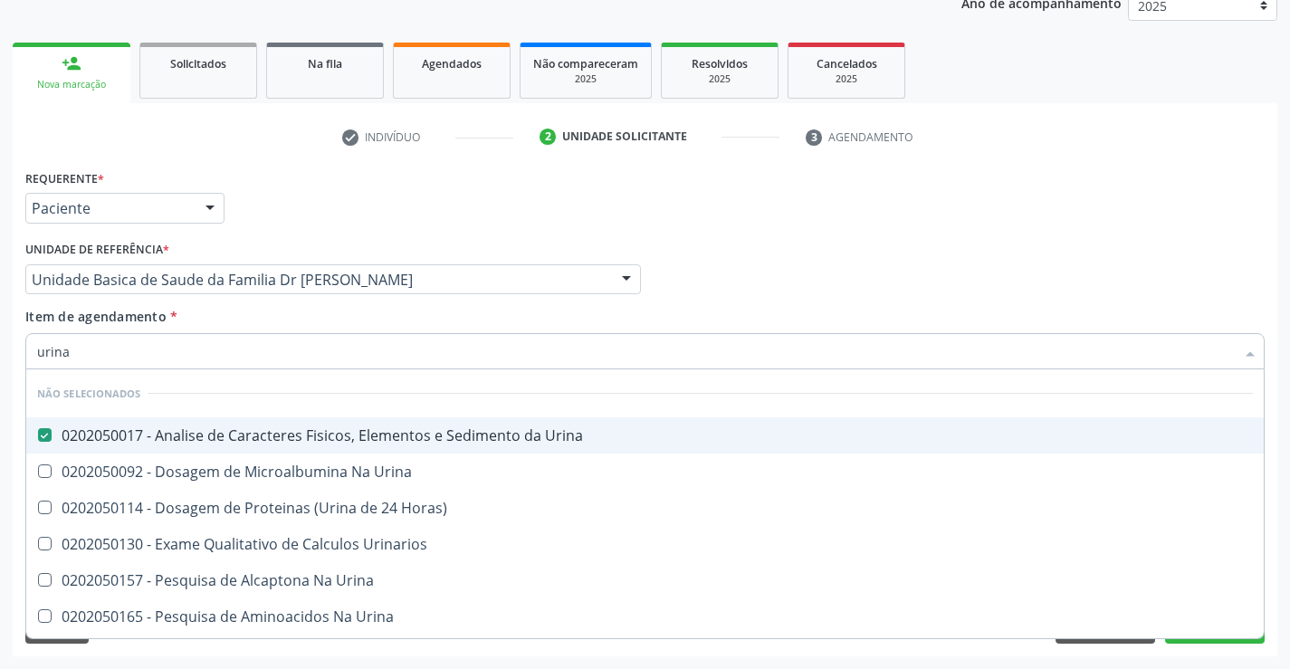
checkbox Urina "true"
checkbox Horas\) "true"
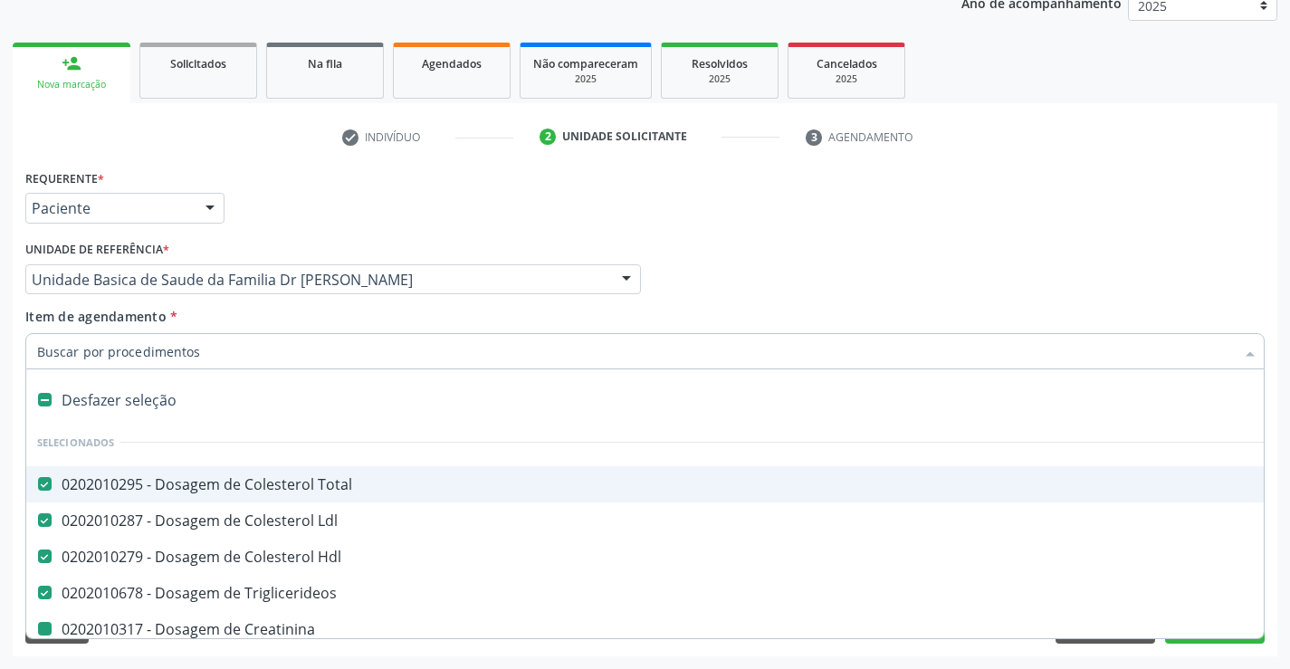
type input "f"
checkbox Creatinina "false"
checkbox Serico "false"
checkbox Glicose "false"
checkbox Abo "false"
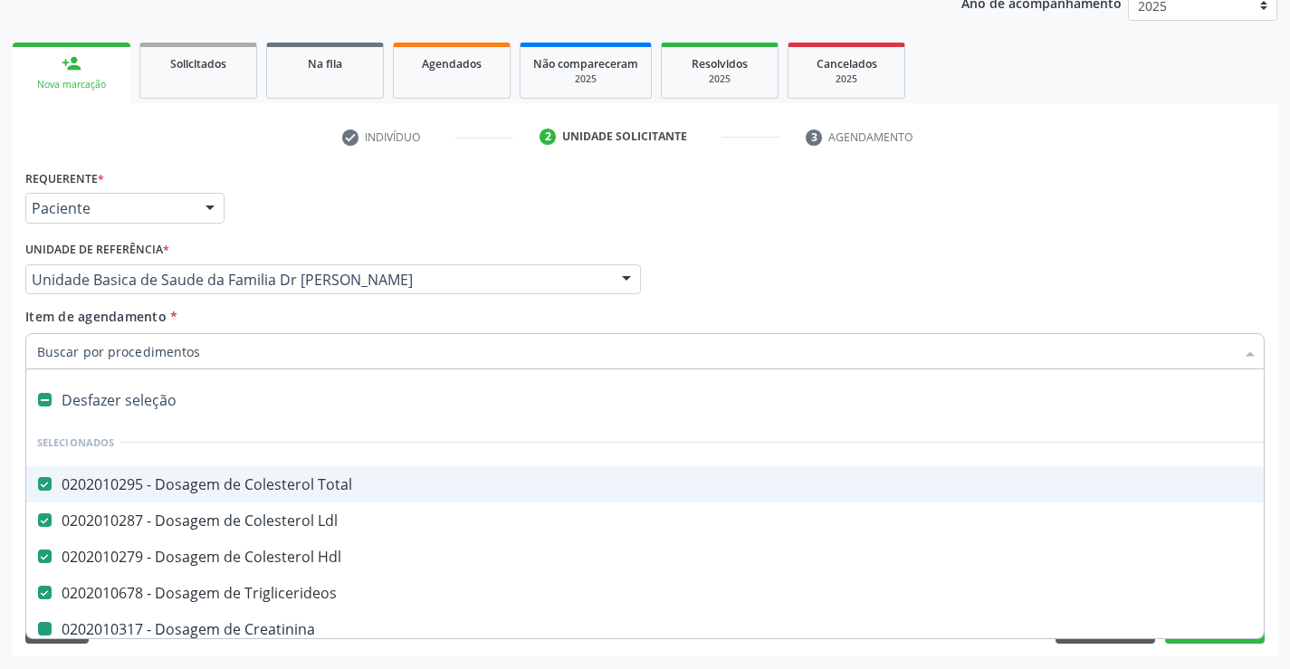
checkbox Fraco\) "false"
checkbox Completo "false"
checkbox Urina "false"
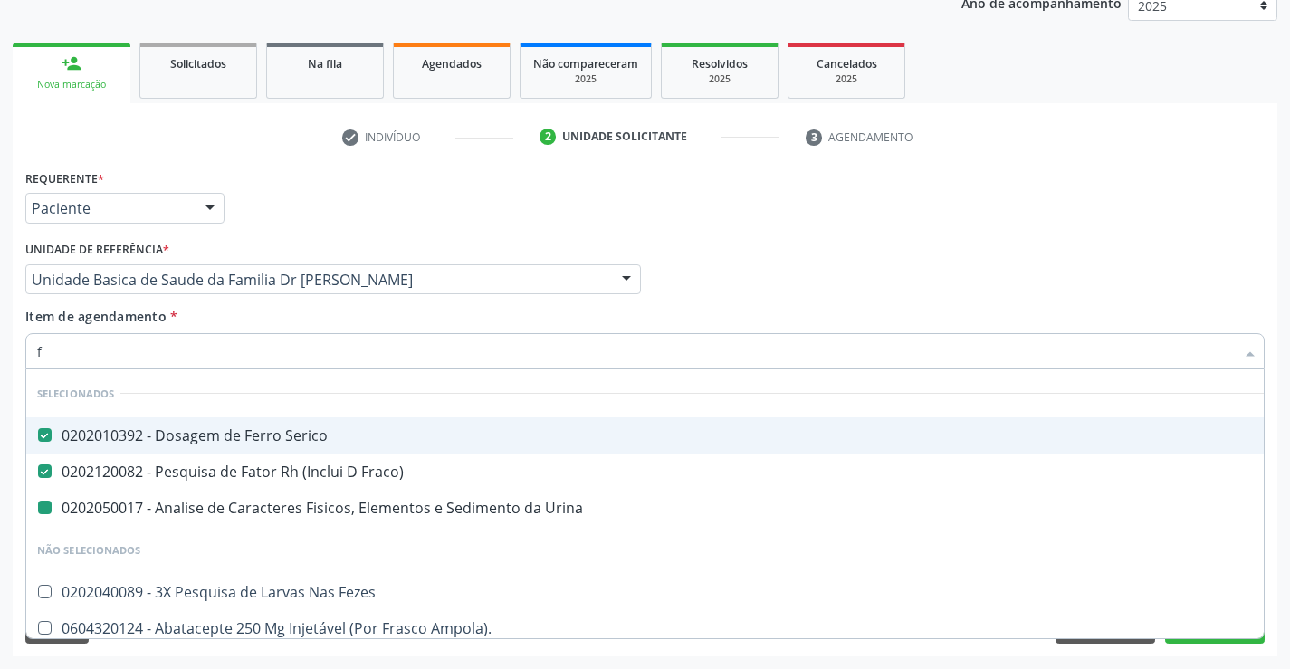
type input "fe"
checkbox Urina "false"
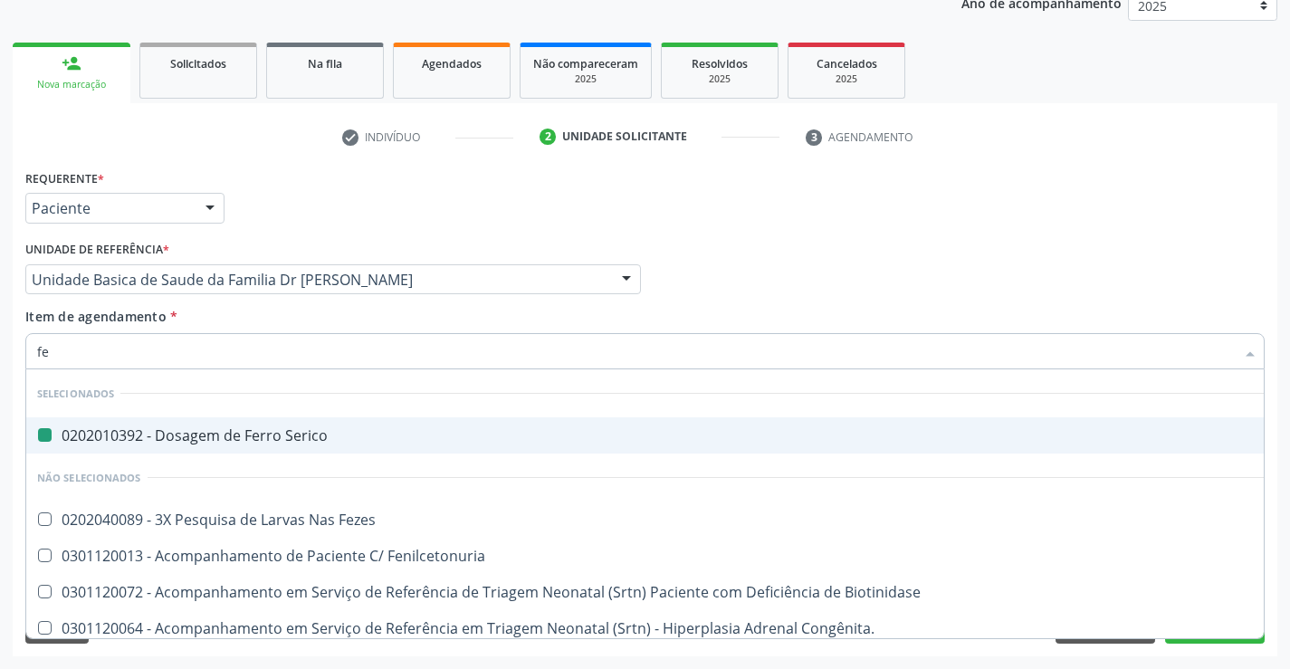
type input "fez"
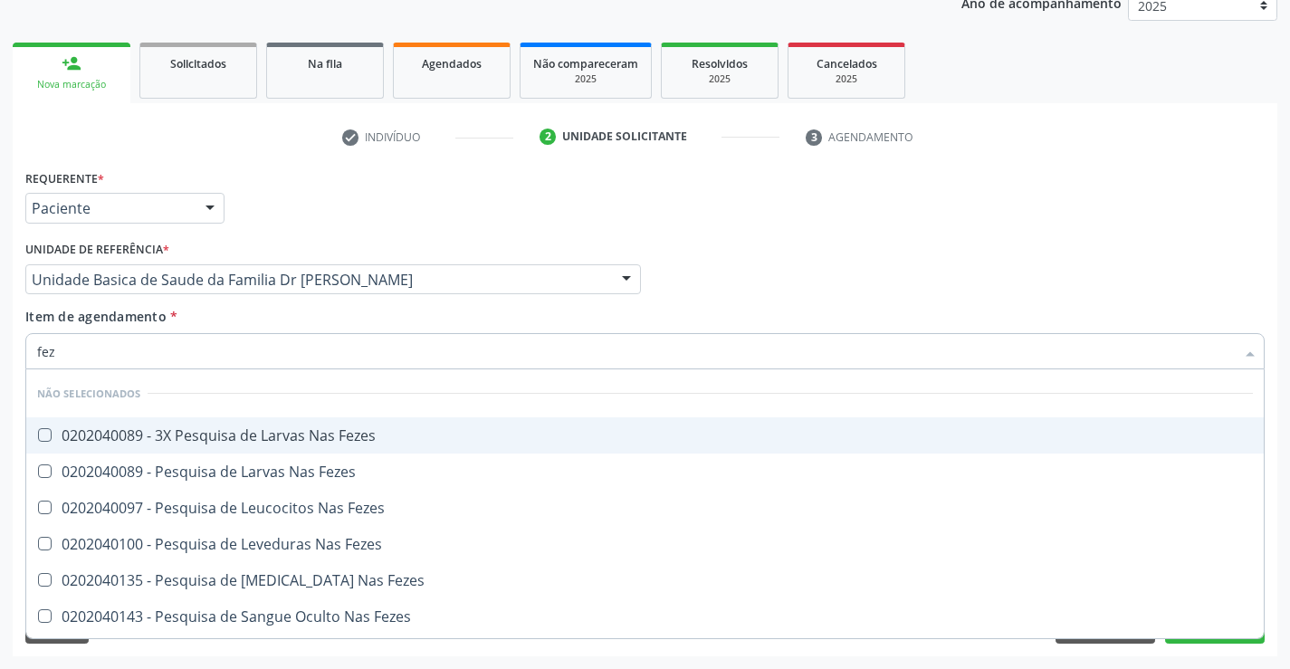
click at [284, 433] on div "0202040089 - 3X Pesquisa de Larvas Nas Fezes" at bounding box center [645, 435] width 1216 height 14
checkbox Fezes "true"
click at [280, 320] on div "Item de agendamento * fez [PERSON_NAME] seleção Não selecionados 0202040089 - 3…" at bounding box center [644, 335] width 1239 height 57
checkbox Fezes "true"
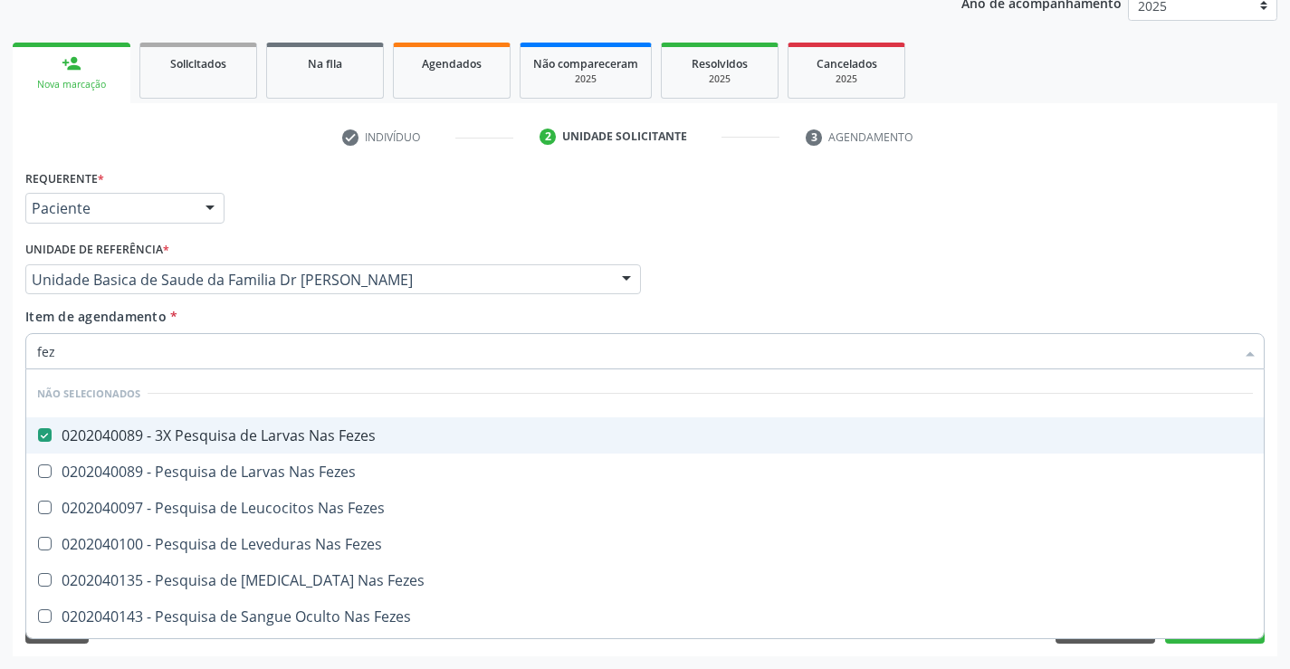
checkbox Fezes "true"
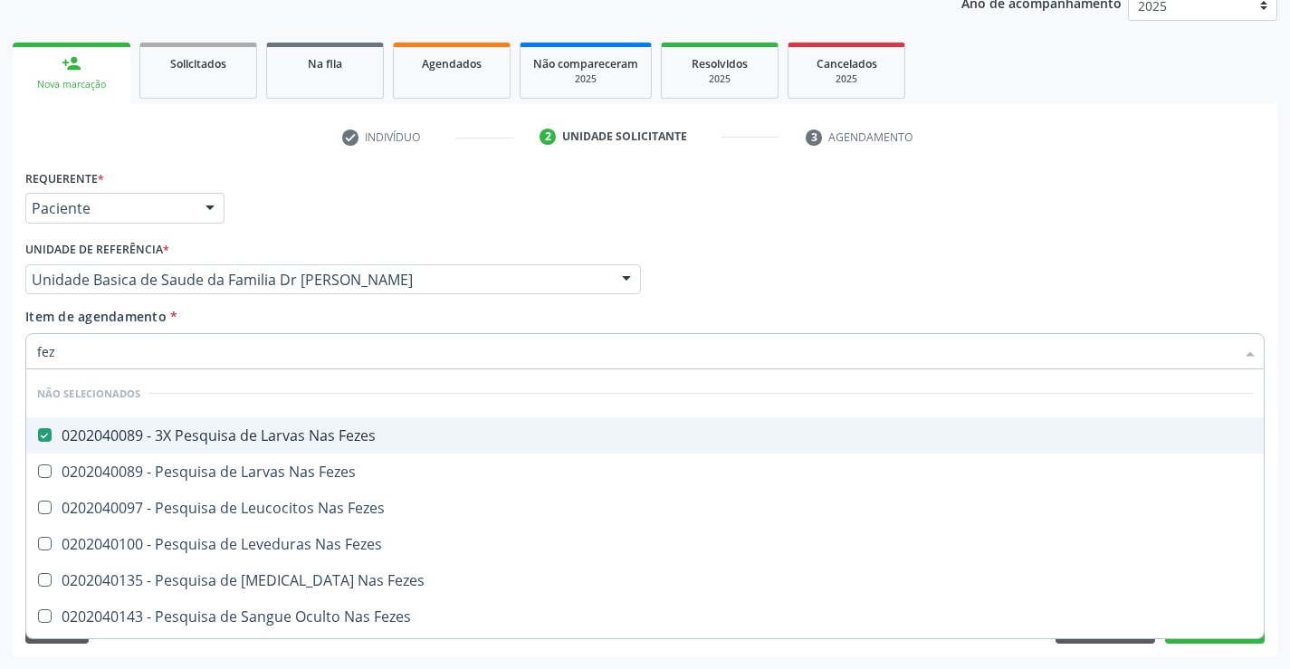
checkbox Fezes "true"
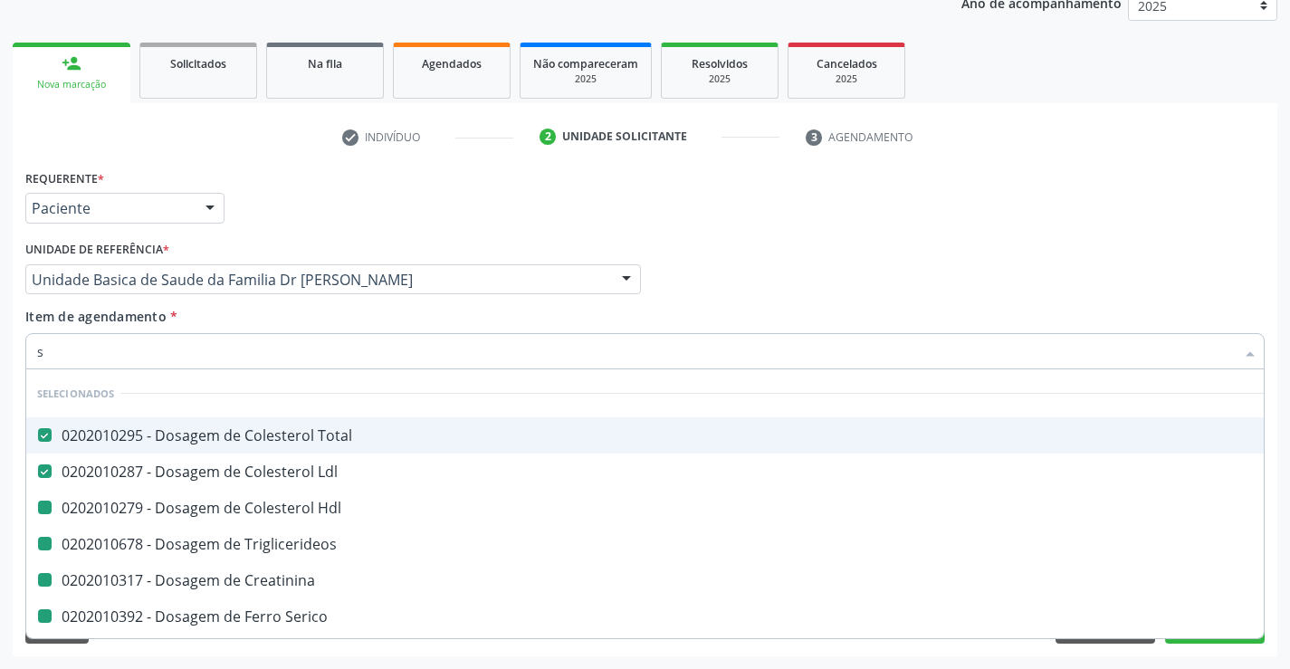
type input "si"
checkbox Creatinina "false"
checkbox Serico "false"
checkbox Glicose "false"
checkbox Abo "false"
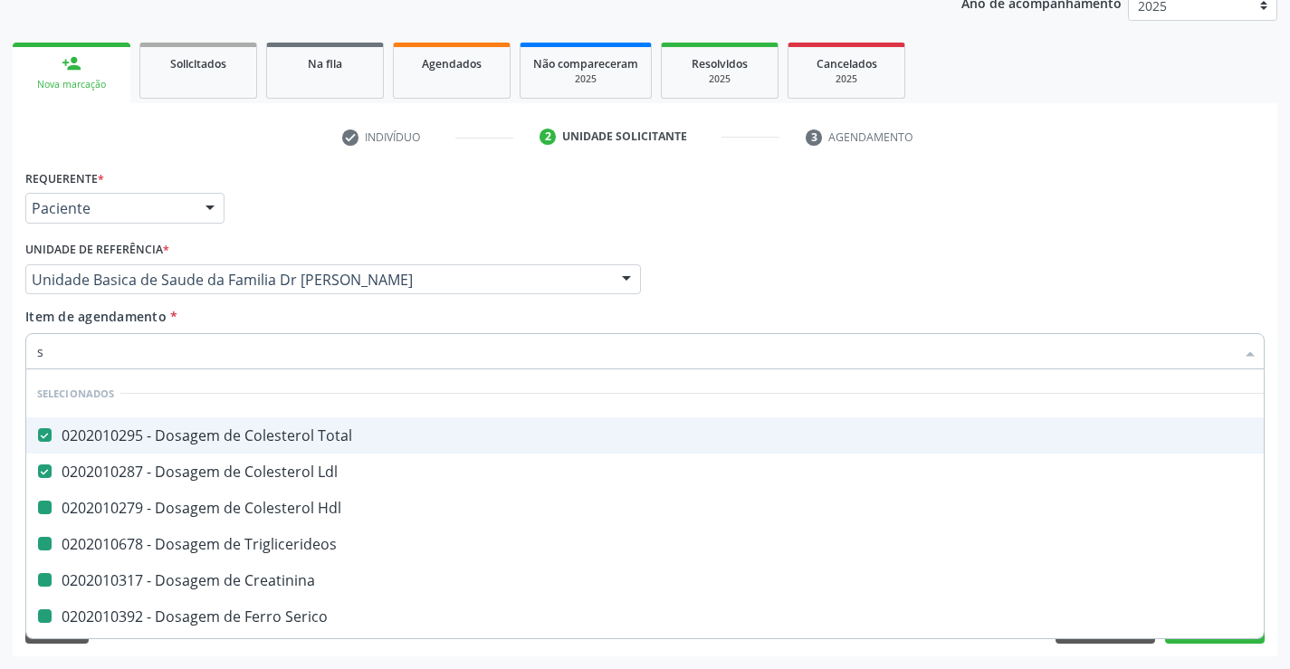
checkbox Fraco\) "false"
checkbox Hdl "false"
checkbox Triglicerideos "false"
checkbox Urina "false"
checkbox Fezes "false"
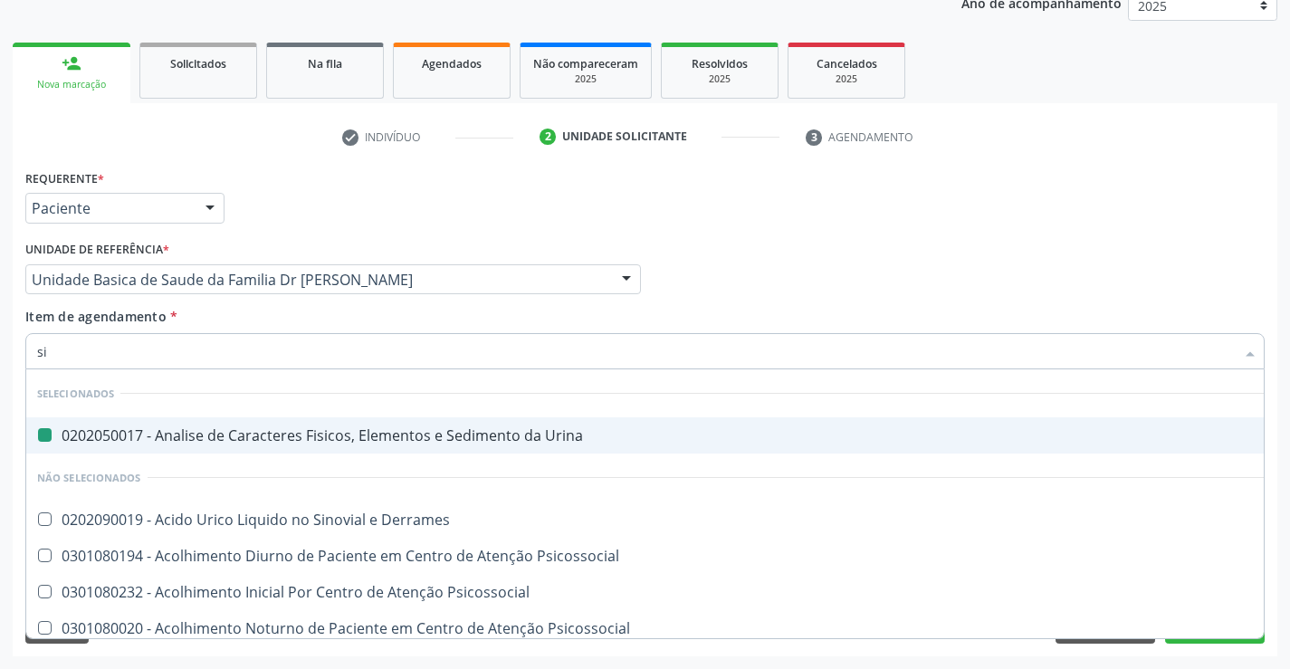
type input "sif"
checkbox Urina "false"
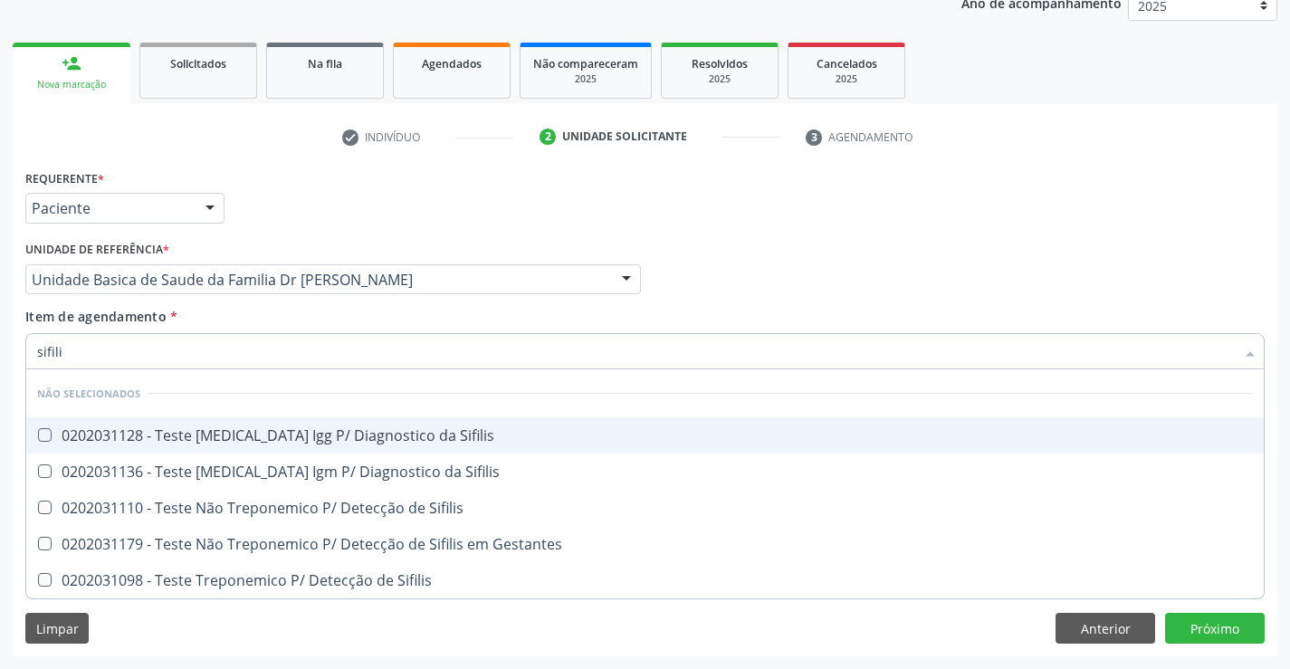
type input "sifilis"
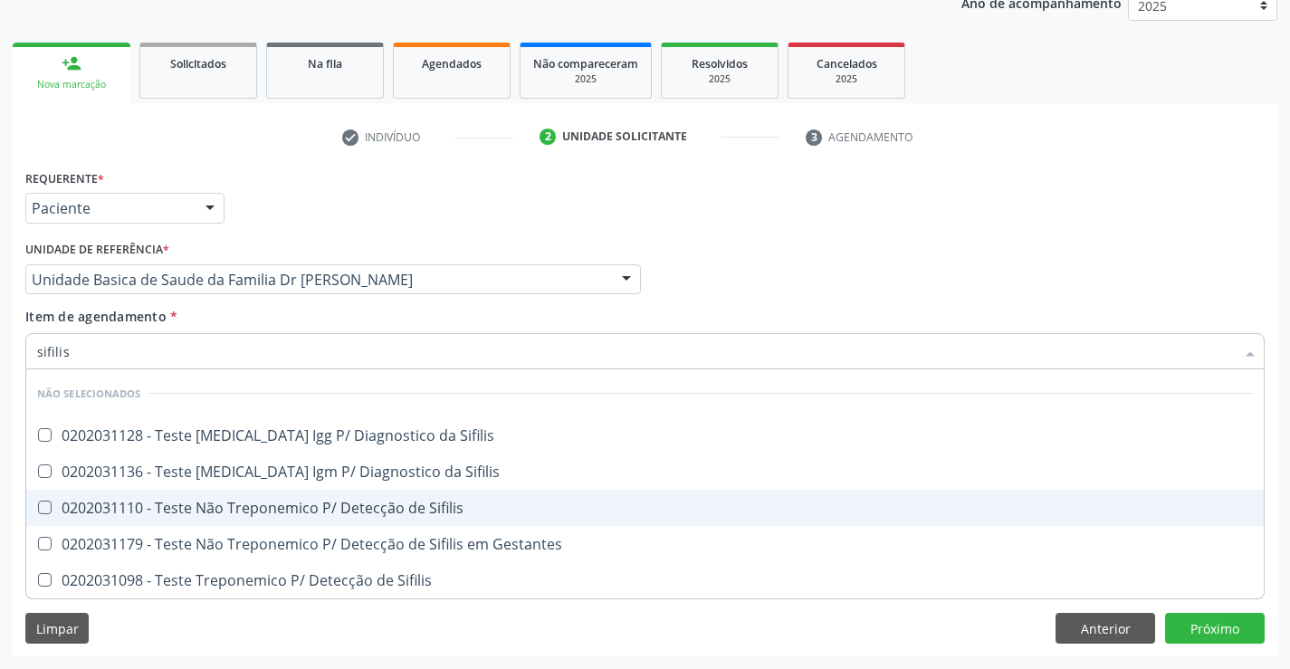
click at [382, 507] on div "0202031110 - Teste Não Treponemico P/ Detecção de Sifilis" at bounding box center [645, 508] width 1216 height 14
checkbox Sifilis "true"
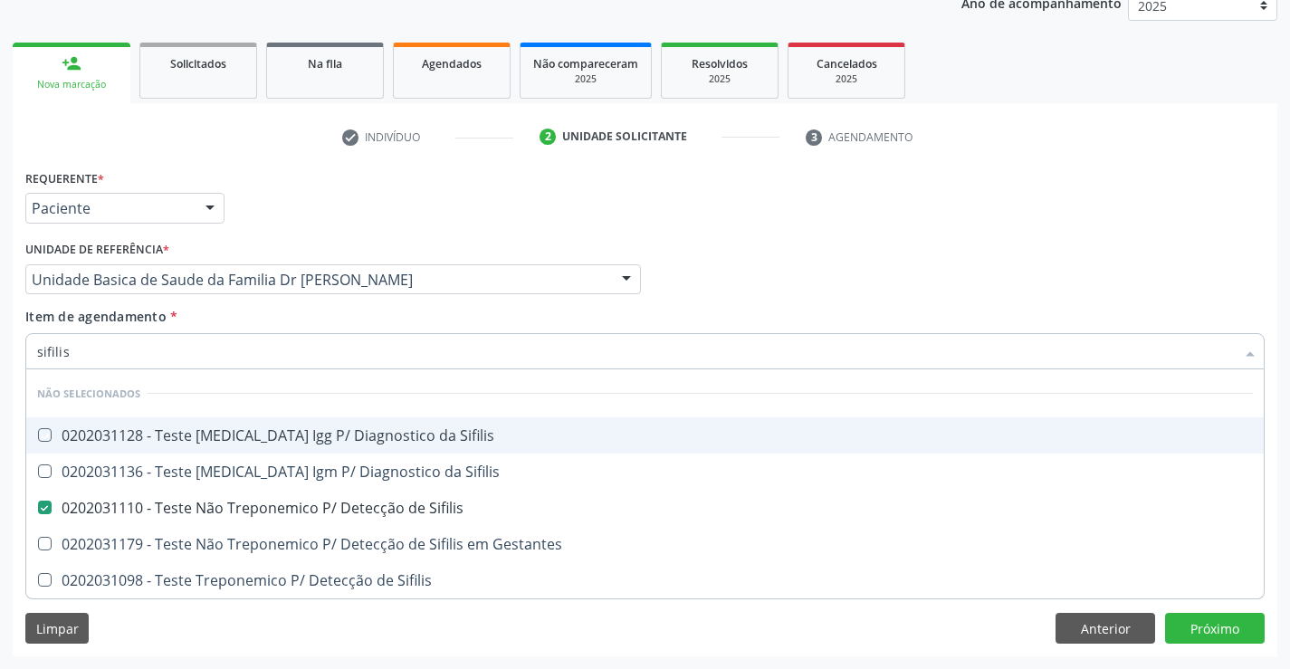
click at [401, 307] on div "Item de agendamento * sifilis Desfazer seleção Não selecionados 0202031128 - Te…" at bounding box center [644, 335] width 1239 height 57
checkbox Sifilis "true"
checkbox Gestantes "true"
checkbox Sifilis "true"
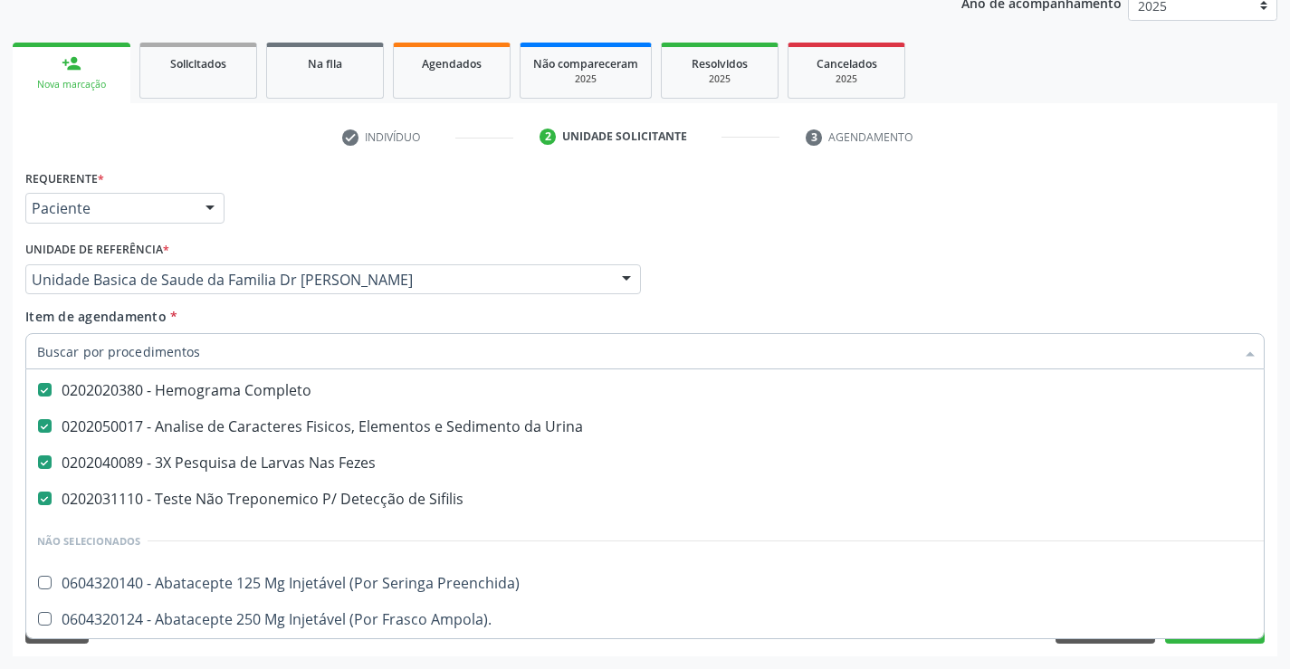
scroll to position [453, 0]
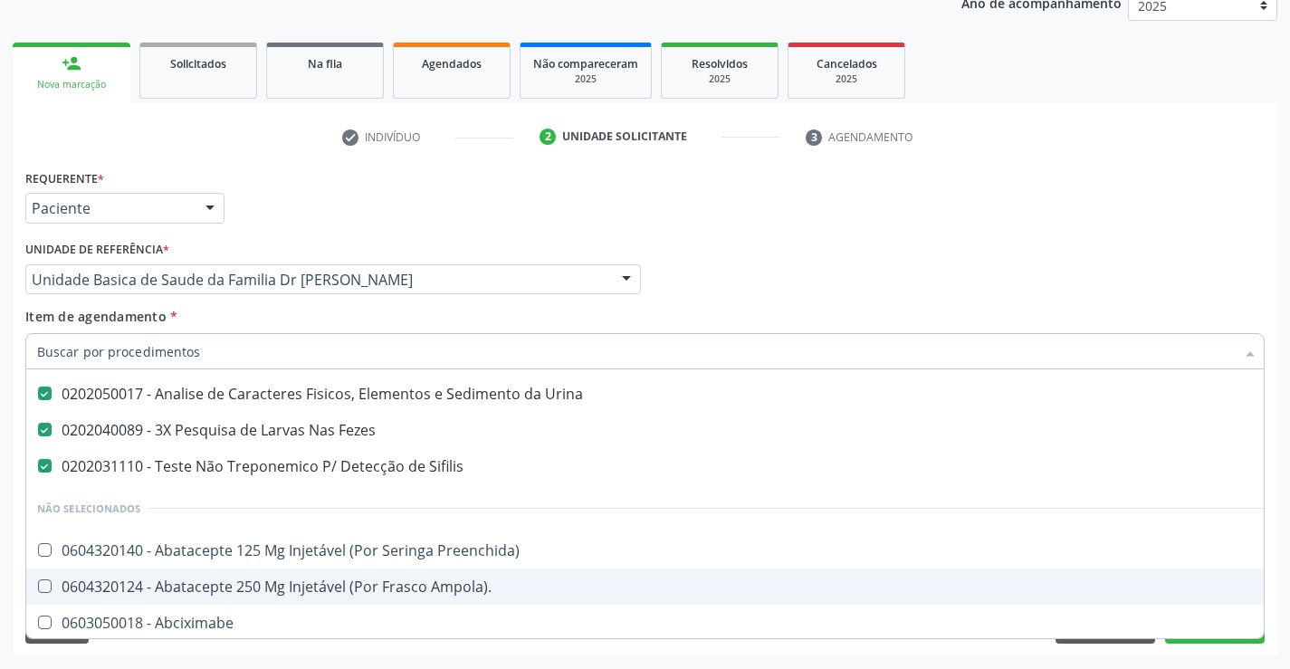
click at [1287, 589] on div "Acompanhamento Acompanhe a situação das marcações correntes e finalizadas Relat…" at bounding box center [645, 269] width 1290 height 797
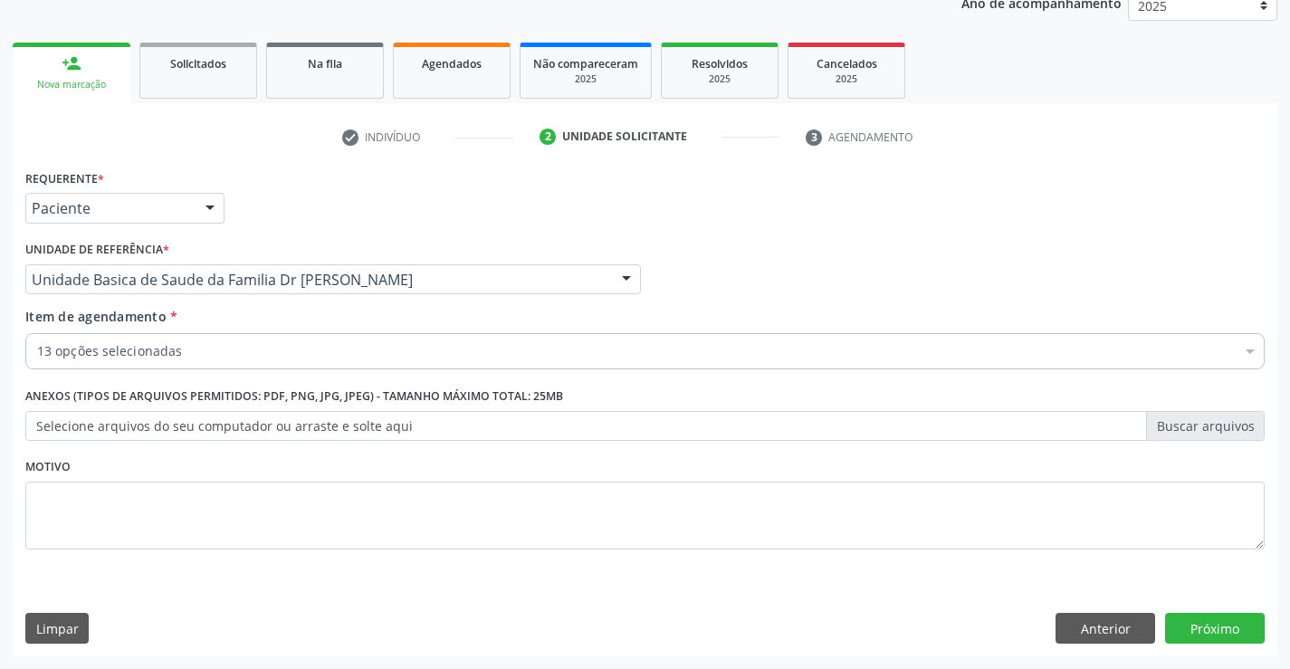
scroll to position [0, 0]
click at [1206, 625] on button "Próximo" at bounding box center [1215, 628] width 100 height 31
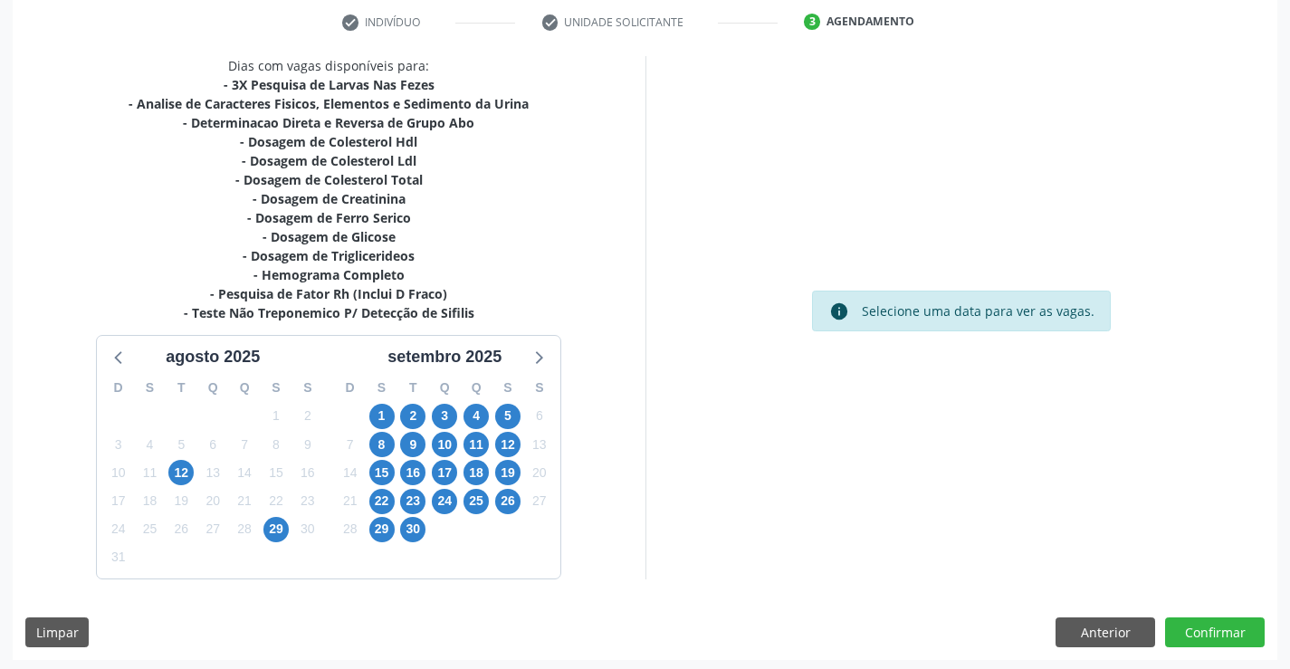
scroll to position [347, 0]
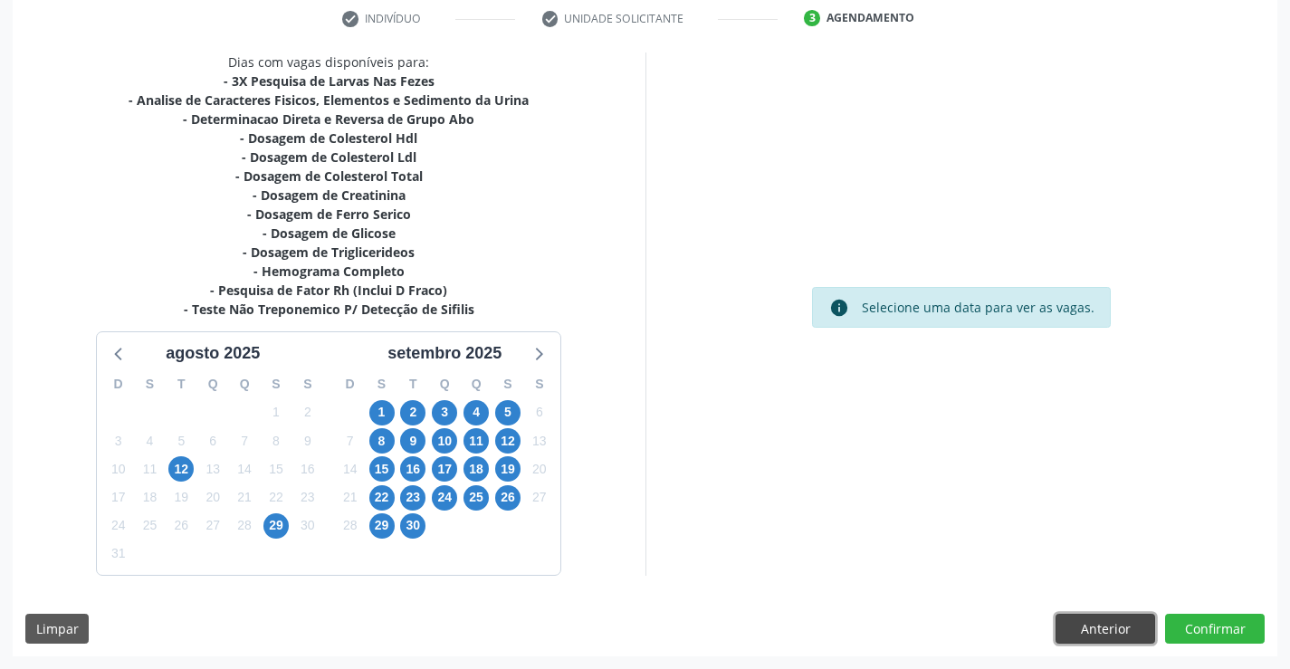
click at [1087, 615] on button "Anterior" at bounding box center [1105, 629] width 100 height 31
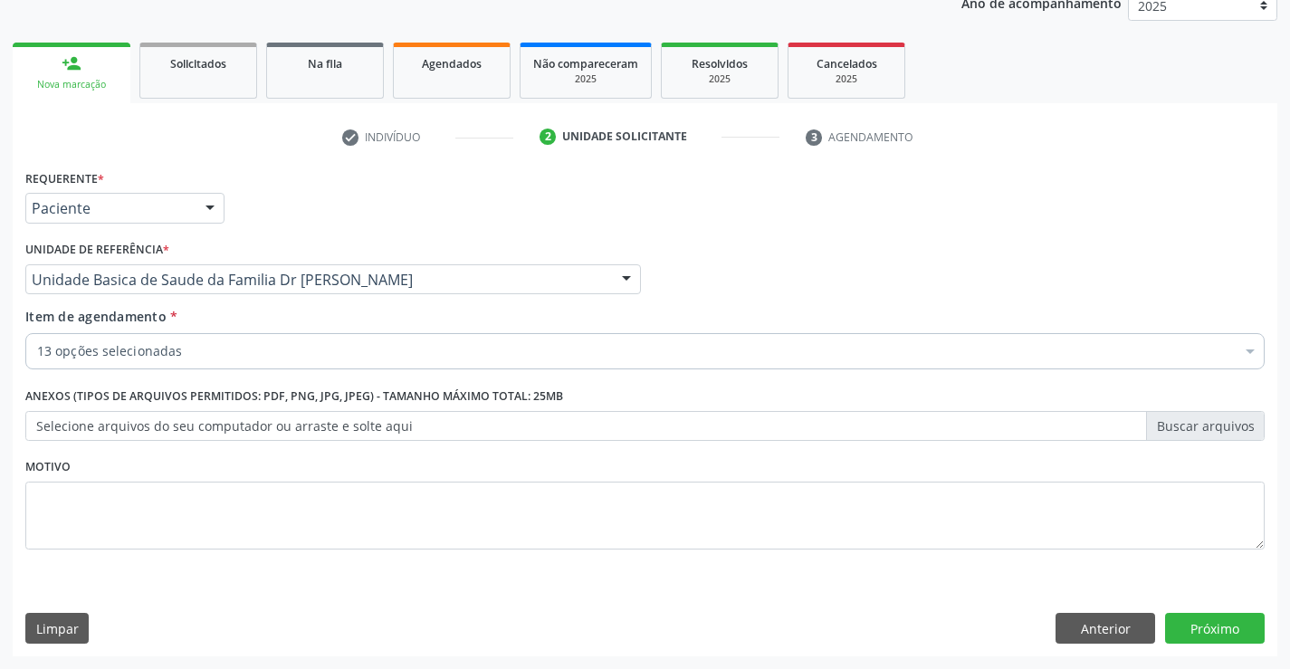
scroll to position [228, 0]
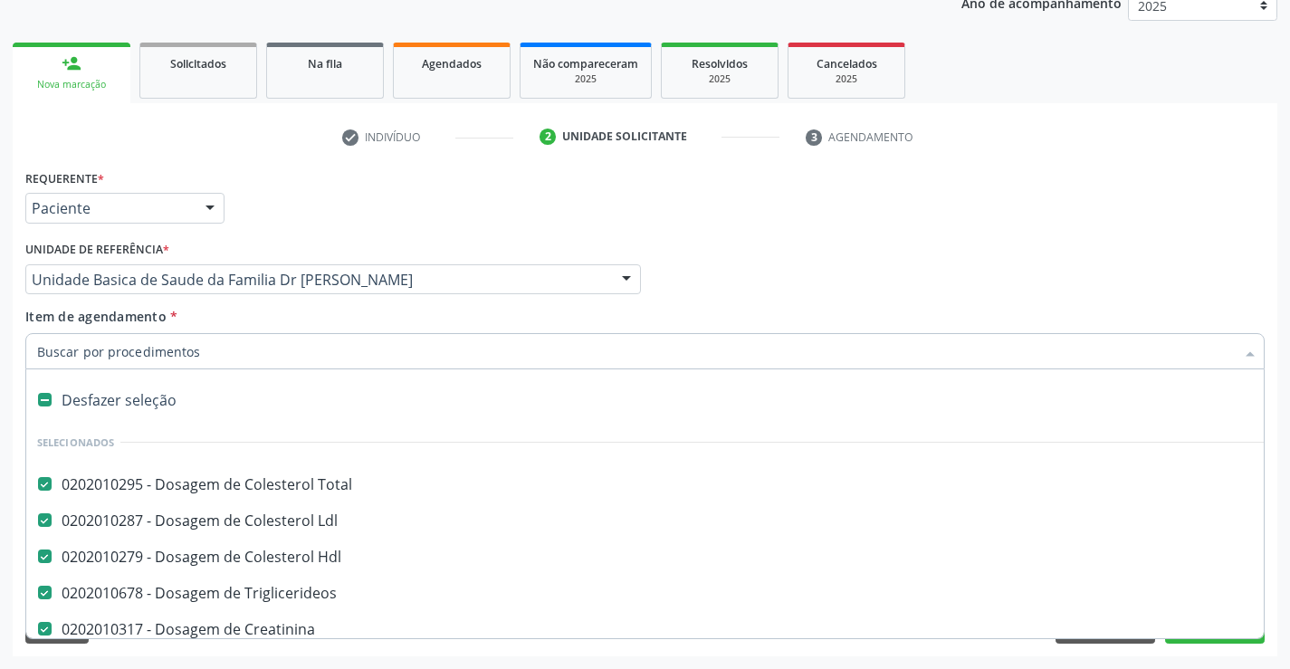
type input "t"
checkbox Fezes "false"
checkbox Sifilis "false"
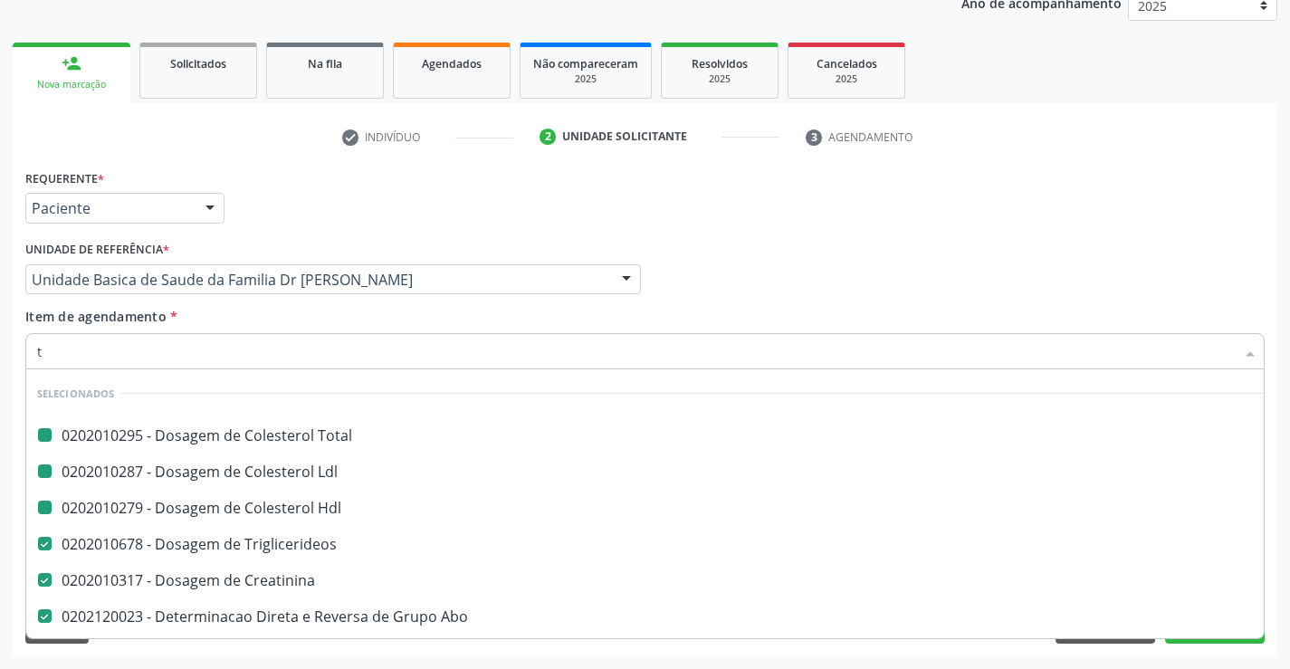
type input "tg"
checkbox Total "false"
checkbox Hdl "false"
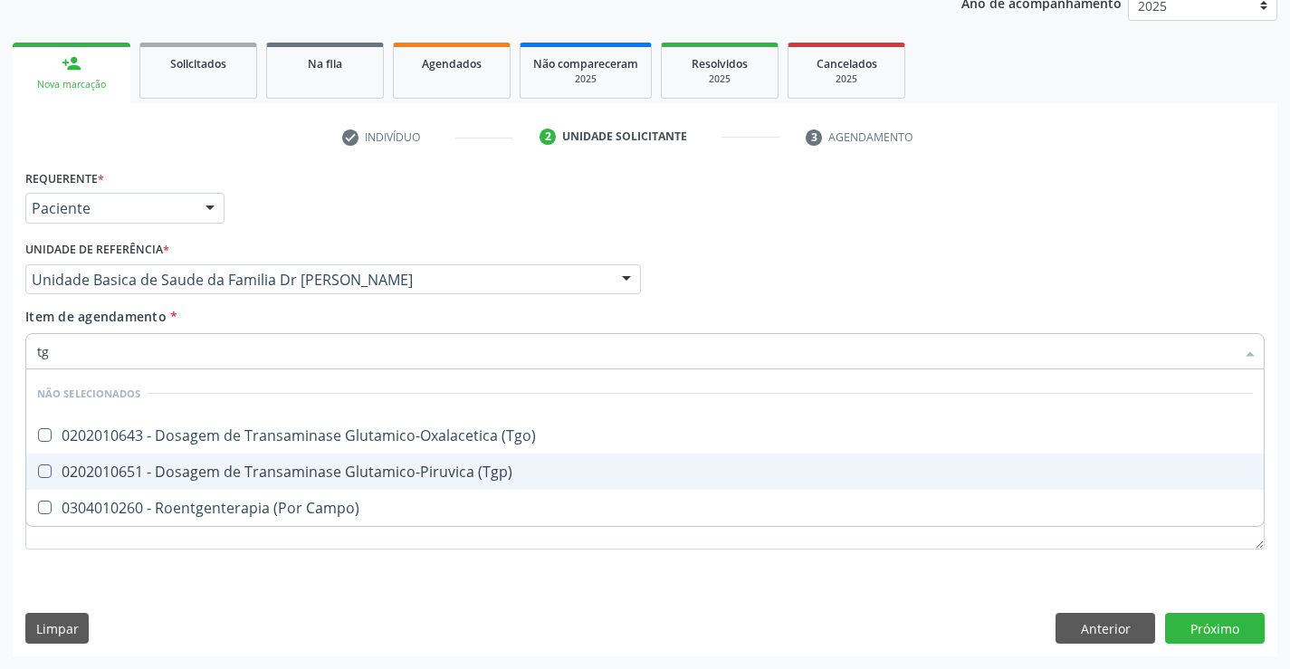
click at [402, 468] on div "0202010651 - Dosagem de Transaminase Glutamico-Piruvica (Tgp)" at bounding box center [645, 471] width 1216 height 14
checkbox \(Tgp\) "true"
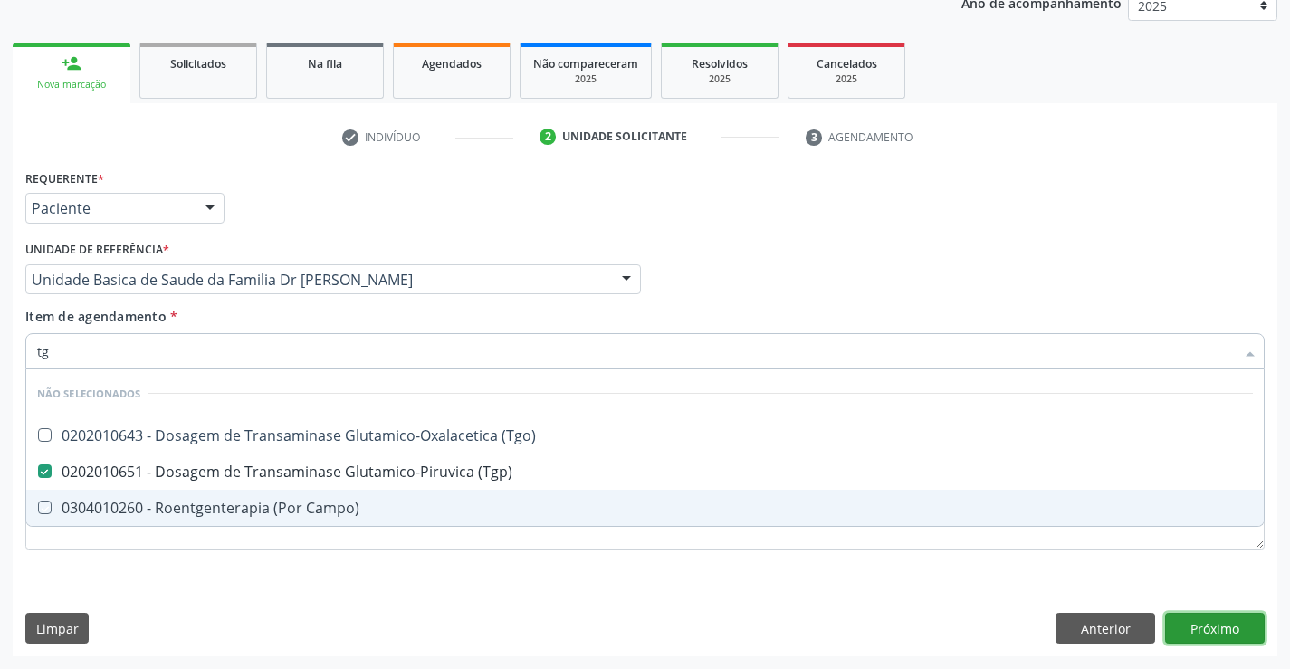
click at [1216, 631] on div "Requerente * Paciente Médico(a) Enfermeiro(a) Paciente Nenhum resultado encontr…" at bounding box center [645, 410] width 1264 height 491
checkbox \(Tgo\) "true"
checkbox Campo\) "true"
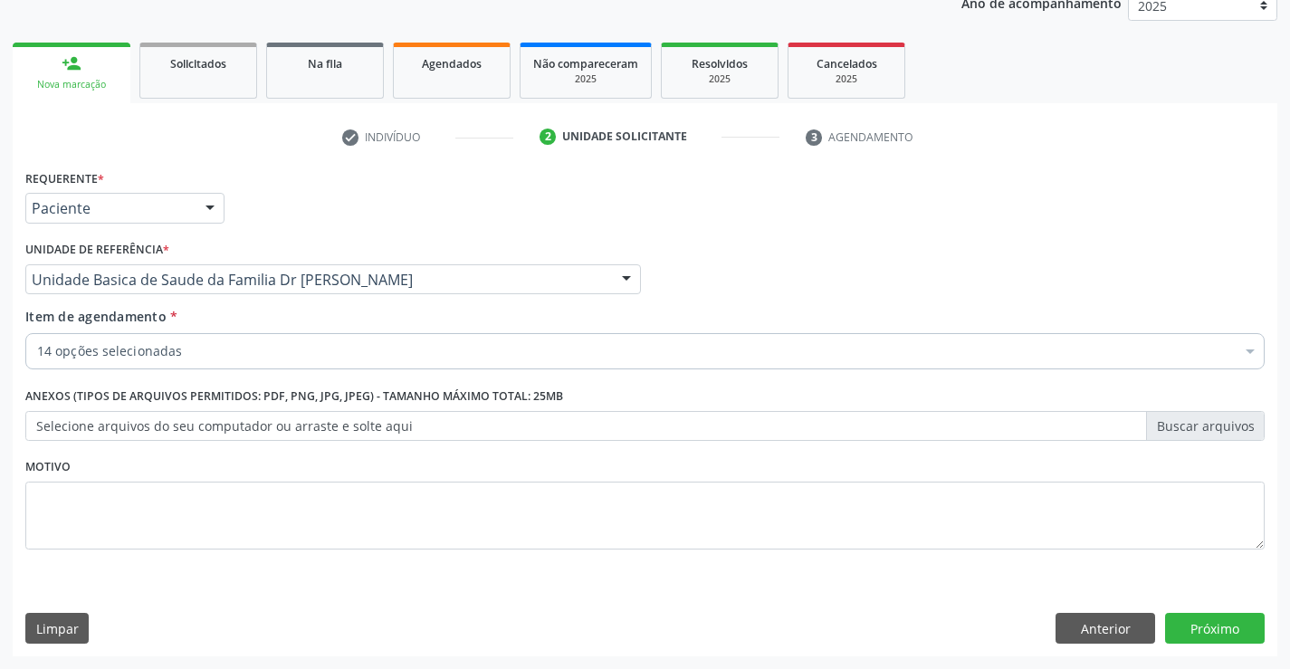
click at [1210, 612] on div "Requerente * Paciente Médico(a) Enfermeiro(a) Paciente Nenhum resultado encontr…" at bounding box center [645, 410] width 1264 height 491
click at [1209, 628] on button "Próximo" at bounding box center [1215, 628] width 100 height 31
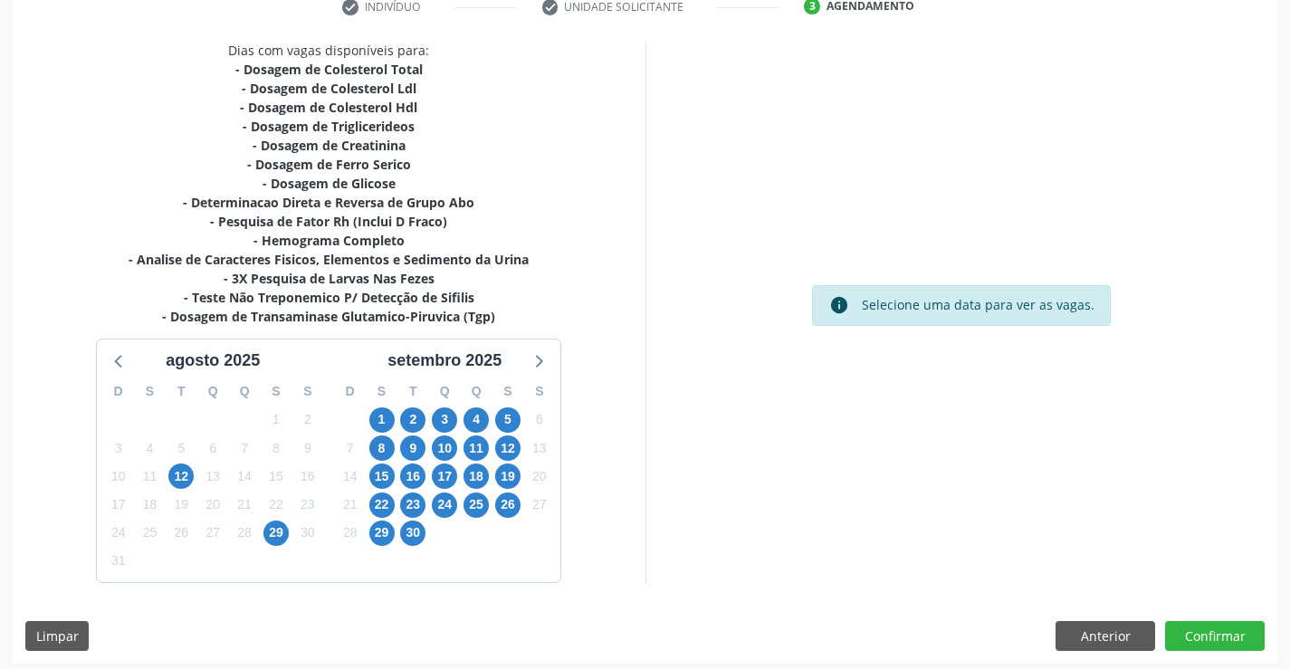
scroll to position [366, 0]
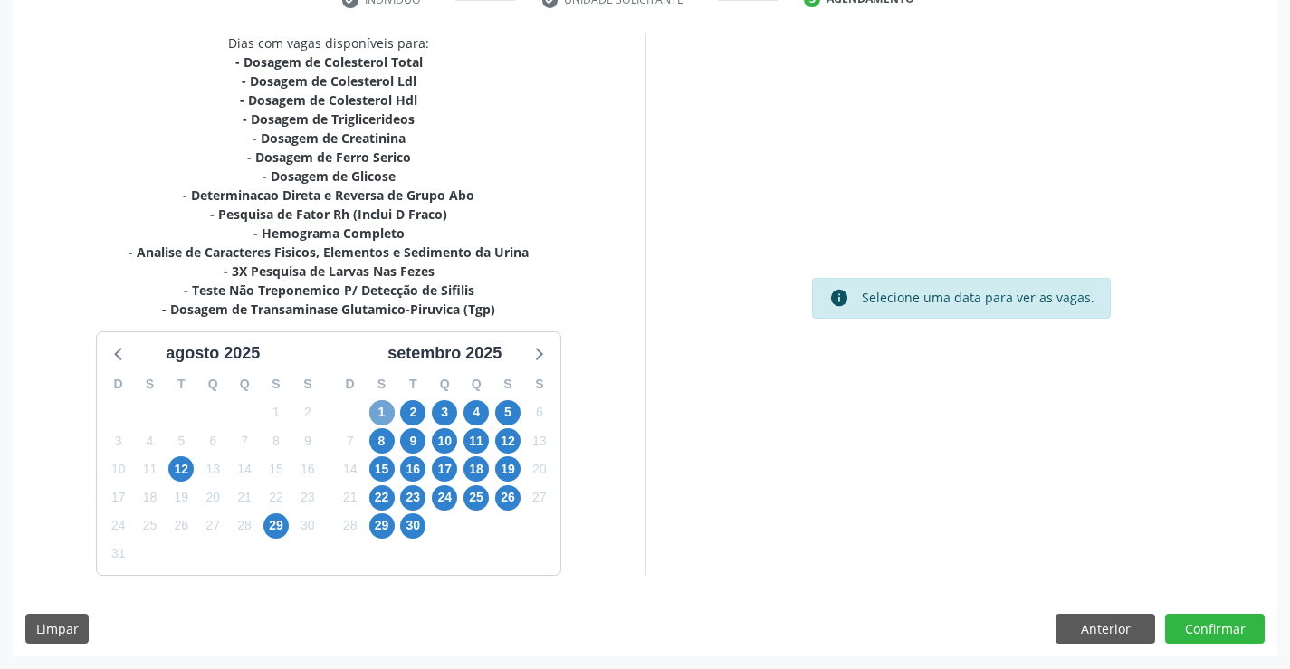
click at [383, 412] on span "1" at bounding box center [381, 412] width 25 height 25
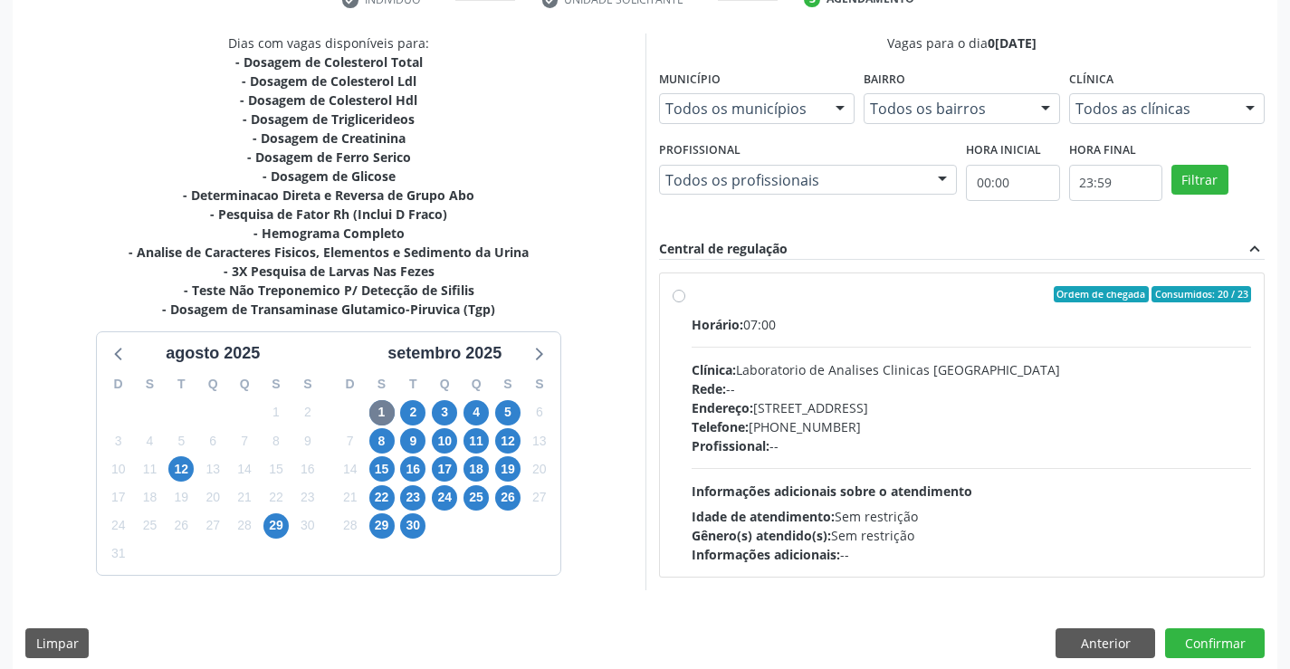
click at [871, 295] on div "Ordem de chegada Consumidos: 20 / 23" at bounding box center [972, 294] width 560 height 16
click at [685, 295] on input "Ordem de chegada Consumidos: 20 / 23 Horário: 07:00 Clínica: Laboratorio de Ana…" at bounding box center [679, 294] width 13 height 16
radio input "true"
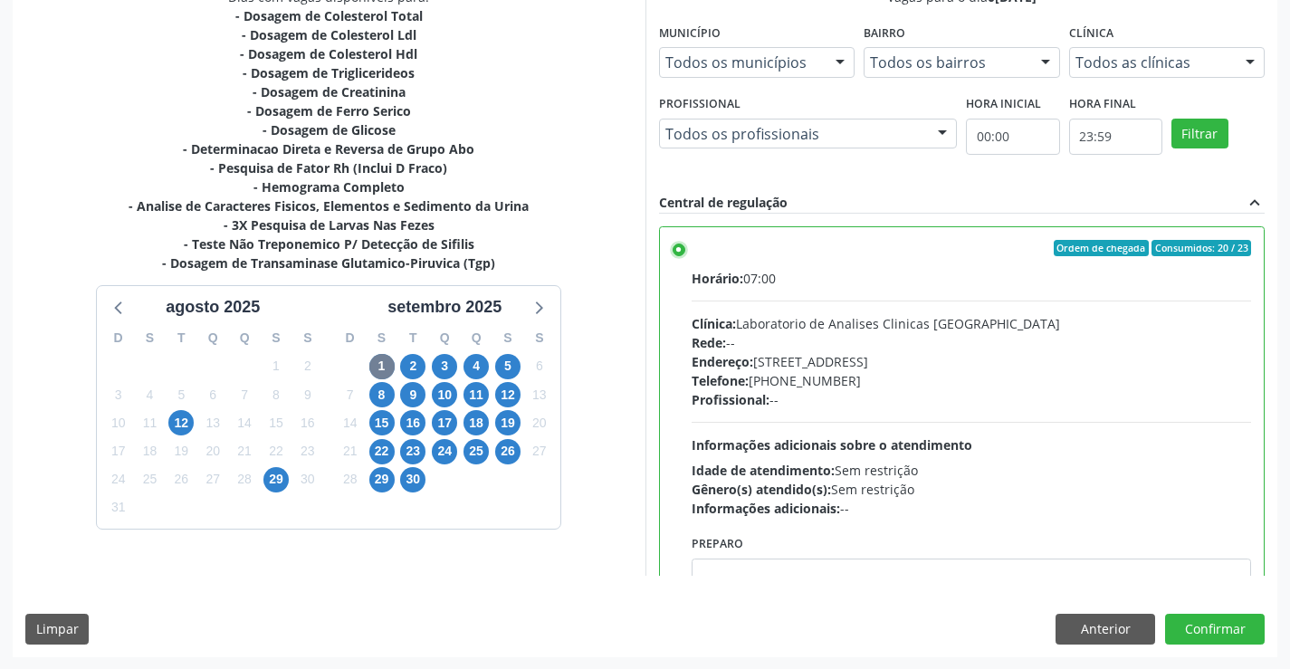
scroll to position [413, 0]
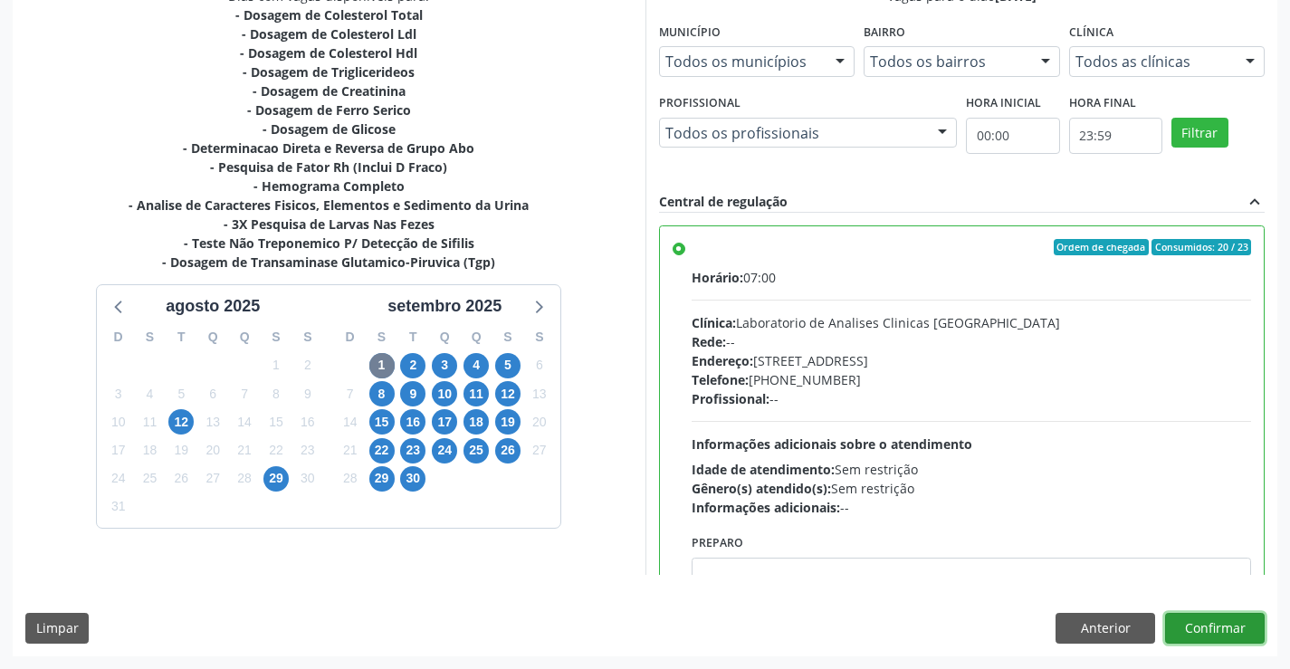
click at [1210, 625] on button "Confirmar" at bounding box center [1215, 628] width 100 height 31
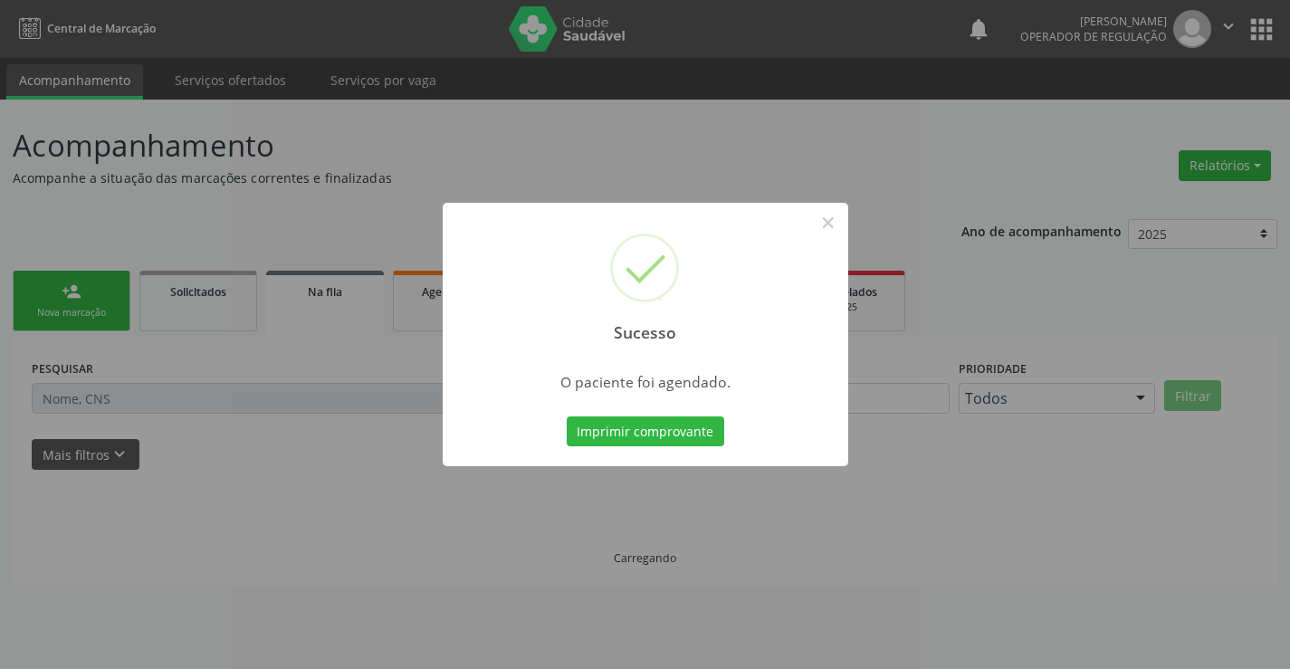
scroll to position [0, 0]
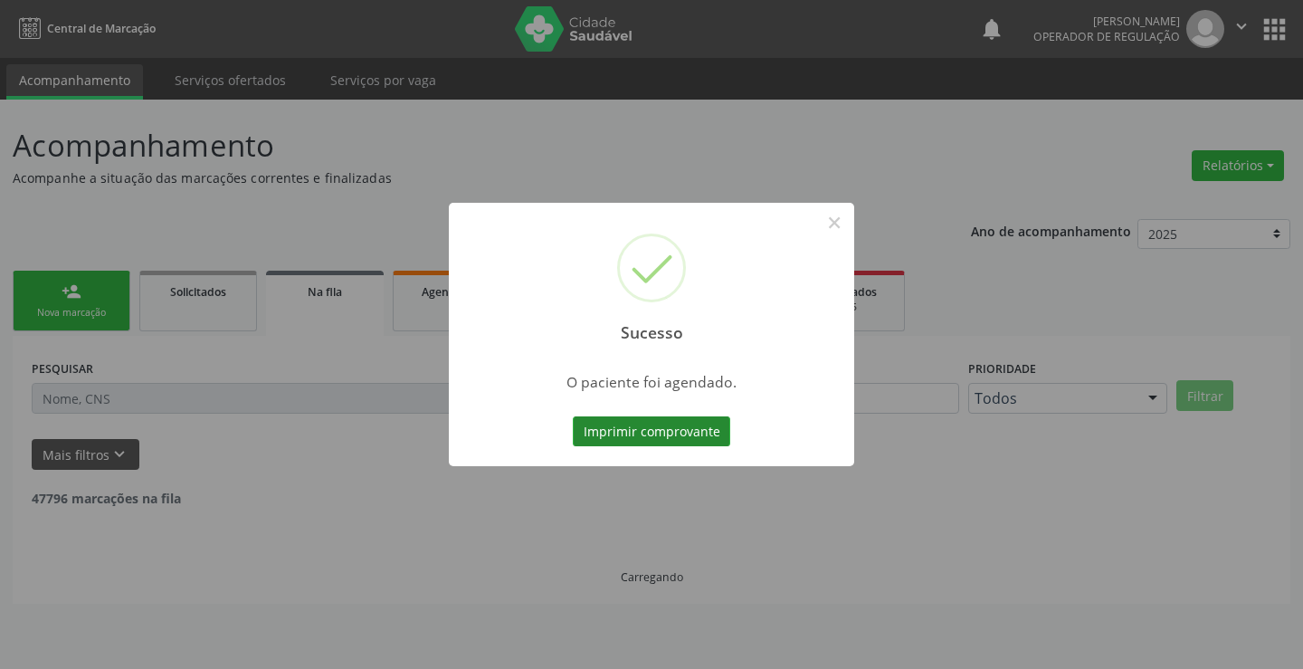
click at [661, 431] on button "Imprimir comprovante" at bounding box center [651, 431] width 157 height 31
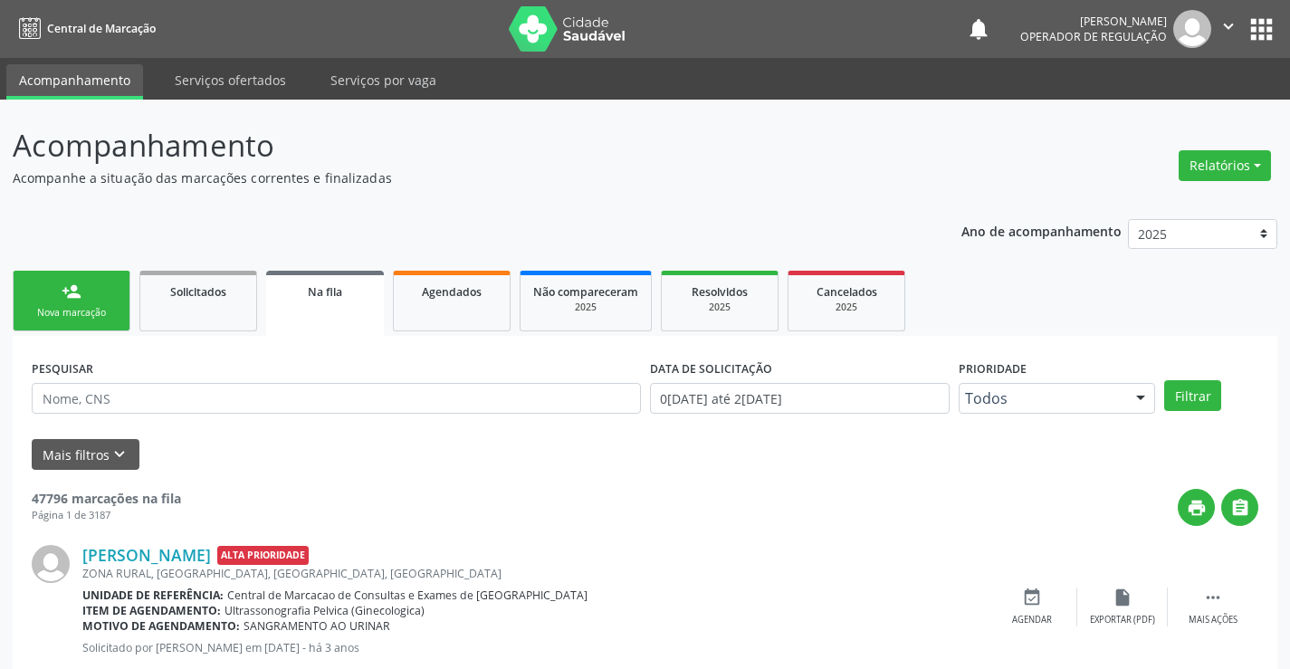
click at [61, 302] on link "person_add Nova marcação" at bounding box center [72, 301] width 118 height 61
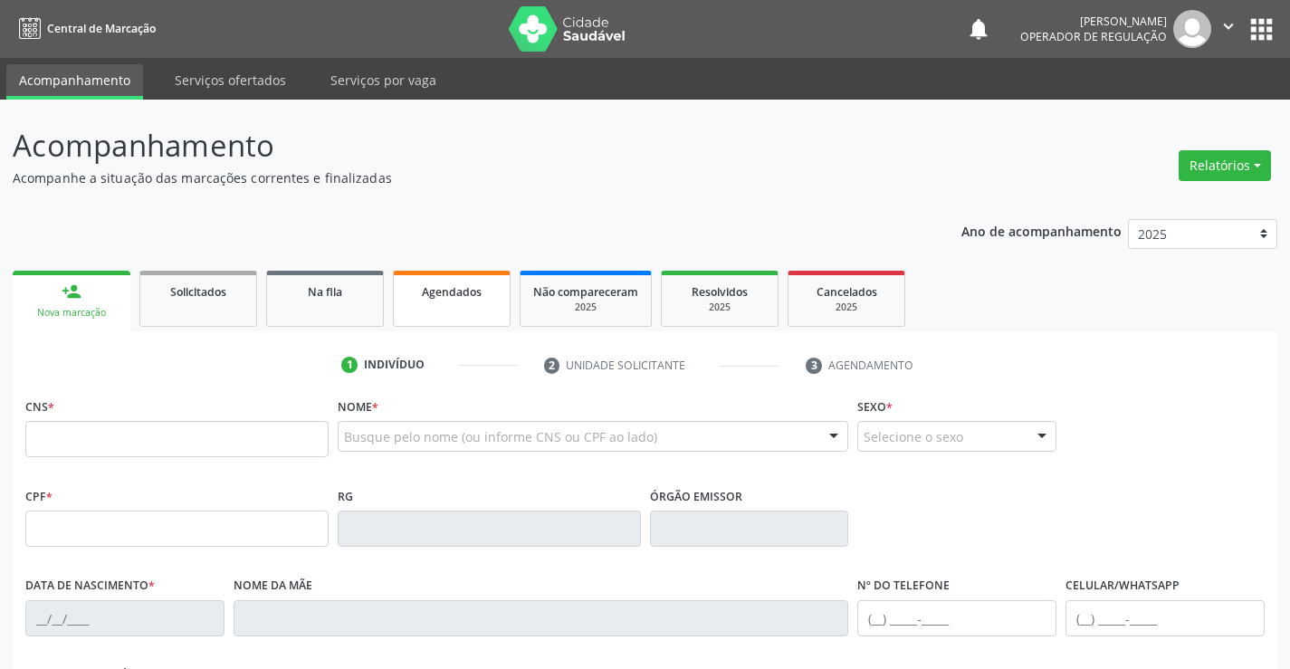
click at [456, 291] on span "Agendados" at bounding box center [452, 291] width 60 height 15
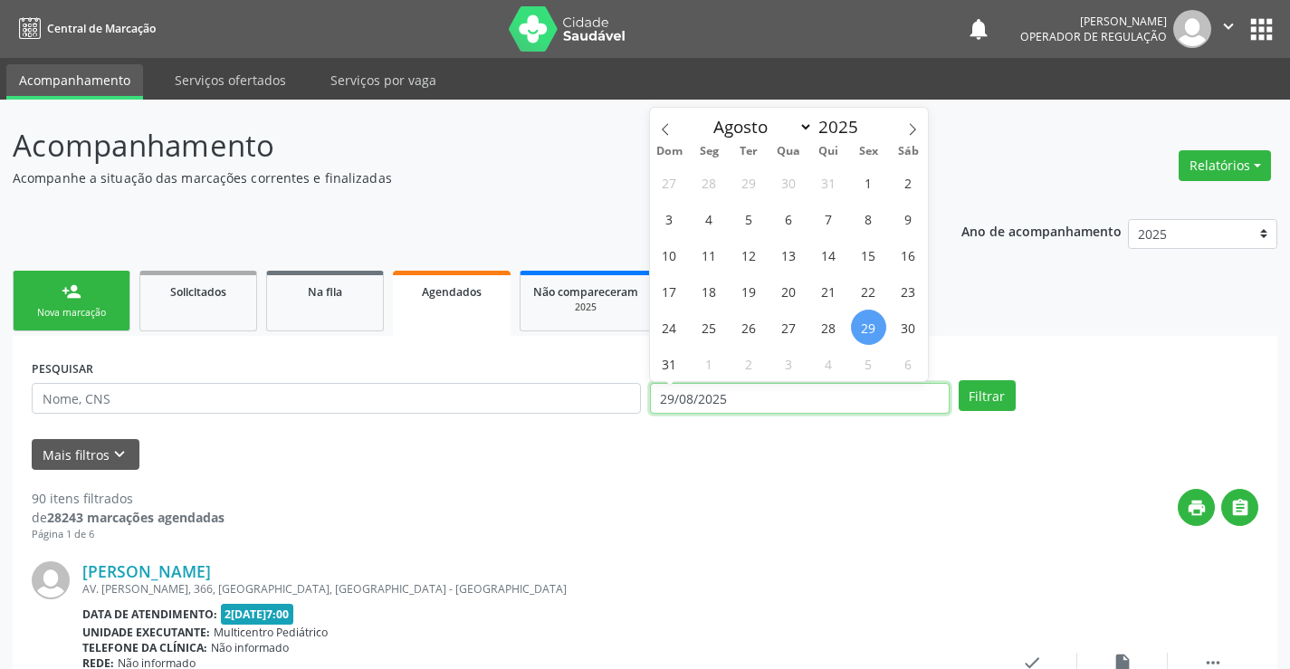
drag, startPoint x: 729, startPoint y: 400, endPoint x: 638, endPoint y: 402, distance: 90.5
click at [638, 402] on div "PESQUISAR DATA DE ATENDIMENTO [DATE] Filtrar" at bounding box center [645, 390] width 1236 height 71
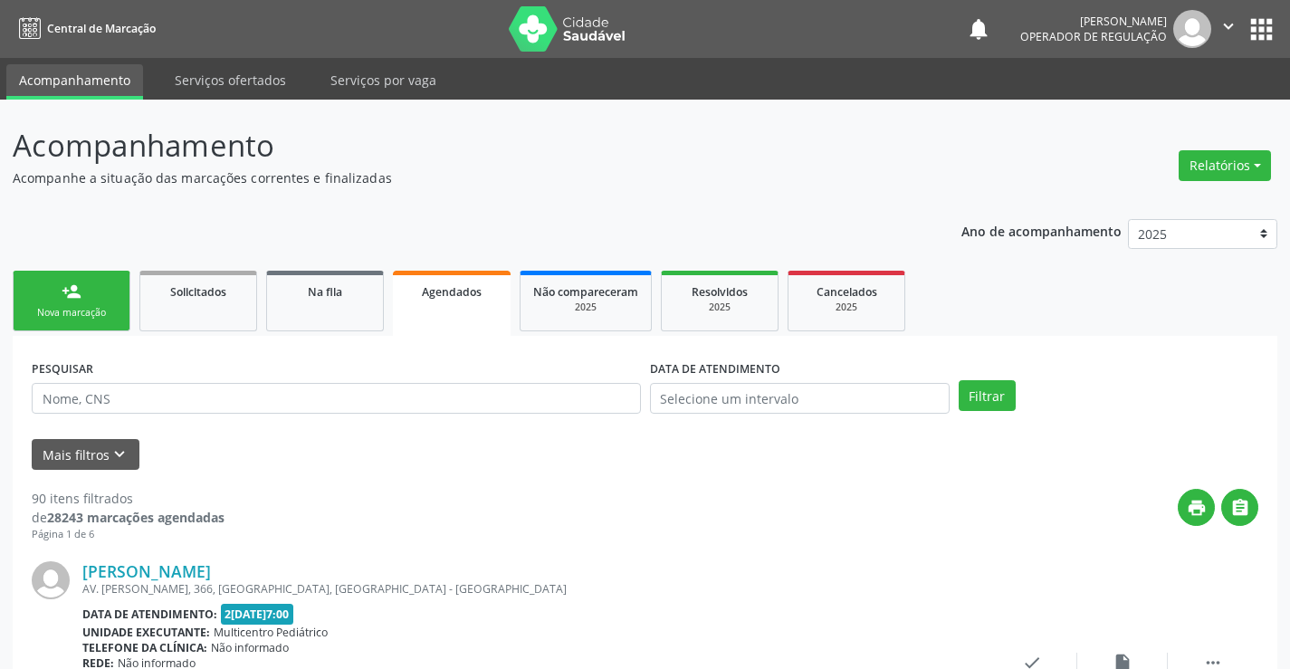
click at [81, 305] on link "person_add Nova marcação" at bounding box center [72, 301] width 118 height 61
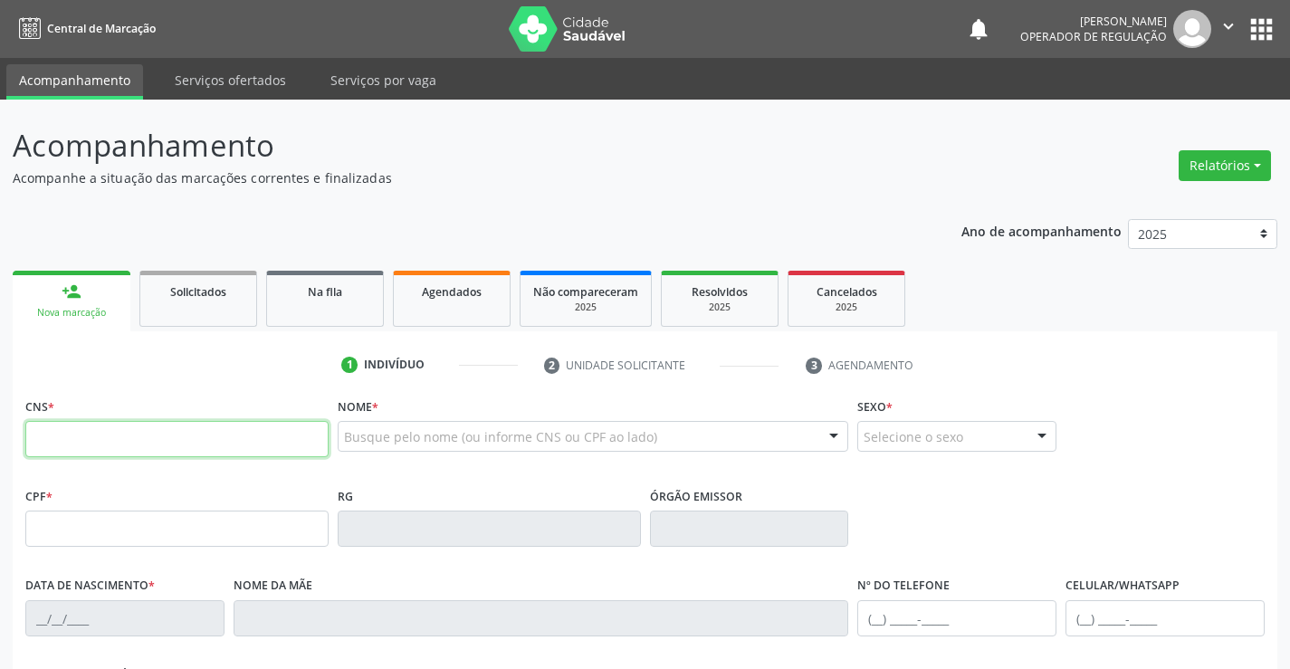
click at [93, 451] on input "text" at bounding box center [176, 439] width 303 height 36
type input "708 1035 7437 5939"
type input "001.182.135-39"
type input "2[DATE]"
type input "[PERSON_NAME]"
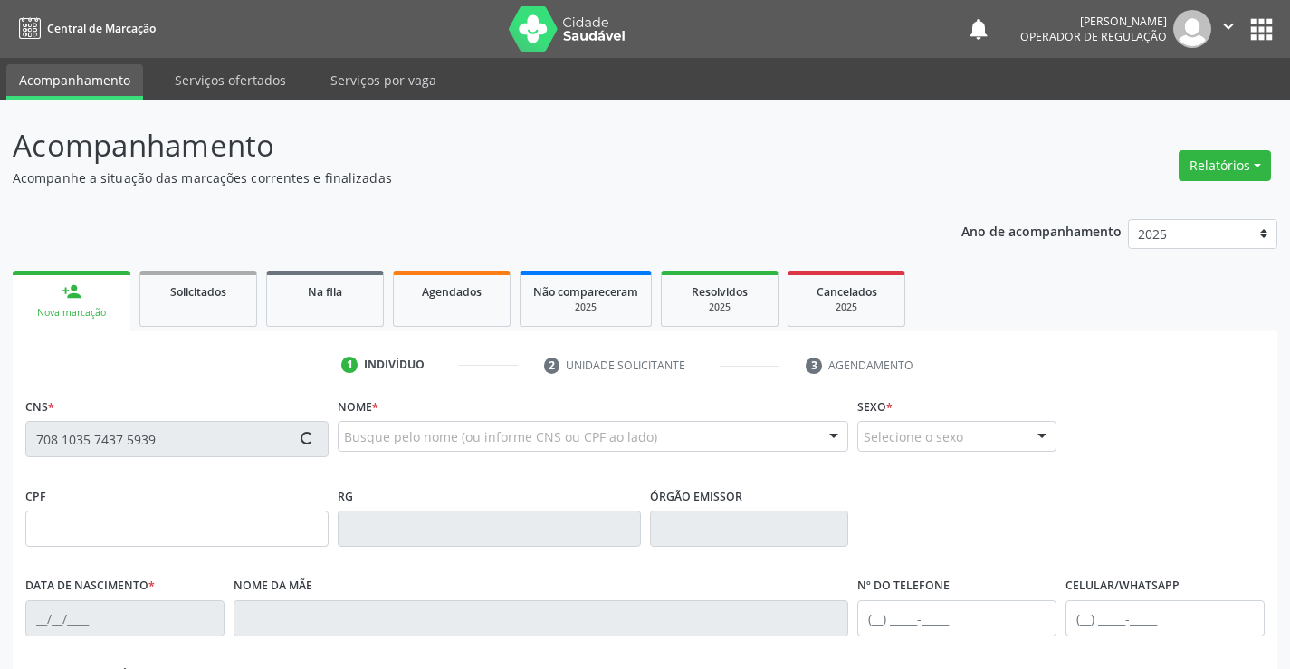
type input "186"
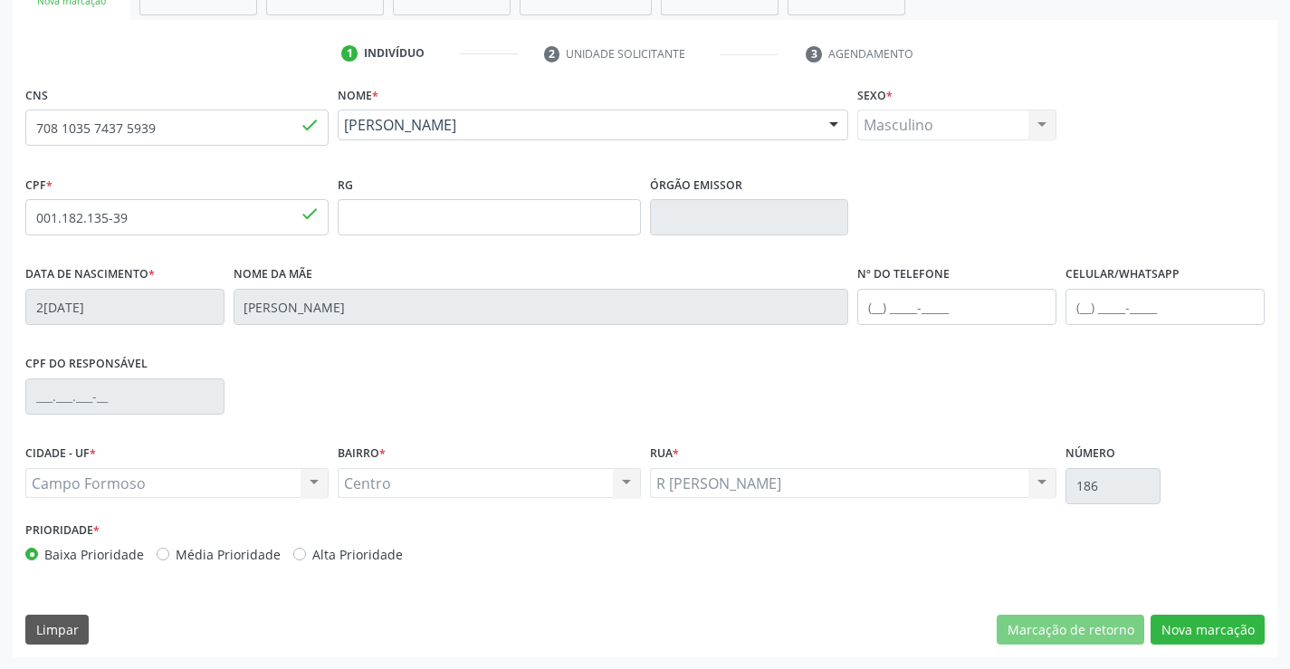
scroll to position [312, 0]
click at [1199, 624] on button "Nova marcação" at bounding box center [1207, 629] width 114 height 31
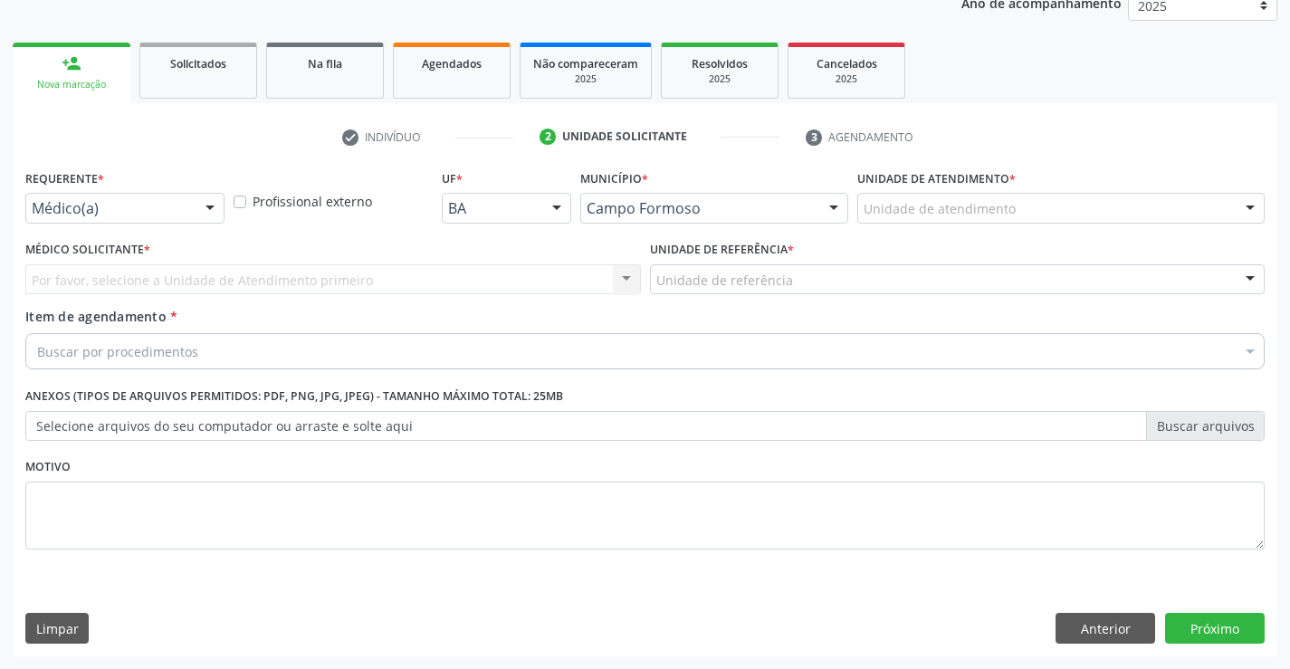
scroll to position [228, 0]
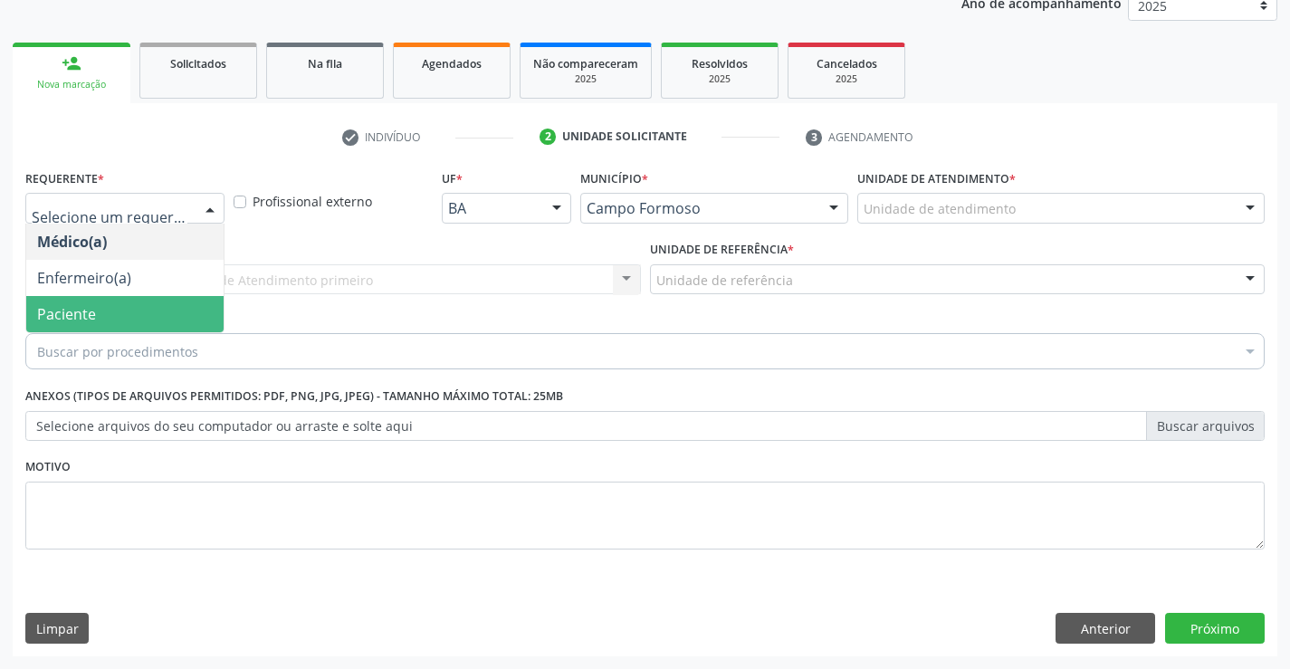
click at [114, 318] on span "Paciente" at bounding box center [124, 314] width 197 height 36
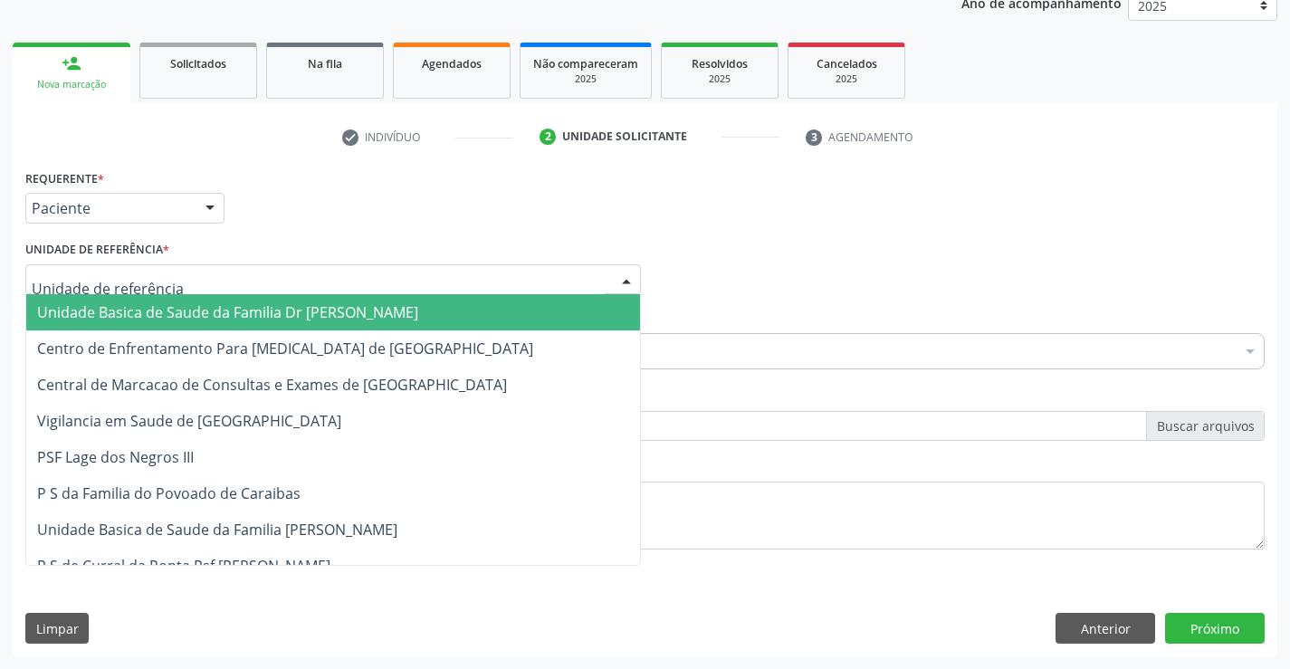
click at [148, 322] on span "Unidade Basica de Saude da Familia Dr [PERSON_NAME]" at bounding box center [227, 312] width 381 height 20
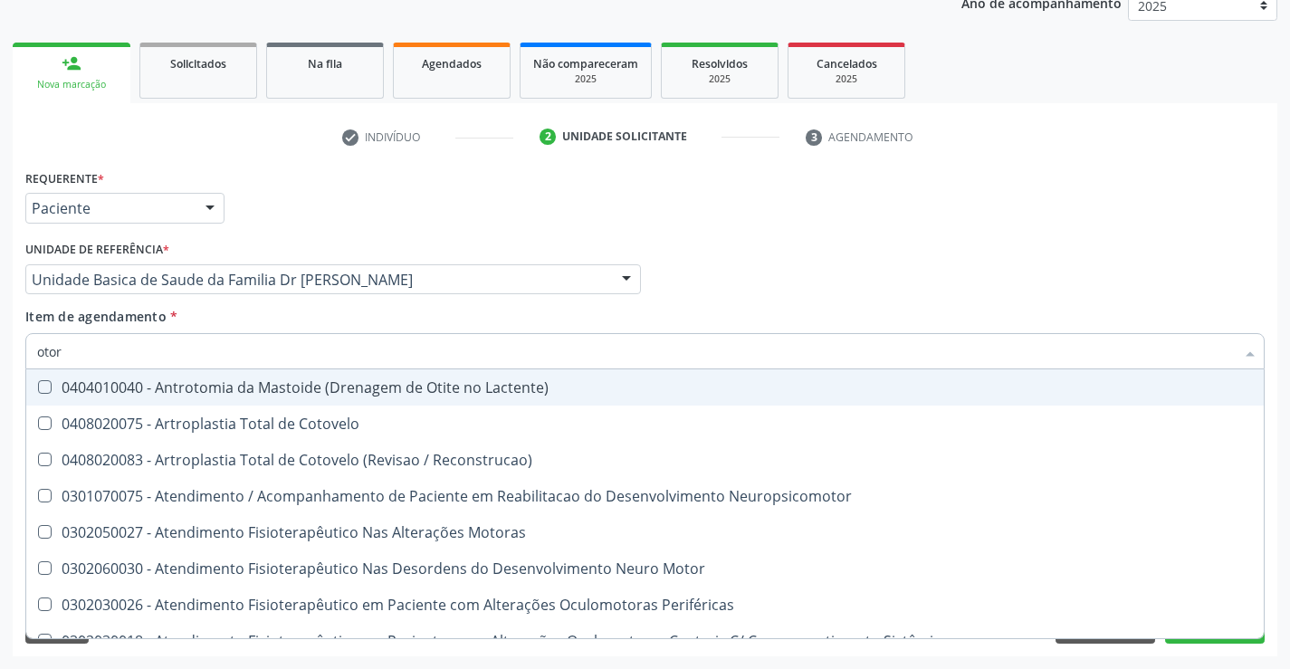
type input "otorr"
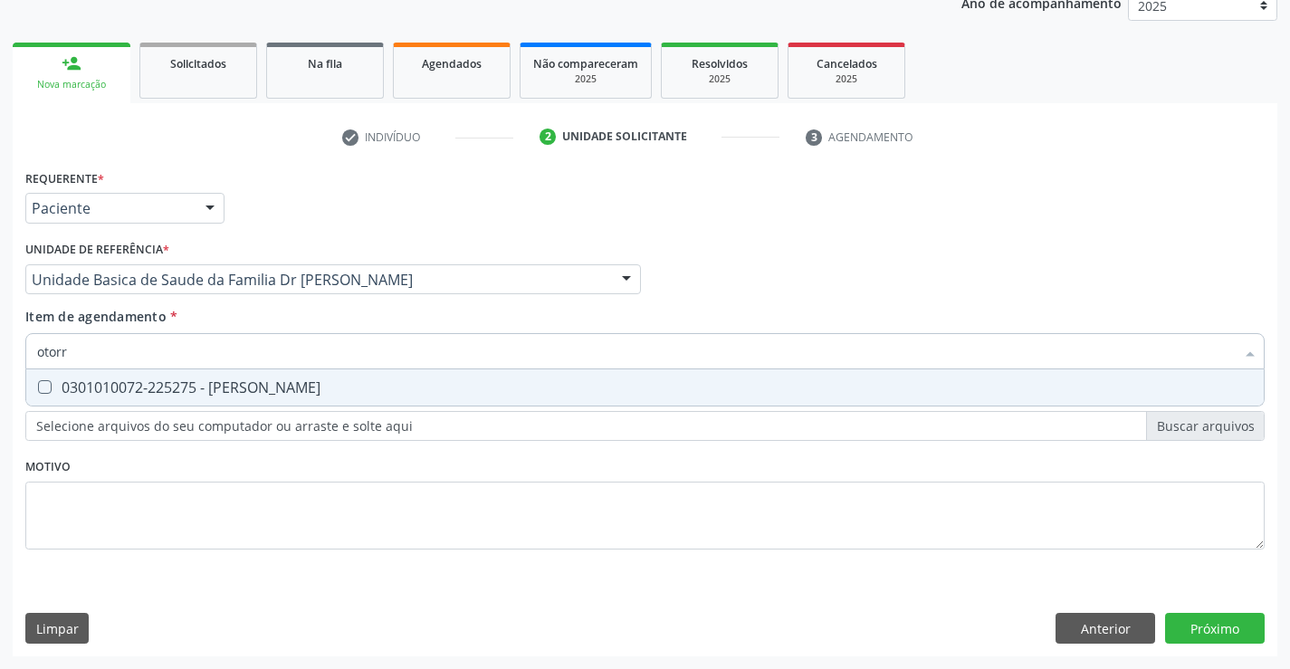
click at [254, 383] on div "0301010072-225275 - [PERSON_NAME]" at bounding box center [645, 387] width 1216 height 14
checkbox Otorrinolaringologista "true"
click at [1228, 620] on div "Requerente * Paciente Médico(a) Enfermeiro(a) Paciente Nenhum resultado encontr…" at bounding box center [645, 410] width 1264 height 491
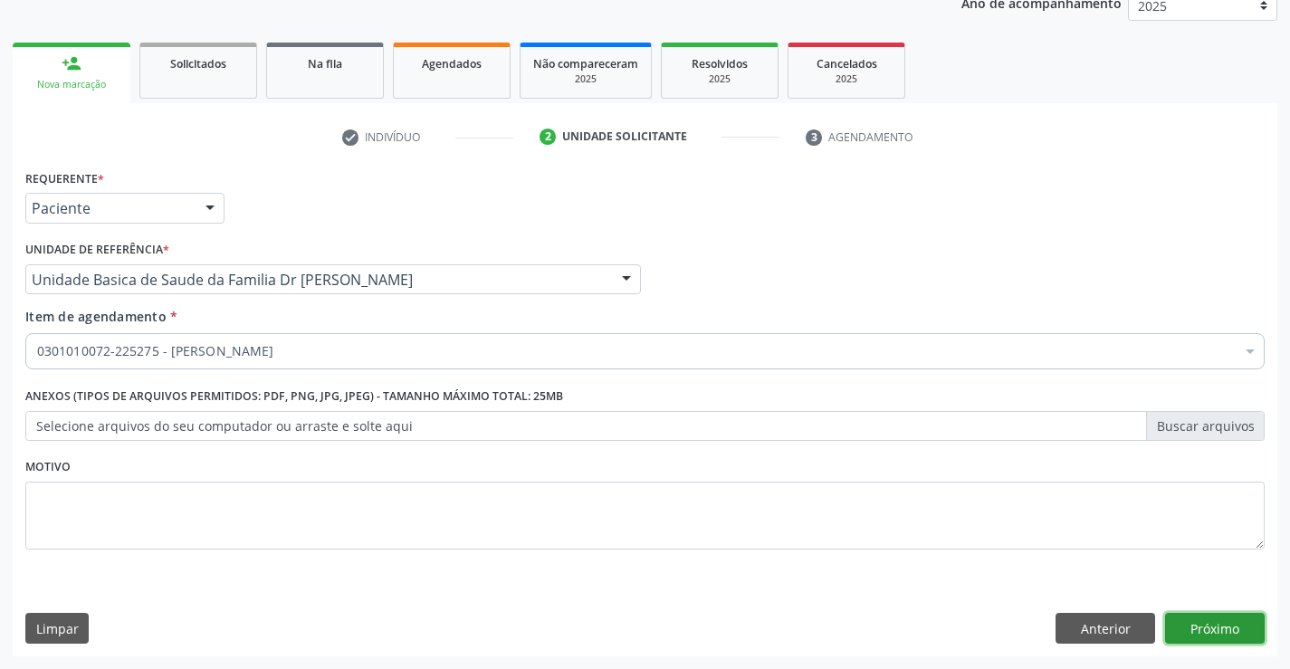
click at [1228, 620] on button "Próximo" at bounding box center [1215, 628] width 100 height 31
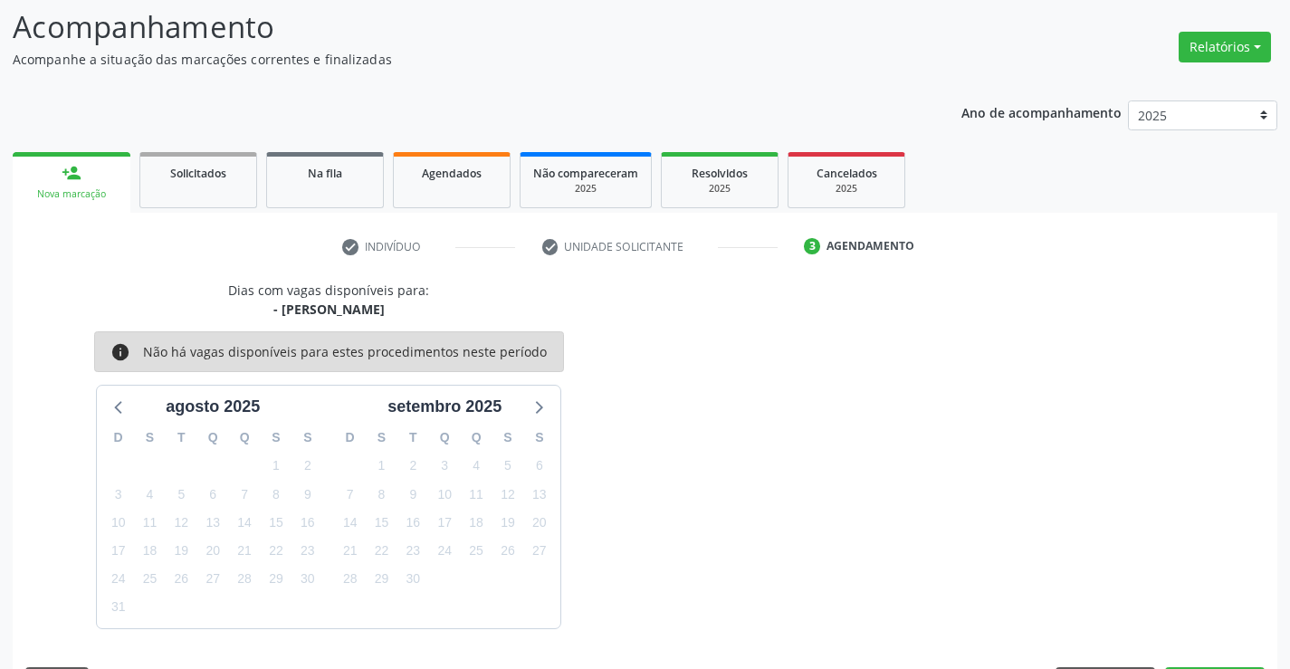
scroll to position [172, 0]
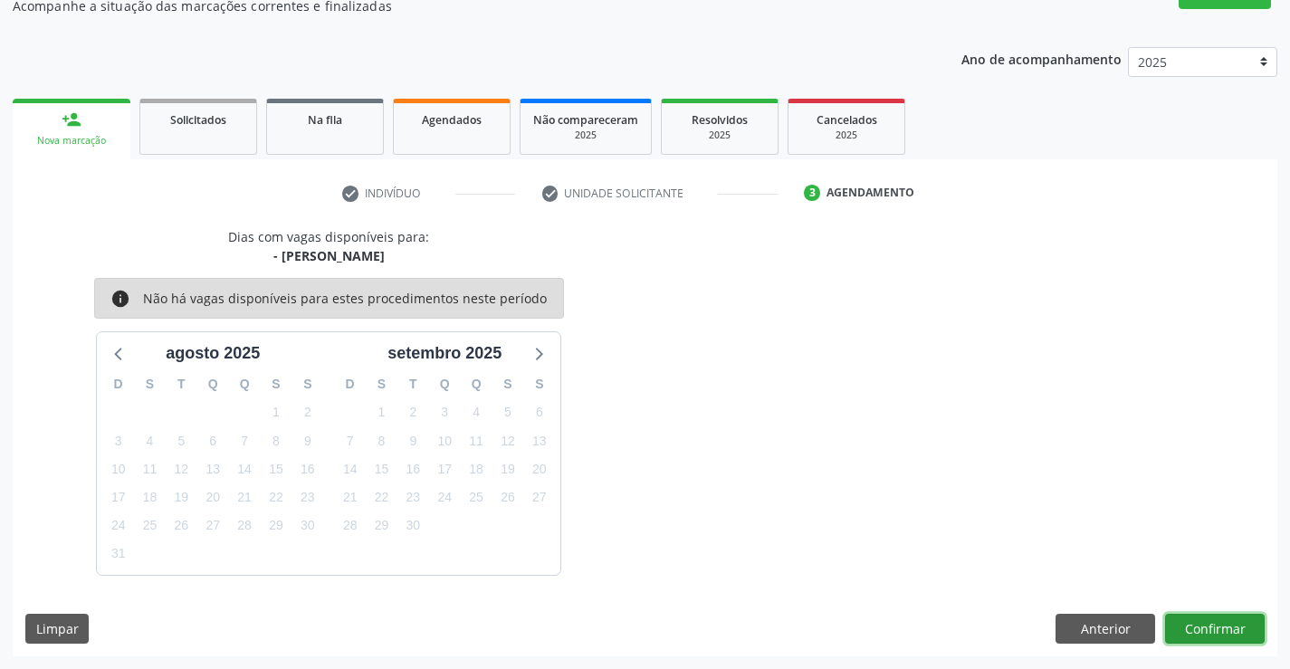
click at [1197, 624] on button "Confirmar" at bounding box center [1215, 629] width 100 height 31
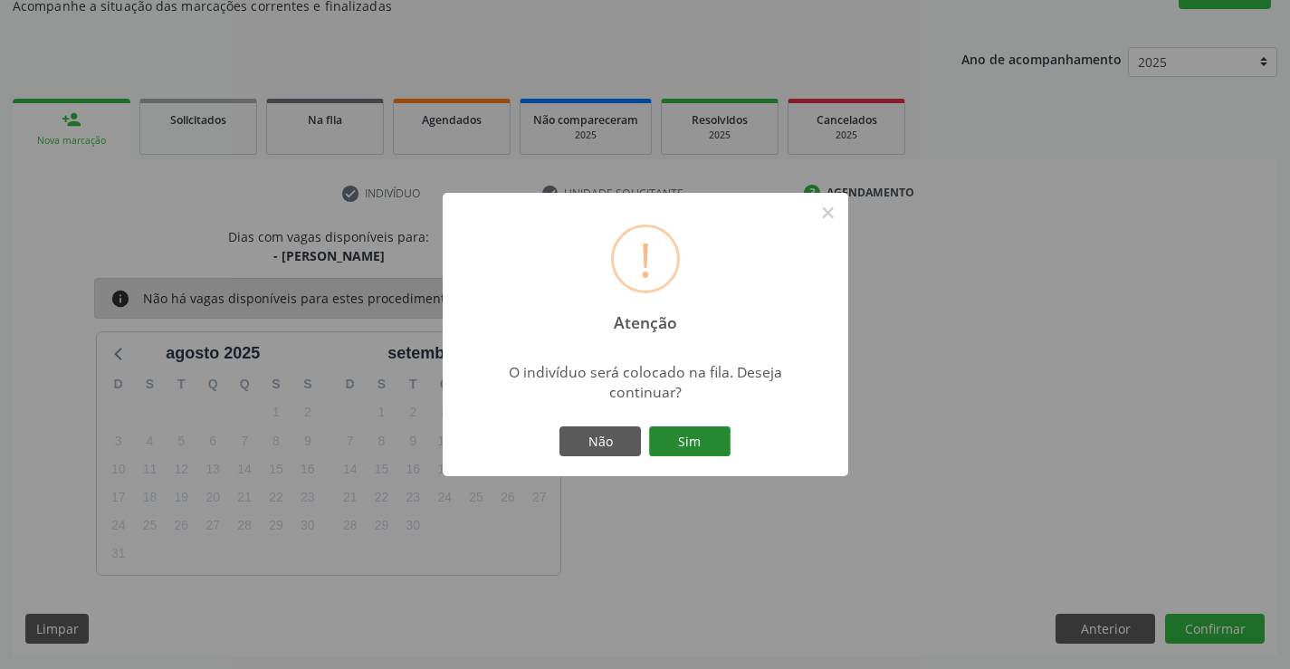
click at [695, 434] on button "Sim" at bounding box center [689, 441] width 81 height 31
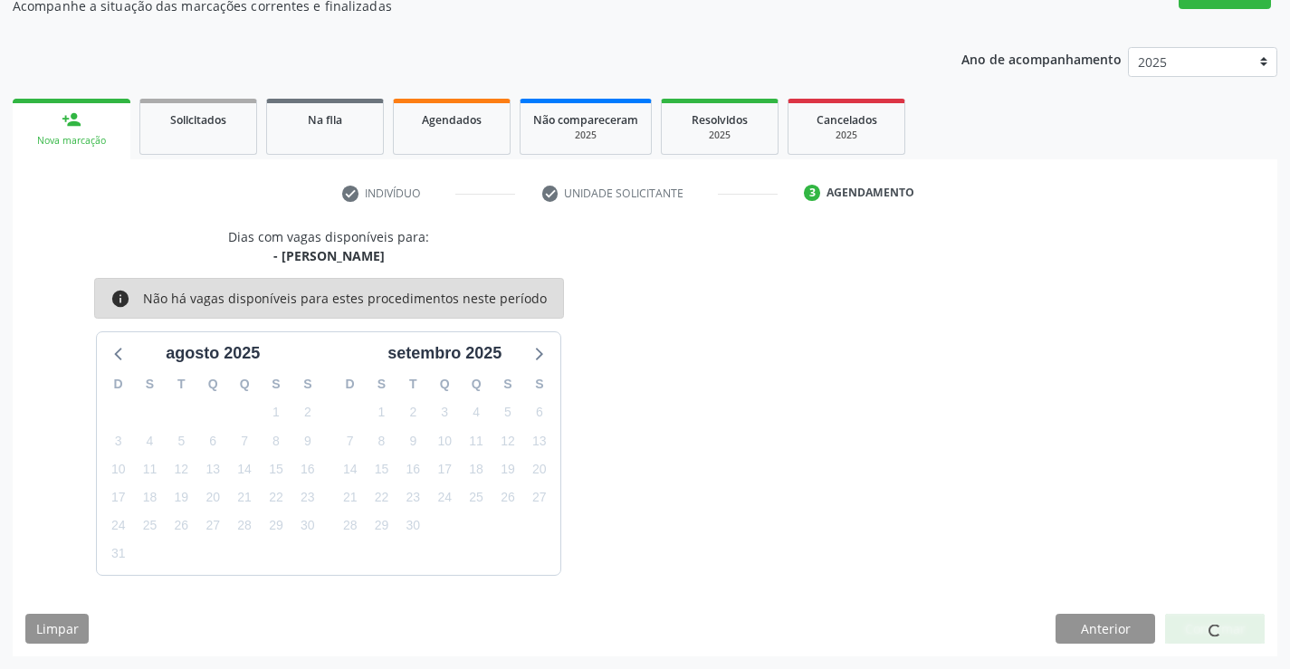
scroll to position [0, 0]
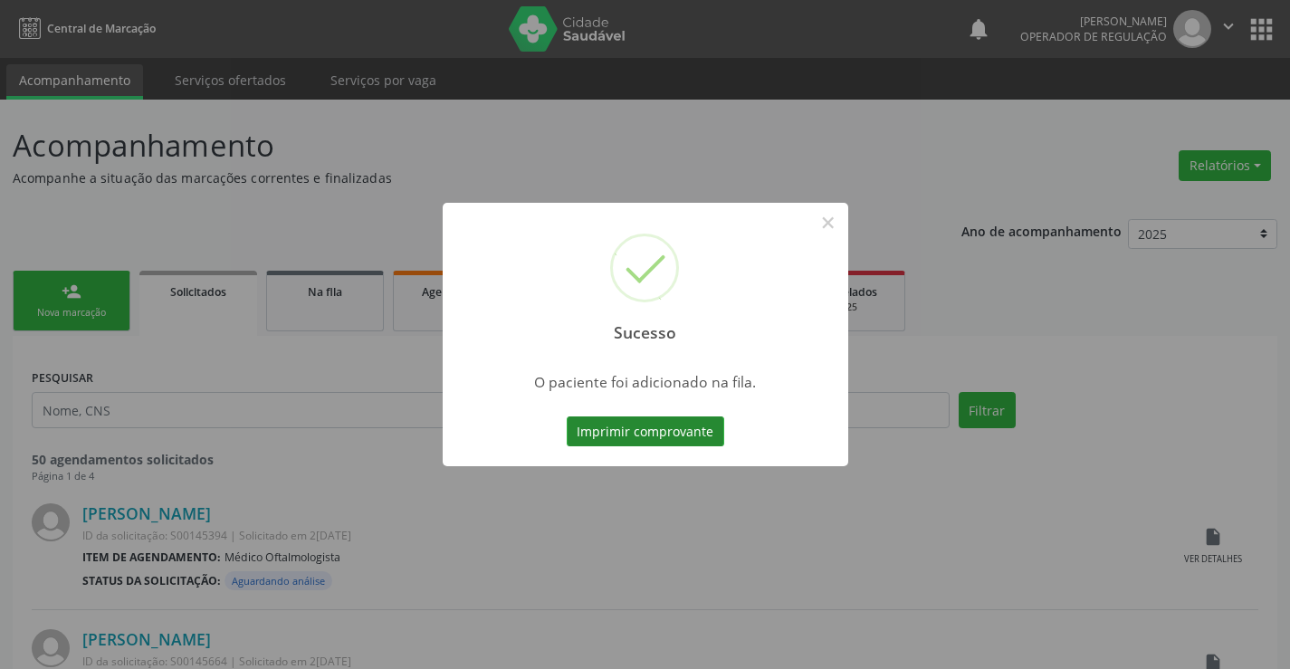
click at [606, 425] on button "Imprimir comprovante" at bounding box center [645, 431] width 157 height 31
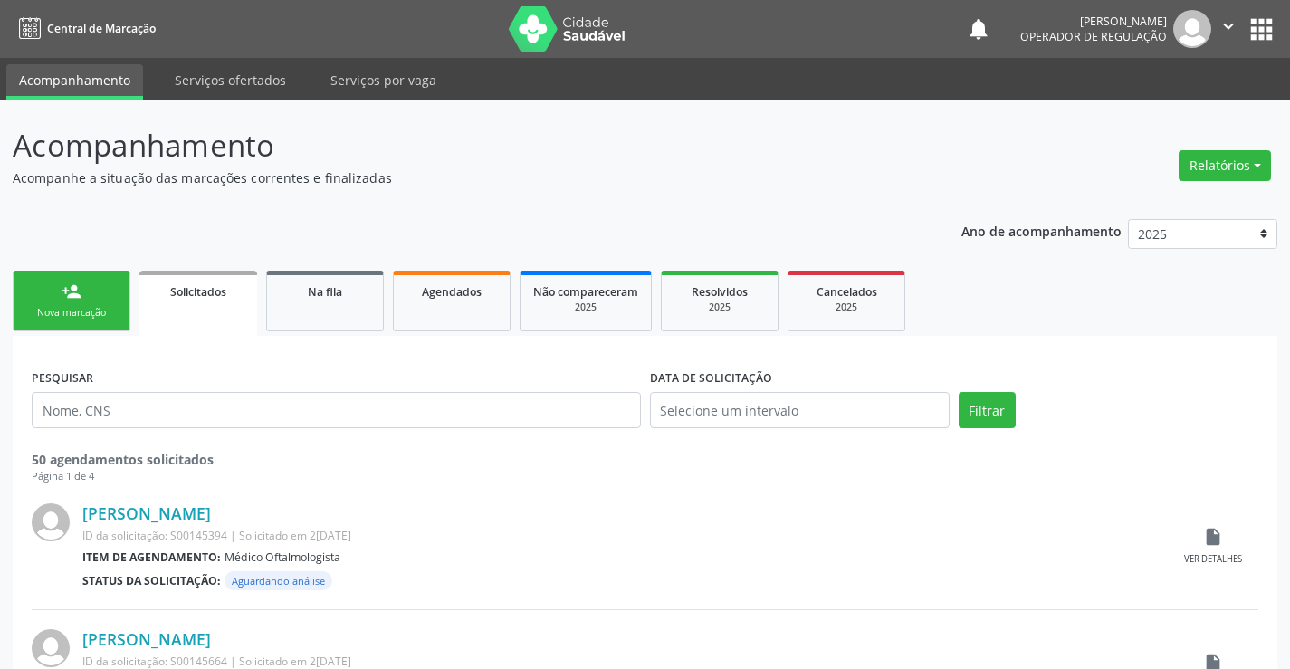
click at [82, 307] on div "Nova marcação" at bounding box center [71, 313] width 91 height 14
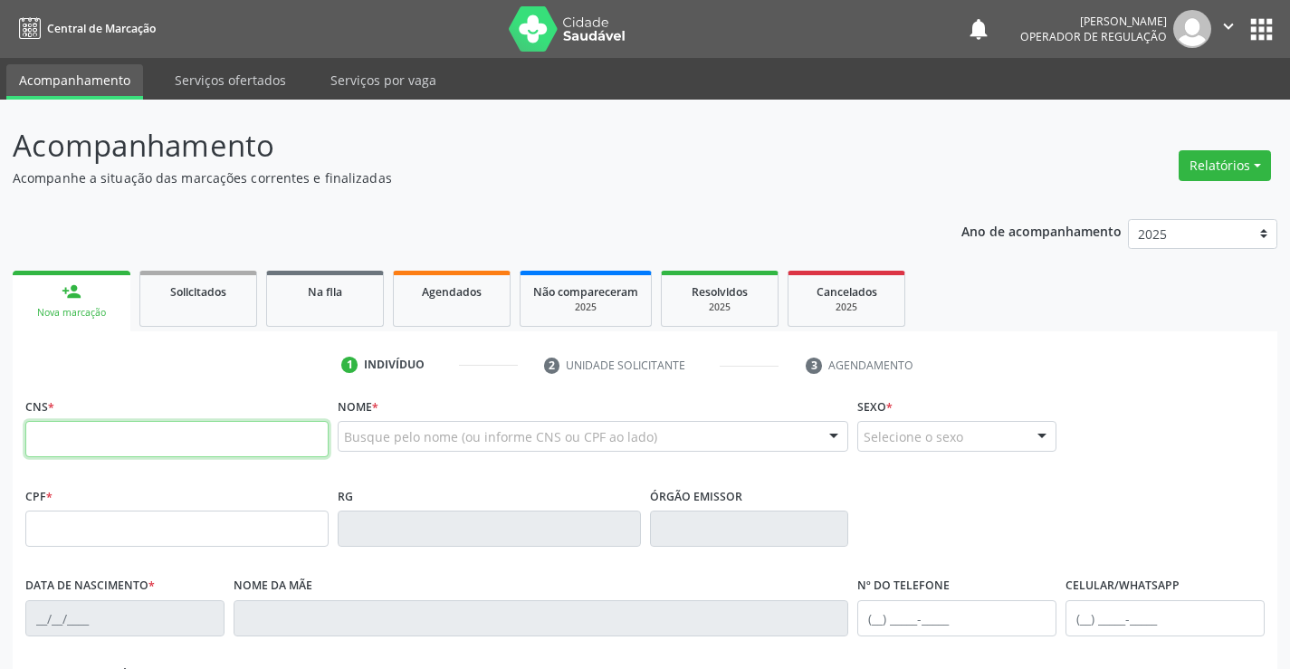
click at [135, 444] on input "text" at bounding box center [176, 439] width 303 height 36
type input "705 0030 2936 7954"
type input "1[DATE]"
type input "SN"
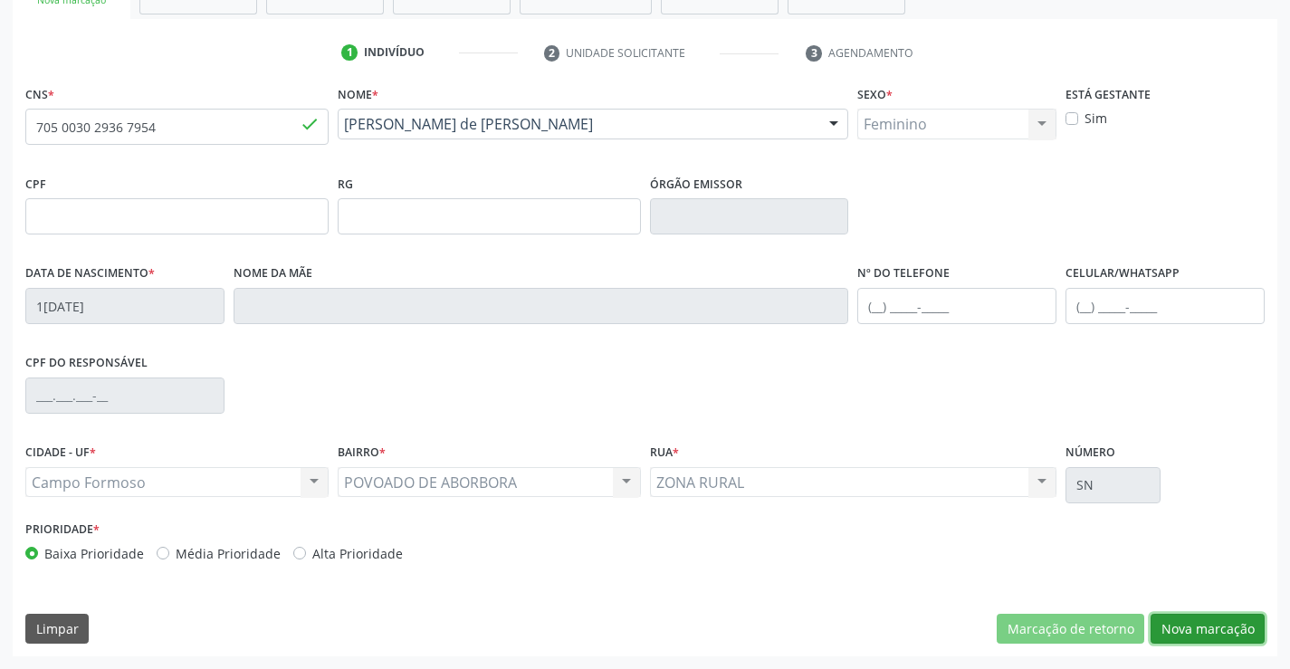
click at [1204, 617] on button "Nova marcação" at bounding box center [1207, 629] width 114 height 31
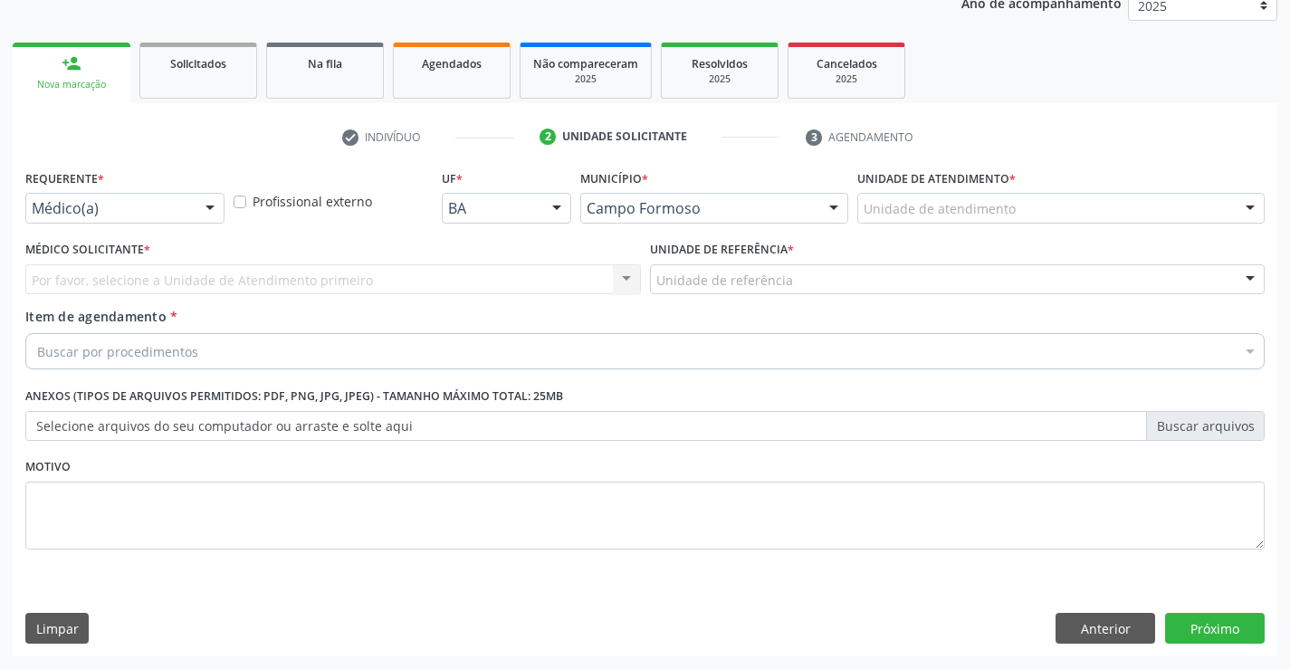
scroll to position [228, 0]
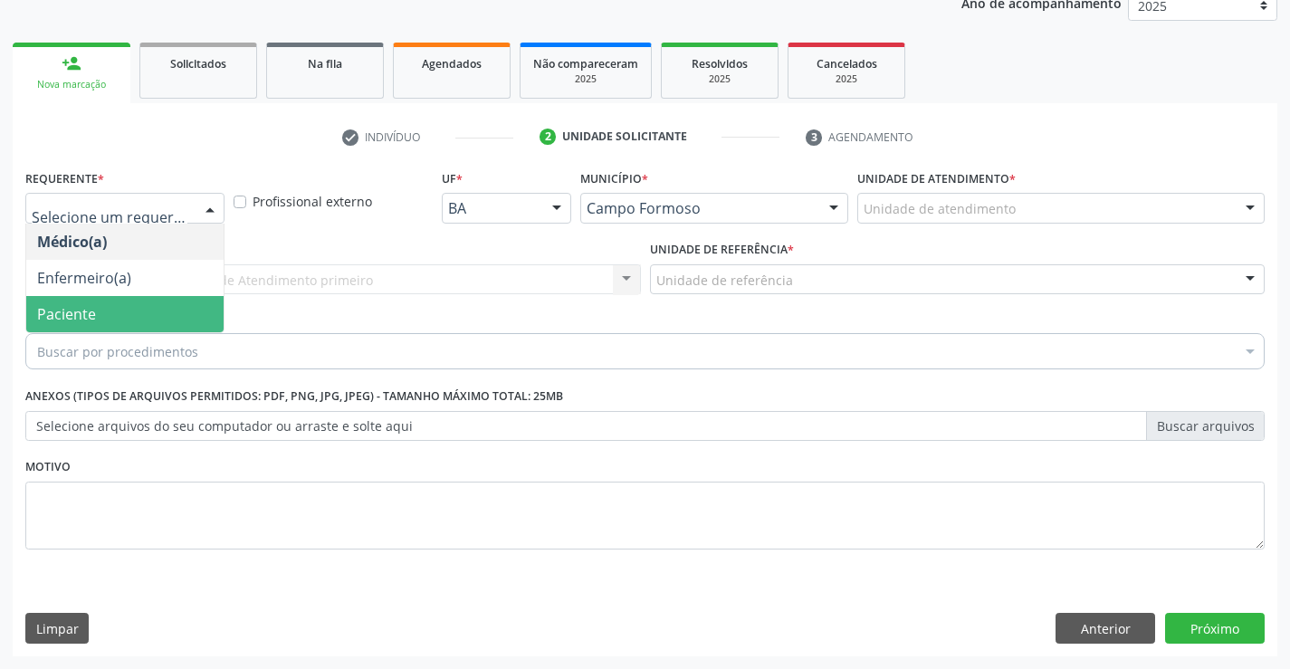
click at [116, 311] on span "Paciente" at bounding box center [124, 314] width 197 height 36
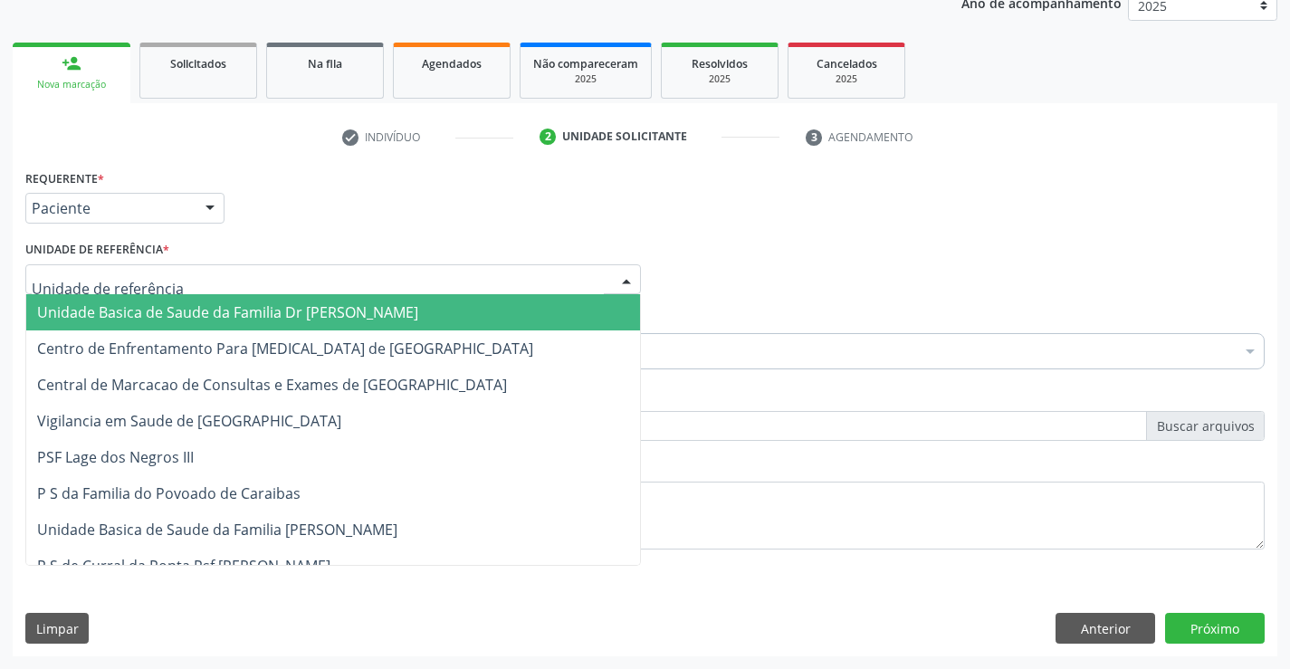
click at [154, 314] on span "Unidade Basica de Saude da Familia Dr [PERSON_NAME]" at bounding box center [227, 312] width 381 height 20
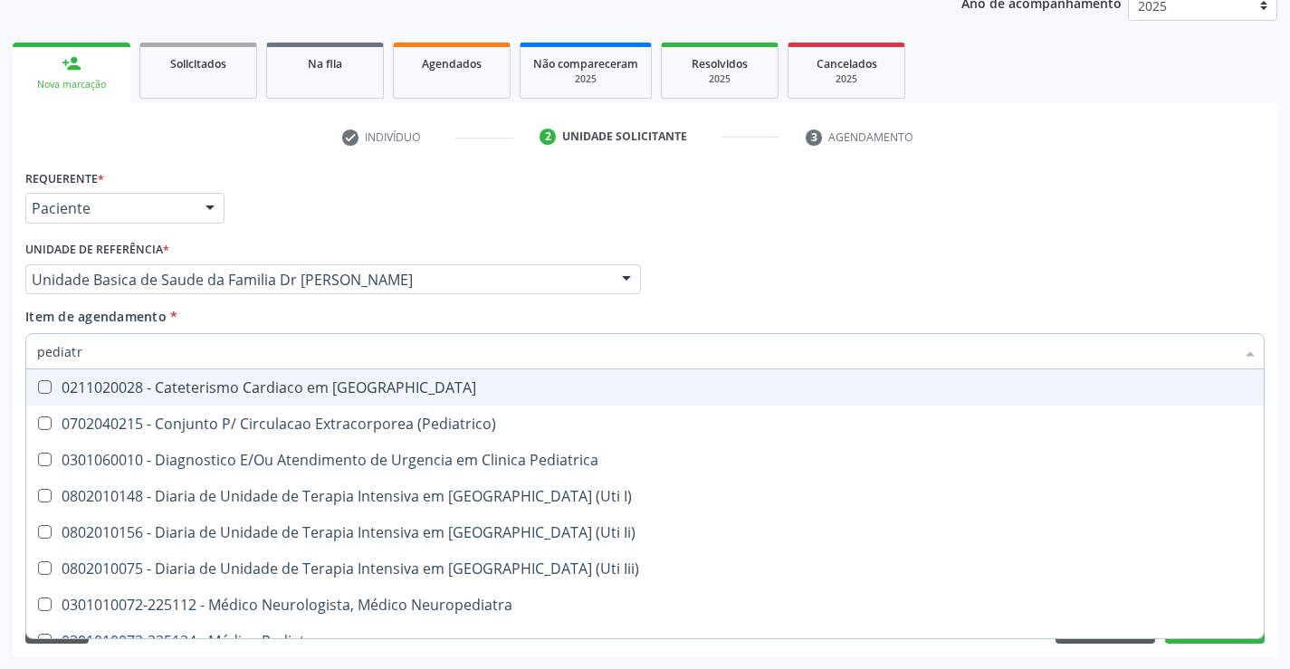
type input "pediatra"
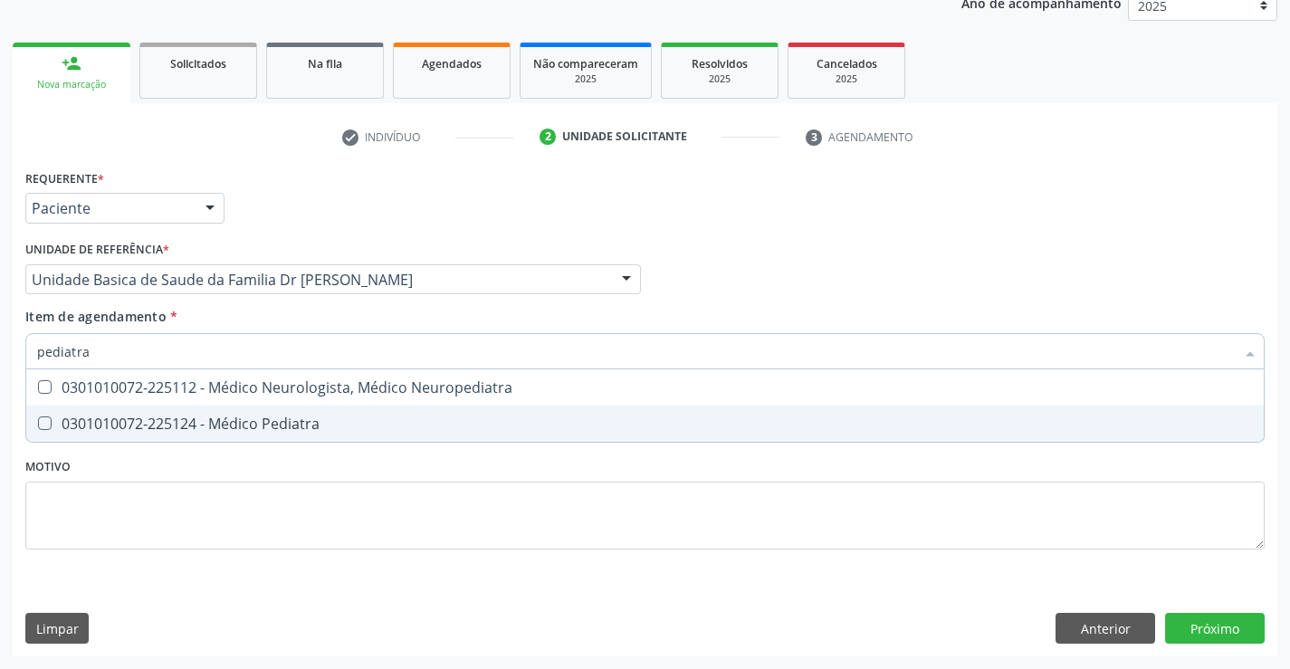
click at [248, 425] on div "0301010072-225124 - Médico Pediatra" at bounding box center [645, 423] width 1216 height 14
checkbox Pediatra "true"
click at [1209, 623] on div "Requerente * Paciente Médico(a) Enfermeiro(a) Paciente Nenhum resultado encontr…" at bounding box center [645, 410] width 1264 height 491
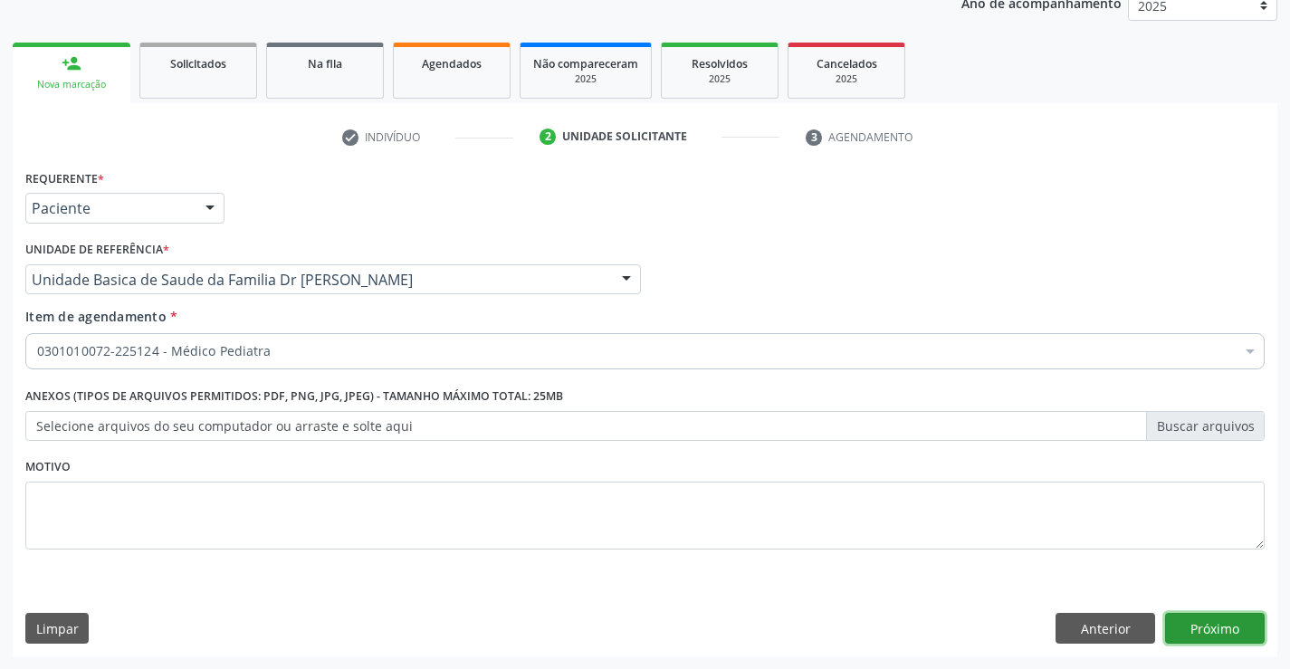
click at [1209, 622] on button "Próximo" at bounding box center [1215, 628] width 100 height 31
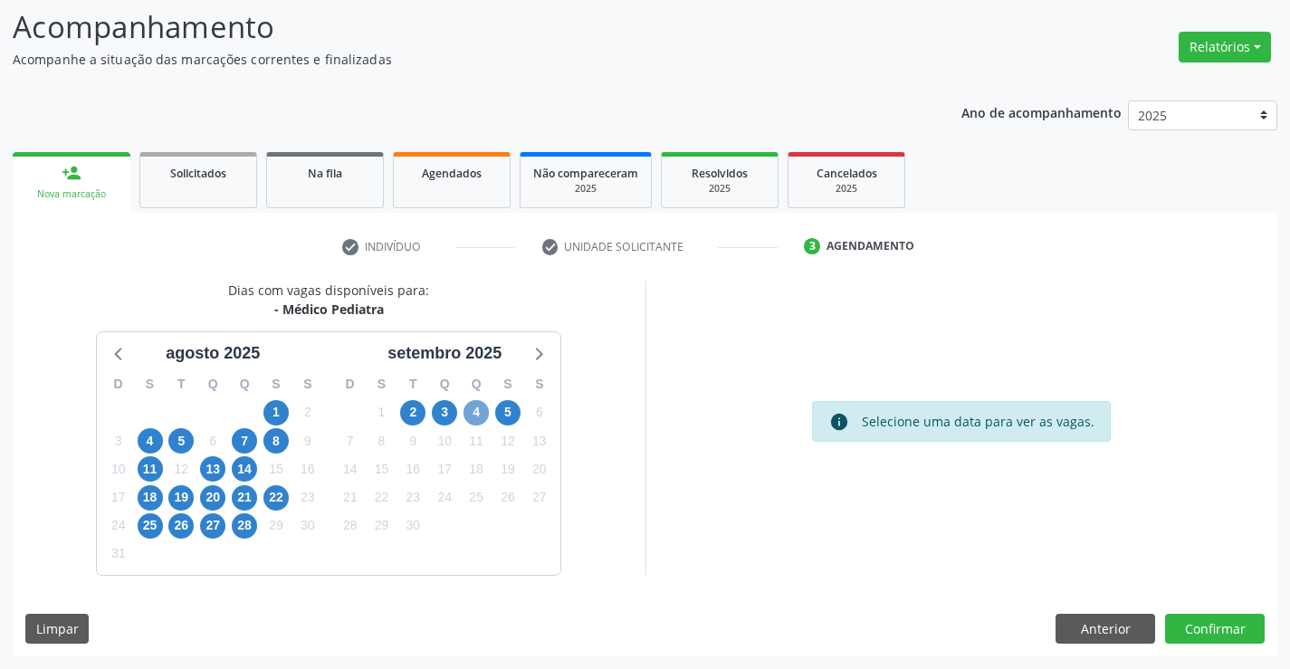
click at [472, 412] on span "4" at bounding box center [475, 412] width 25 height 25
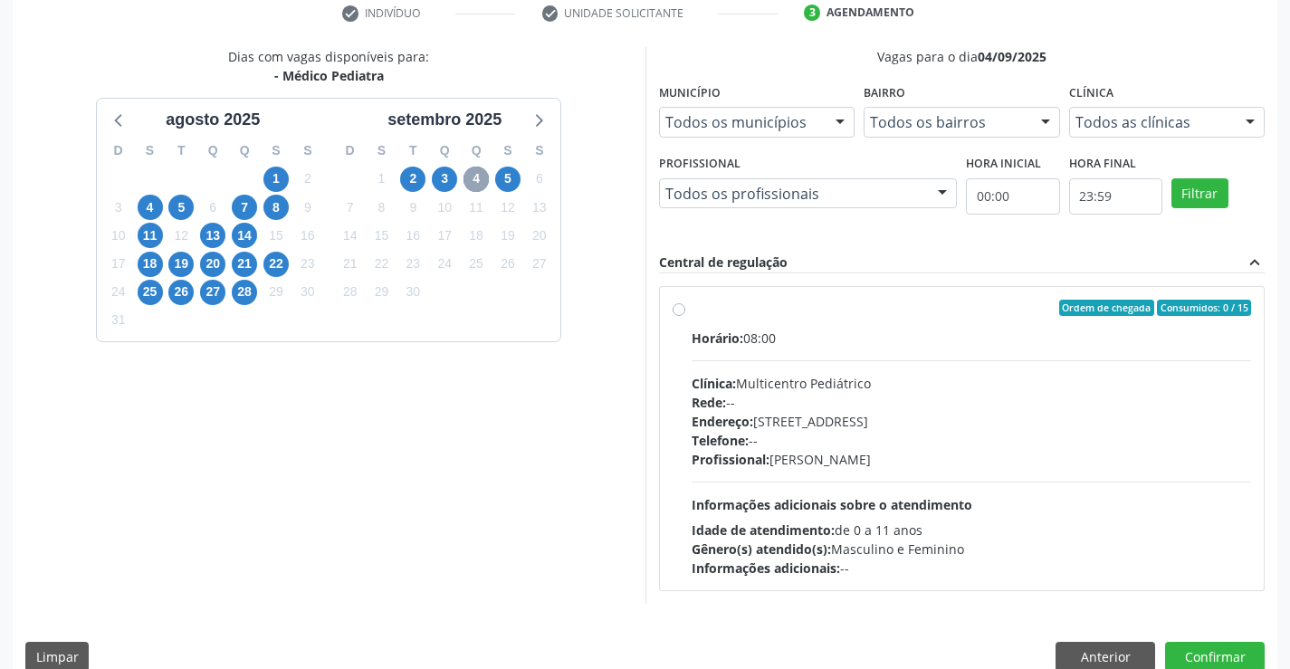
scroll to position [380, 0]
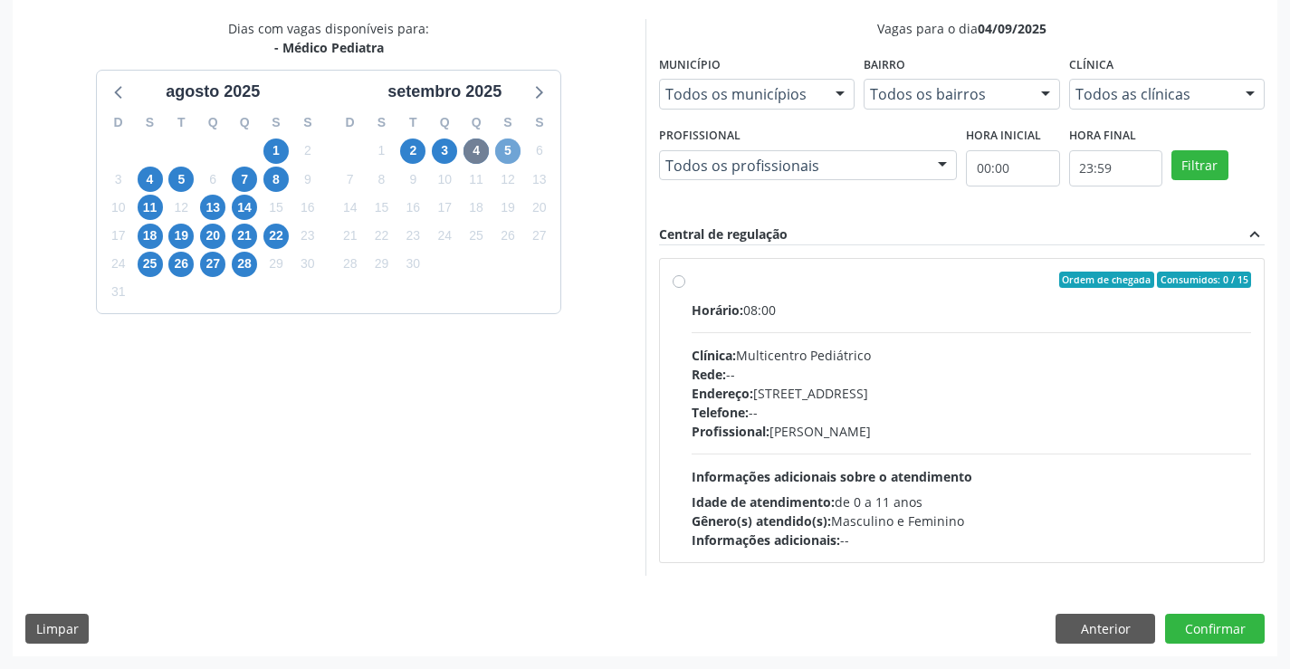
click at [506, 152] on span "5" at bounding box center [507, 150] width 25 height 25
click at [865, 283] on div "Ordem de chegada Consumidos: 10 / 15" at bounding box center [972, 280] width 560 height 16
click at [685, 283] on input "Ordem de chegada Consumidos: 10 / 15 Horário: 07:00 Clínica: Multicentro Pediát…" at bounding box center [679, 280] width 13 height 16
radio input "true"
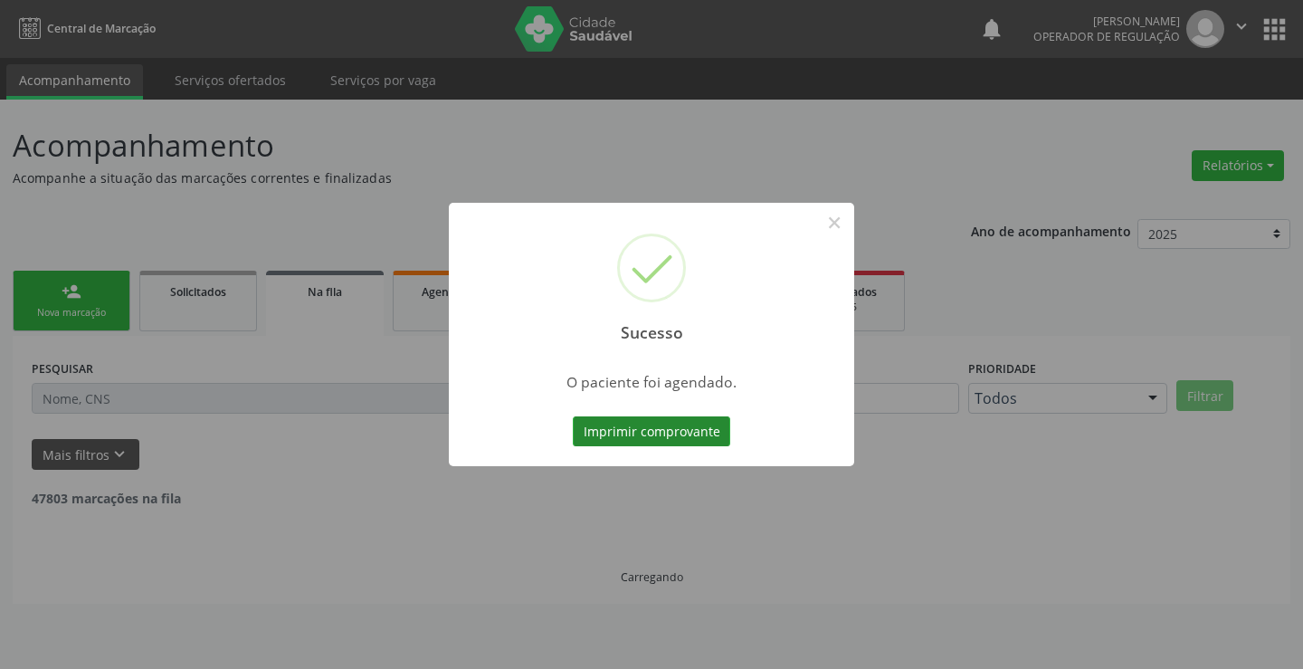
click at [627, 422] on button "Imprimir comprovante" at bounding box center [651, 431] width 157 height 31
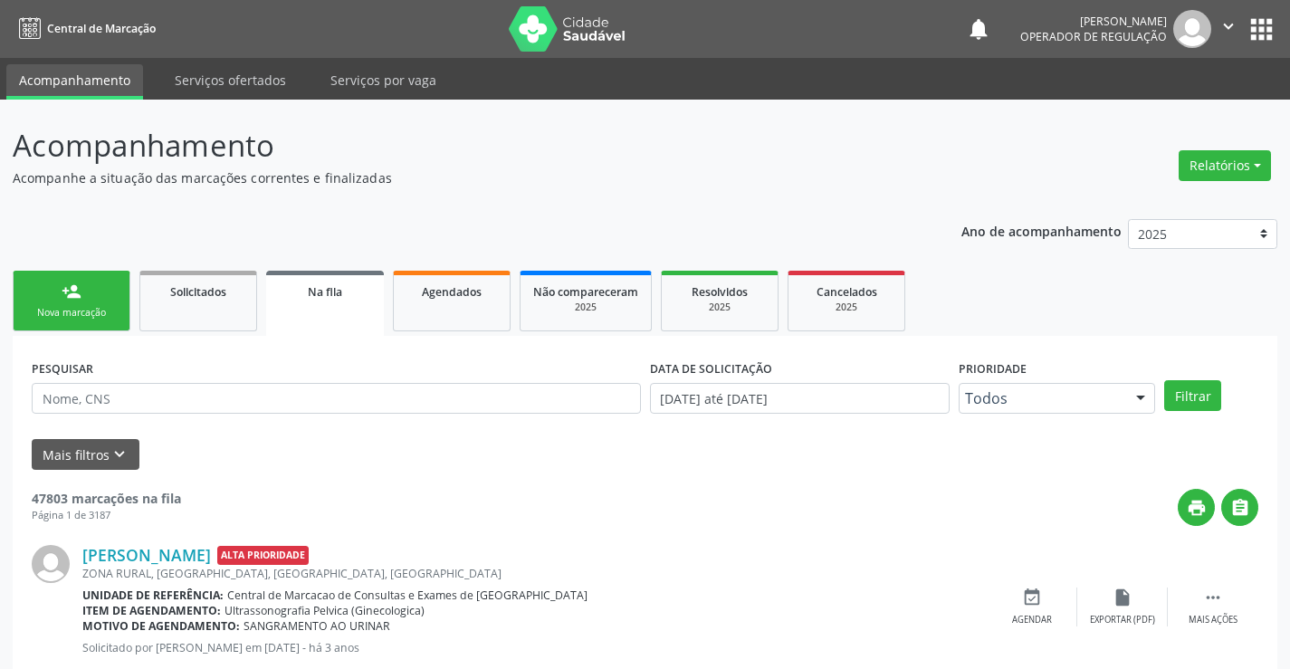
click at [93, 282] on link "person_add Nova marcação" at bounding box center [72, 301] width 118 height 61
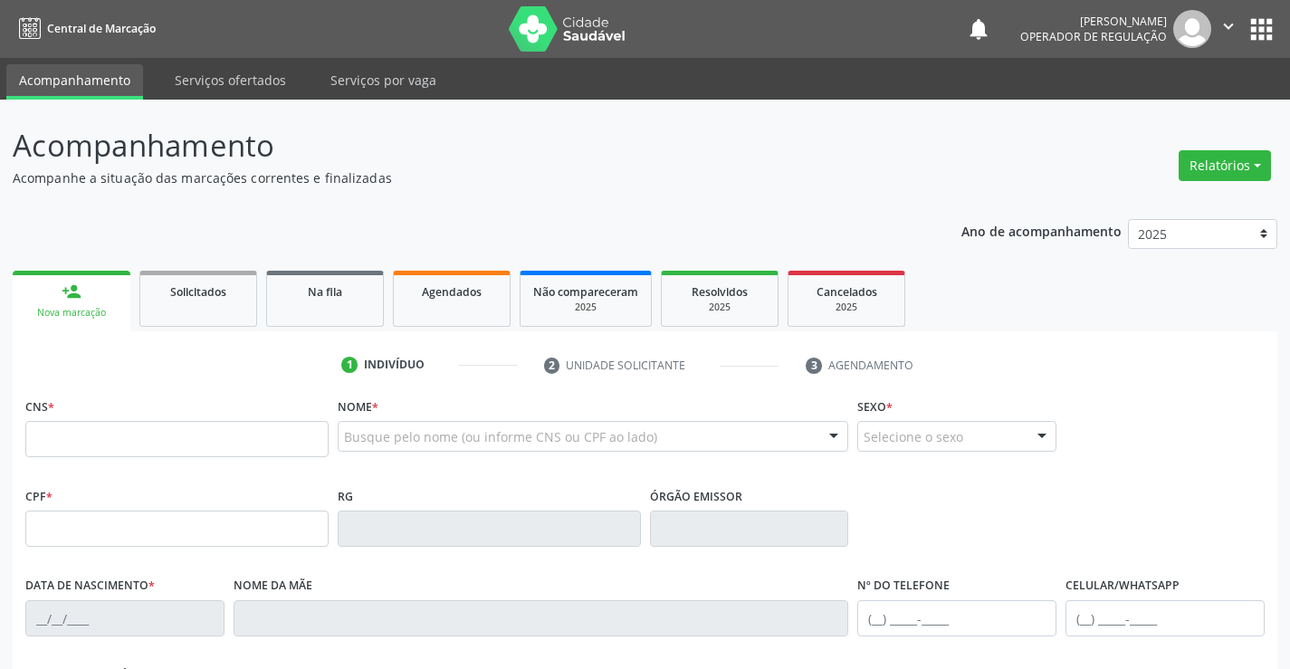
click at [1223, 18] on icon "" at bounding box center [1228, 26] width 20 height 20
click at [1152, 107] on link "Sair" at bounding box center [1182, 110] width 125 height 25
